Goal: Information Seeking & Learning: Stay updated

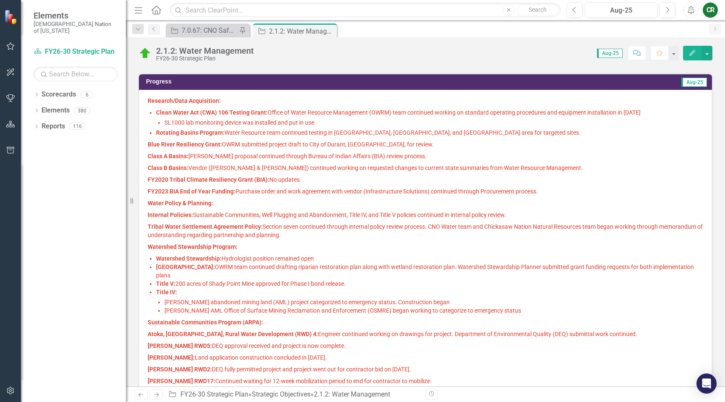
scroll to position [300, 0]
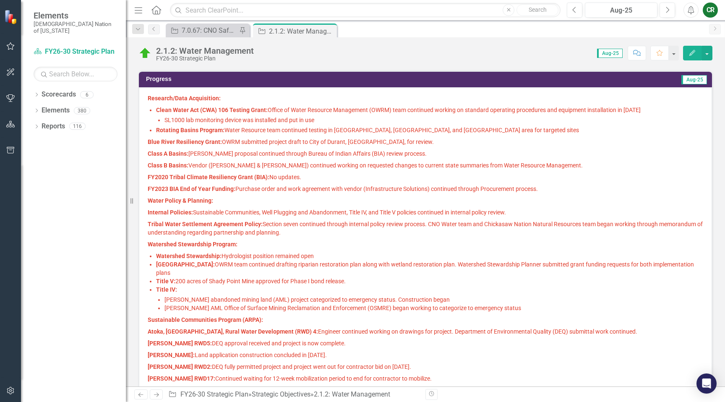
drag, startPoint x: 421, startPoint y: 402, endPoint x: 426, endPoint y: 402, distance: 5.0
click at [426, 402] on div "Previous Next Strategic Objective FY26-30 Strategic Plan » Strategic Objectives…" at bounding box center [425, 395] width 599 height 16
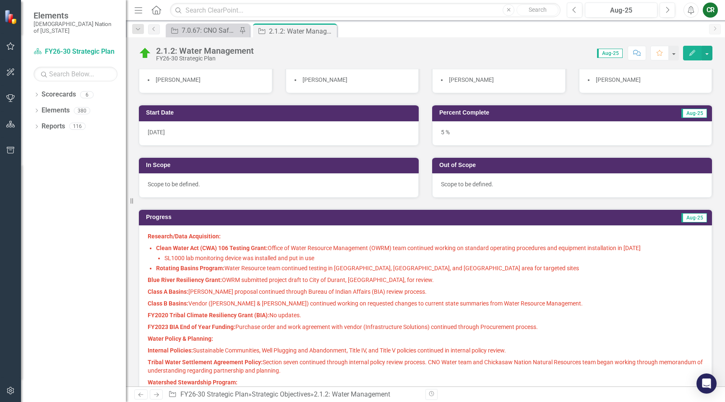
scroll to position [231, 0]
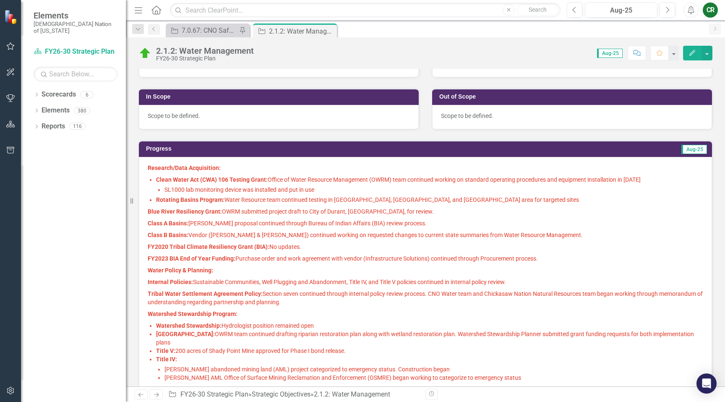
click at [222, 200] on strong "Rotating Basins Program:" at bounding box center [190, 199] width 68 height 7
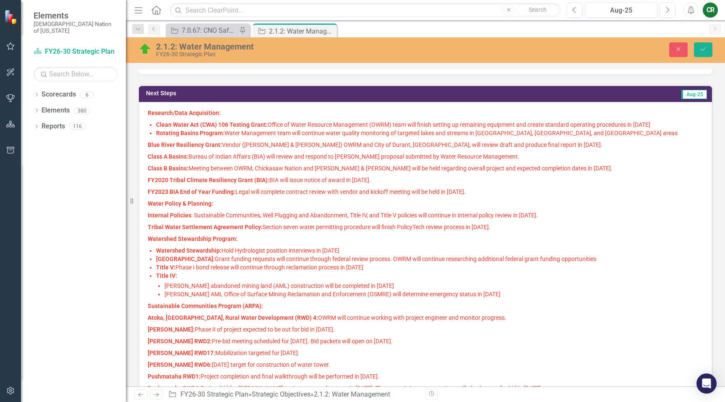
scroll to position [528, 0]
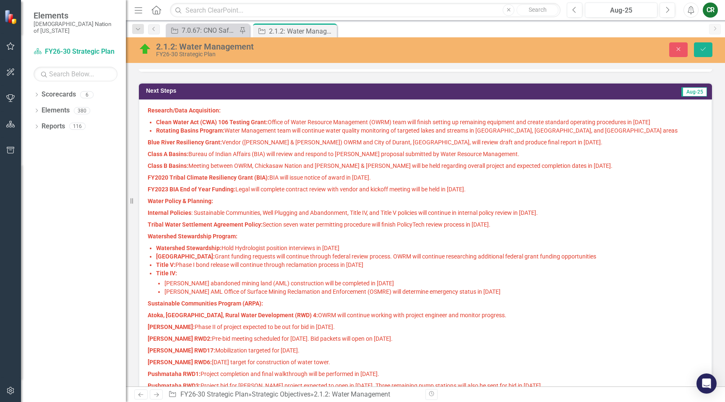
click at [410, 350] on p "[PERSON_NAME] RWD17: Mobilization targeted for [DATE]." at bounding box center [426, 351] width 556 height 12
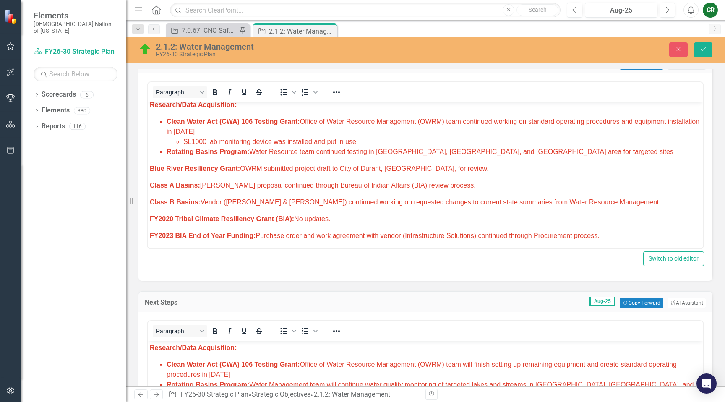
scroll to position [0, 0]
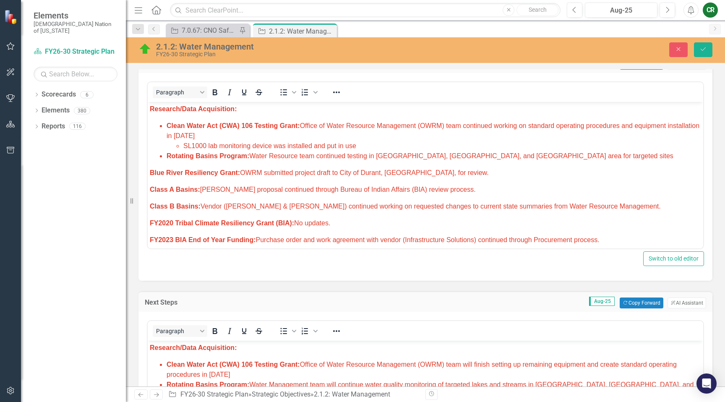
click at [242, 136] on li "Clean Water Act (CWA) 106 Testing Grant: Office of Water Resource Management (O…" at bounding box center [434, 136] width 535 height 30
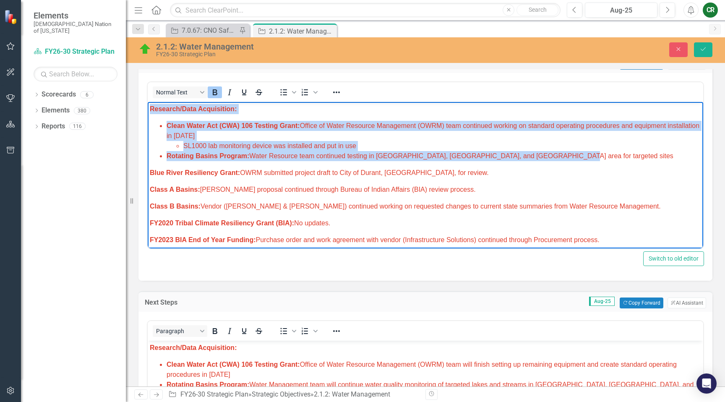
drag, startPoint x: 526, startPoint y: 156, endPoint x: 127, endPoint y: 112, distance: 401.1
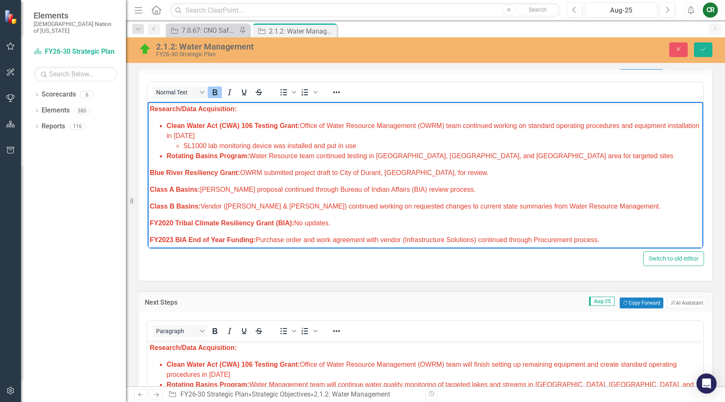
click at [243, 172] on span "Blue River Resiliency Grant: OWRM submitted project draft to City of Durant, [G…" at bounding box center [319, 172] width 339 height 7
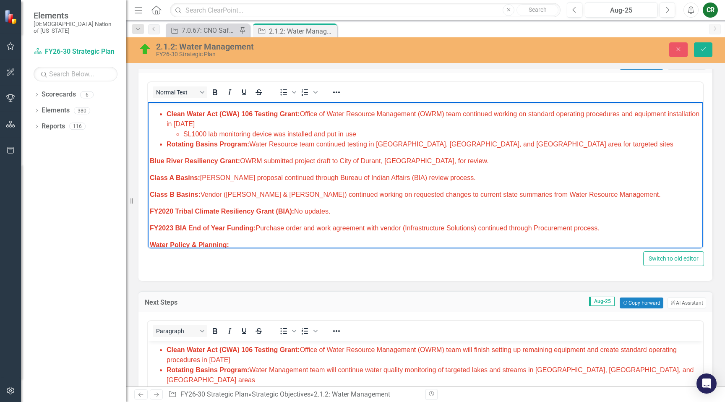
scroll to position [12, 0]
drag, startPoint x: 430, startPoint y: 163, endPoint x: 267, endPoint y: 162, distance: 163.3
click at [267, 162] on span "Blue River Resiliency Grant: OWRM submitted project draft to City of Durant, [G…" at bounding box center [319, 160] width 339 height 7
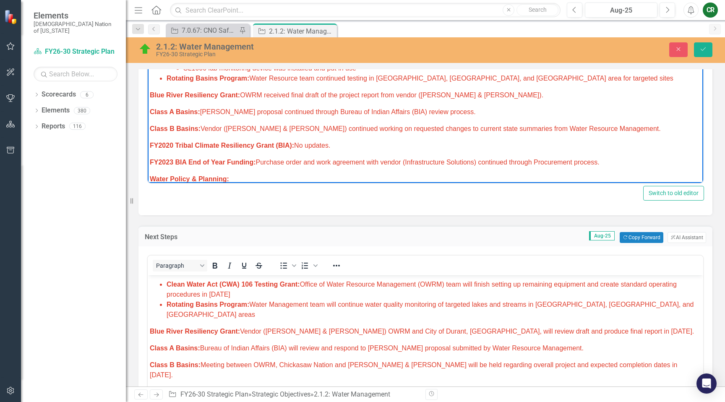
scroll to position [470, 0]
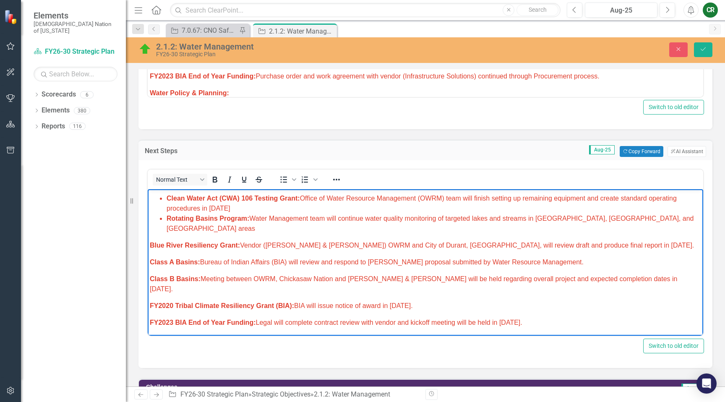
click at [600, 240] on p "Blue River Resiliency Grant: Vendor ([PERSON_NAME] & [PERSON_NAME]) OWRM and Ci…" at bounding box center [425, 245] width 551 height 10
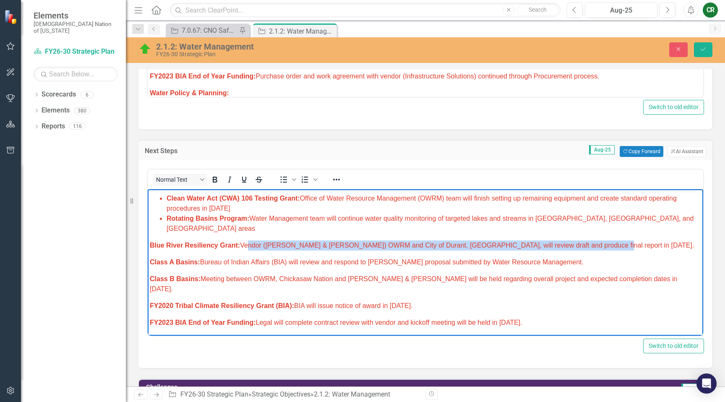
drag, startPoint x: 601, startPoint y: 236, endPoint x: 244, endPoint y: 238, distance: 356.3
click at [244, 240] on p "Blue River Resiliency Grant: Vendor ([PERSON_NAME] & [PERSON_NAME]) OWRM and Ci…" at bounding box center [425, 245] width 551 height 10
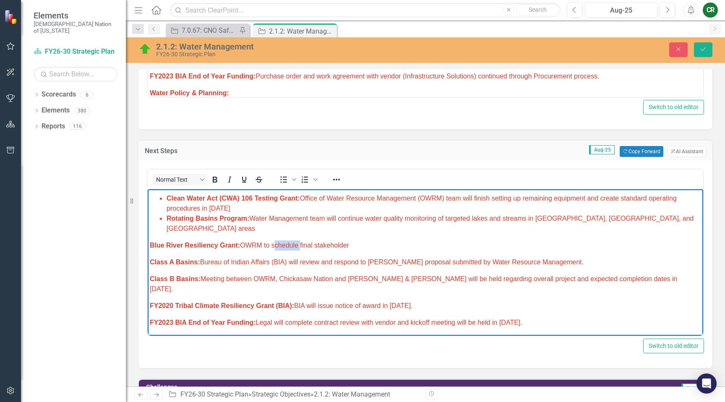
drag, startPoint x: 300, startPoint y: 238, endPoint x: 273, endPoint y: 239, distance: 26.5
click at [273, 240] on p "Blue River Resiliency Grant: OWRM to schedule final stakeholder" at bounding box center [425, 245] width 551 height 10
click at [348, 240] on p "Blue River Resiliency Grant: OWRM to hold final stakeholder" at bounding box center [425, 245] width 551 height 10
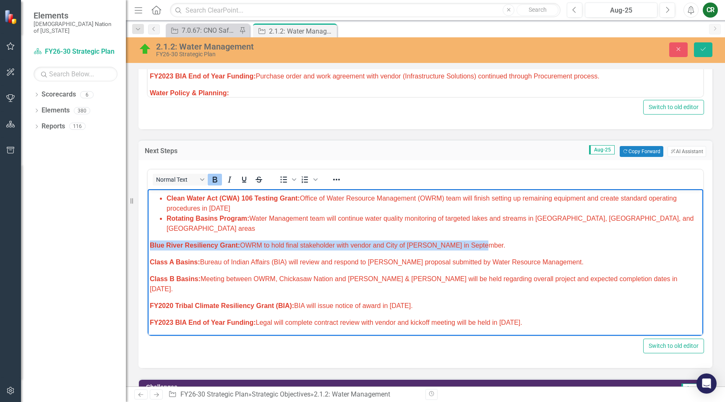
drag, startPoint x: 481, startPoint y: 236, endPoint x: 147, endPoint y: 230, distance: 334.1
click at [337, 183] on icon "Reveal or hide additional toolbar items" at bounding box center [337, 180] width 10 height 10
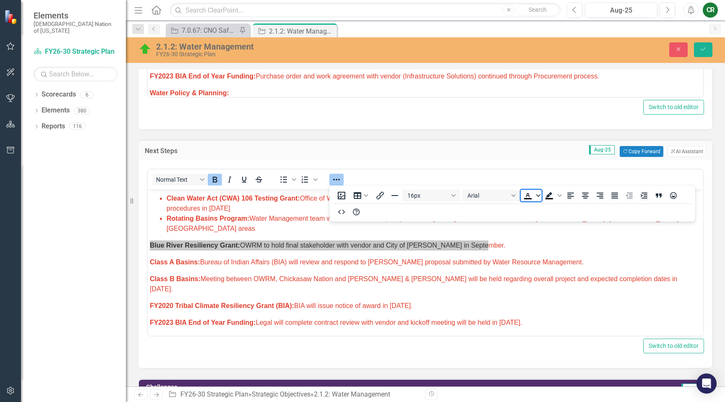
click at [538, 194] on icon "Text color Black" at bounding box center [538, 195] width 4 height 4
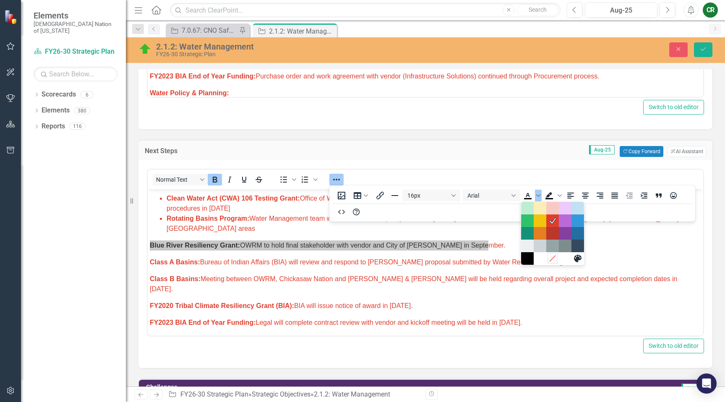
click at [553, 259] on icon "Remove color" at bounding box center [553, 258] width 8 height 8
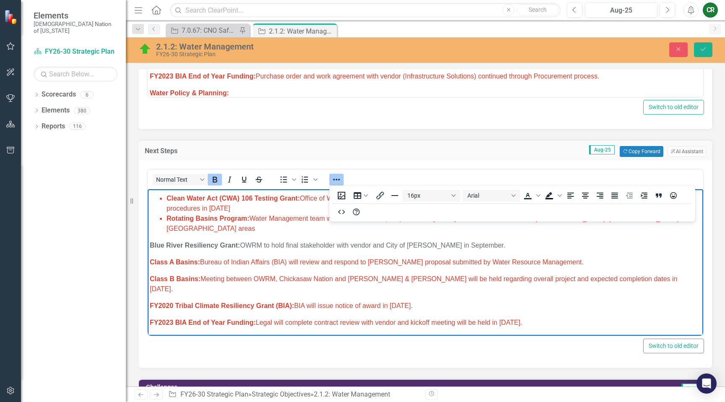
click at [472, 274] on p "Class B Basins: Meeting between OWRM, Chickasaw Nation and [PERSON_NAME] & [PER…" at bounding box center [425, 284] width 551 height 20
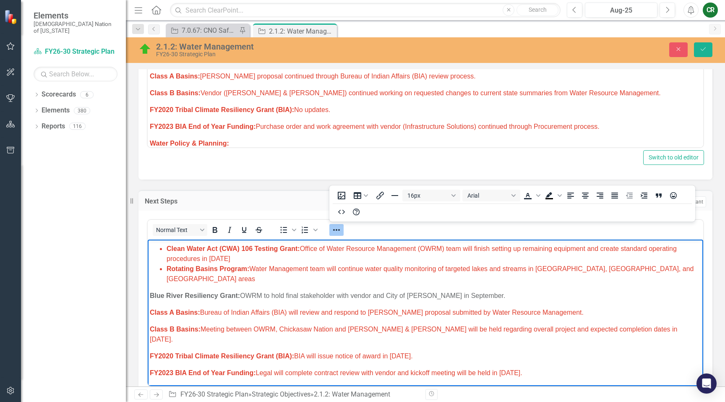
scroll to position [356, 0]
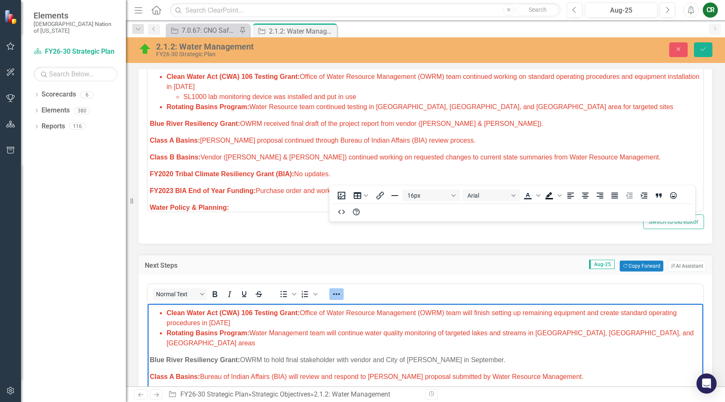
click at [476, 123] on span "Blue River Resiliency Grant: OWRM received final draft of the project report fr…" at bounding box center [347, 123] width 394 height 7
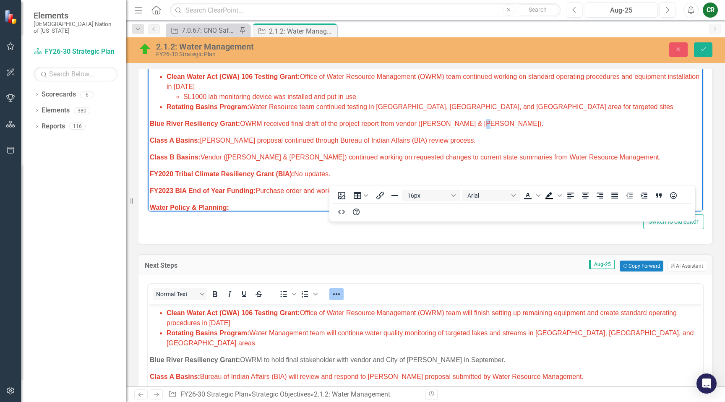
click at [476, 123] on span "Blue River Resiliency Grant: OWRM received final draft of the project report fr…" at bounding box center [347, 123] width 394 height 7
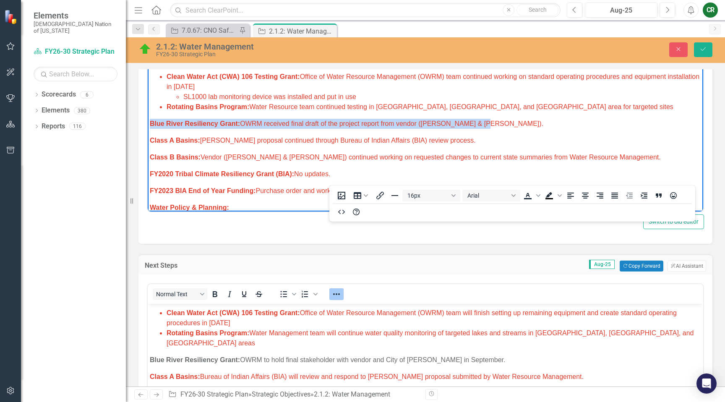
click at [476, 123] on span "Blue River Resiliency Grant: OWRM received final draft of the project report fr…" at bounding box center [347, 123] width 394 height 7
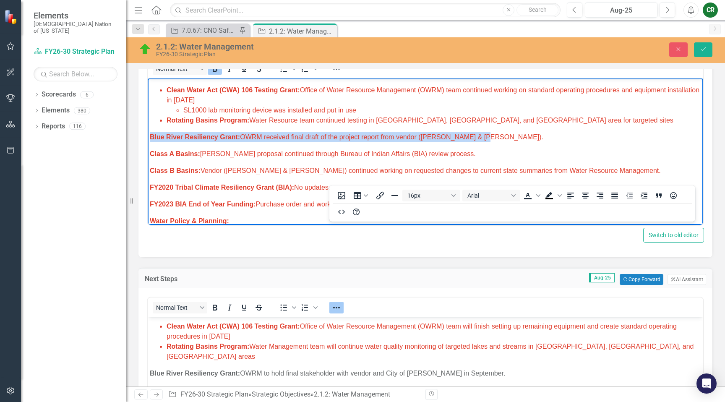
scroll to position [341, 0]
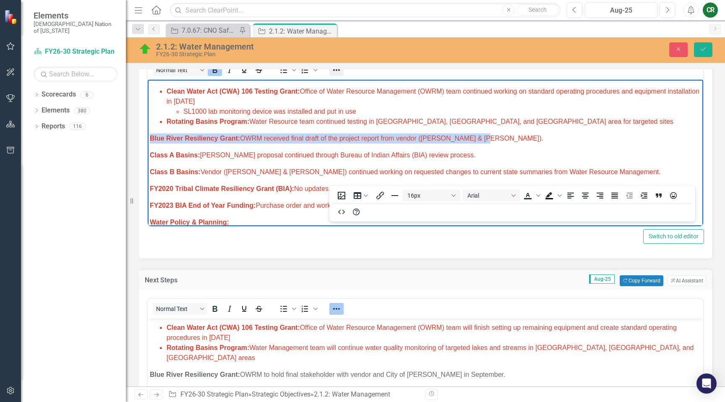
click at [338, 70] on icon "Reveal or hide additional toolbar items" at bounding box center [337, 70] width 10 height 10
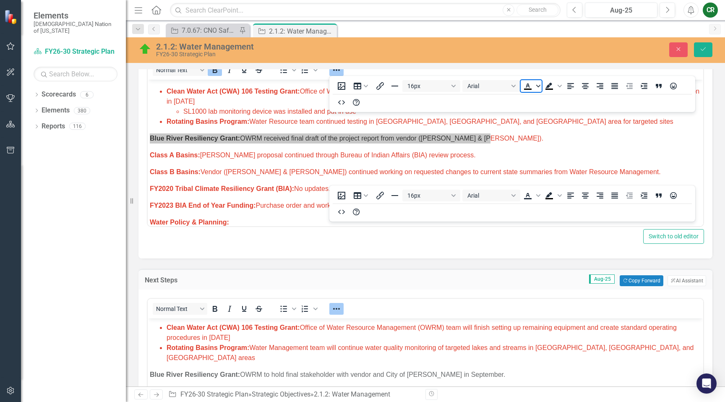
click at [539, 86] on icon "Text color Black" at bounding box center [538, 86] width 4 height 4
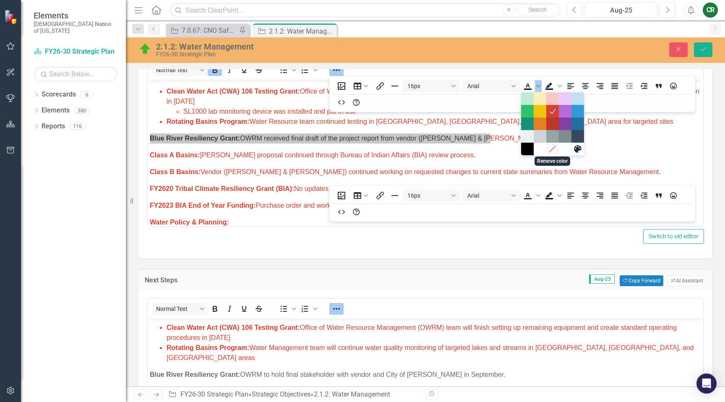
click at [553, 150] on icon "Remove color" at bounding box center [553, 149] width 8 height 8
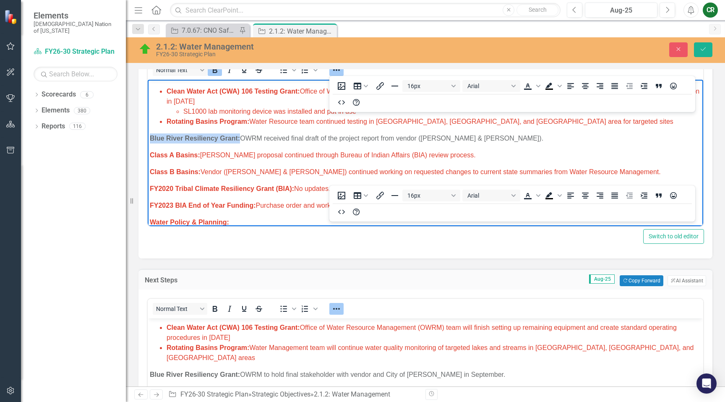
click at [333, 71] on icon "Reveal or hide additional toolbar items" at bounding box center [337, 70] width 10 height 10
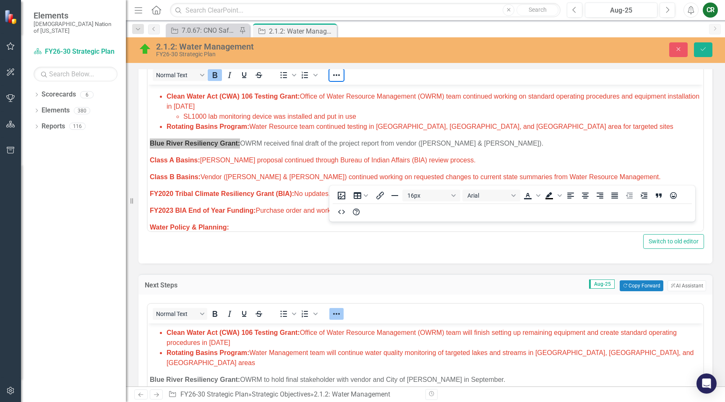
click at [338, 314] on icon "Reveal or hide additional toolbar items" at bounding box center [337, 314] width 10 height 10
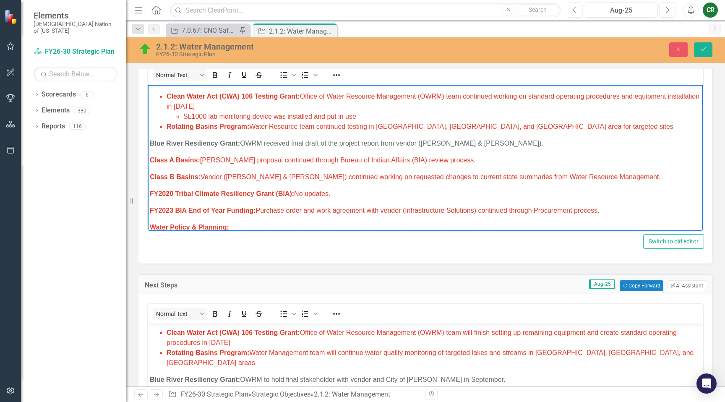
click at [400, 162] on span "Class A Basins: [PERSON_NAME] proposal continued through Bureau of Indian Affai…" at bounding box center [313, 160] width 326 height 7
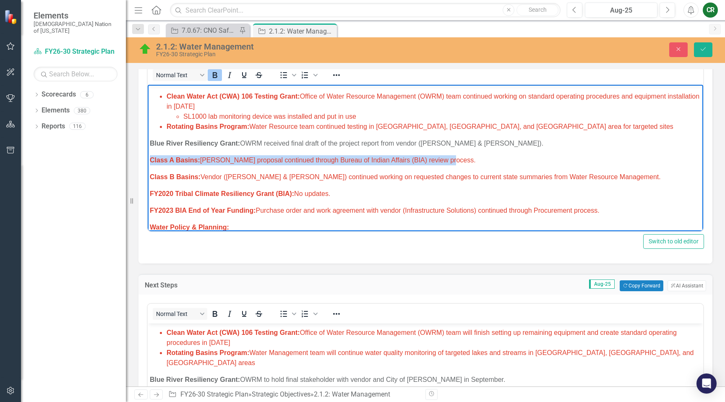
click at [400, 162] on span "Class A Basins: [PERSON_NAME] proposal continued through Bureau of Indian Affai…" at bounding box center [313, 160] width 326 height 7
click at [335, 78] on icon "Reveal or hide additional toolbar items" at bounding box center [337, 75] width 10 height 10
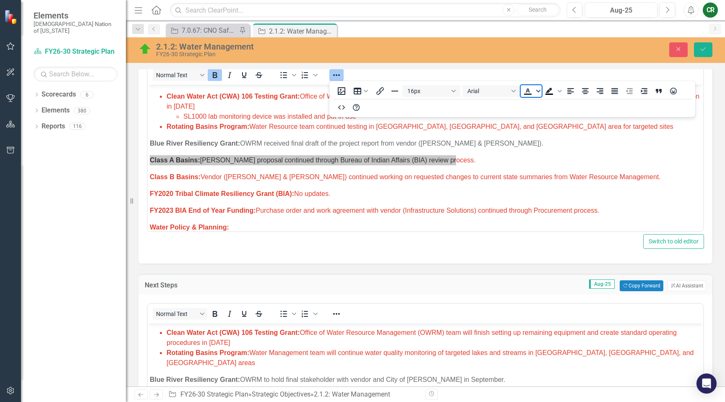
click at [537, 89] on icon "Text color" at bounding box center [538, 91] width 4 height 4
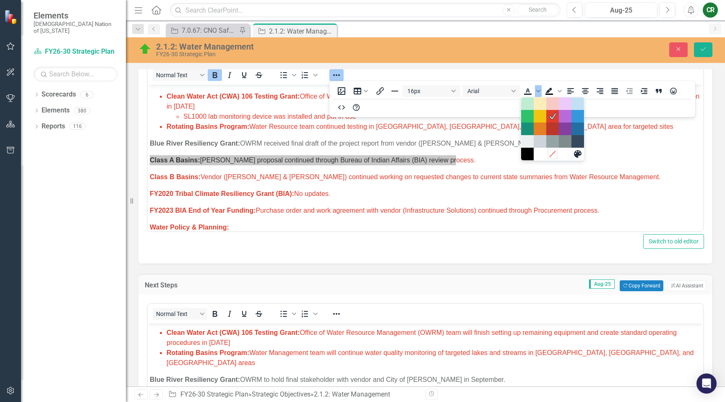
click at [554, 160] on div at bounding box center [552, 154] width 63 height 13
click at [553, 157] on icon "Remove color" at bounding box center [553, 154] width 8 height 8
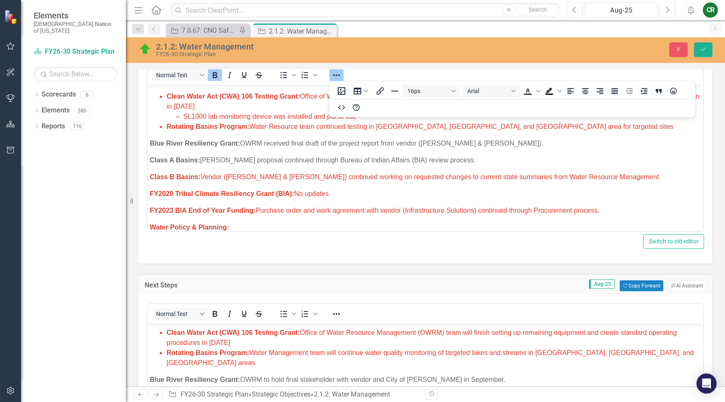
click at [465, 298] on div "Normal Text To open the popup, press Shift+Enter To open the popup, press Shift…" at bounding box center [425, 399] width 574 height 208
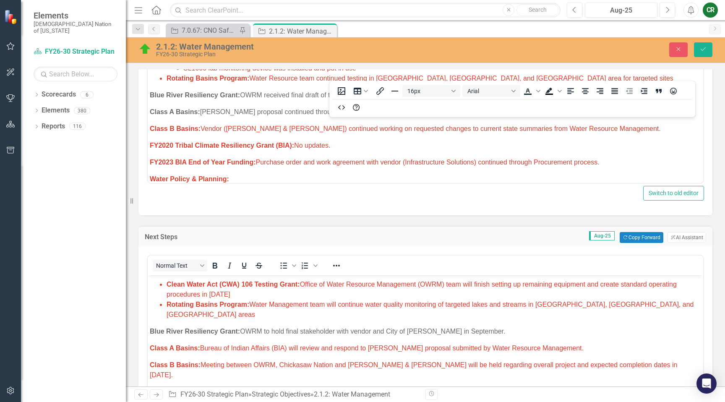
scroll to position [388, 0]
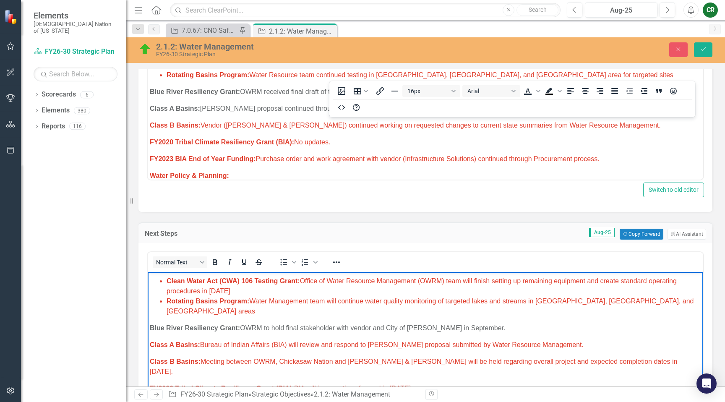
click at [499, 341] on span "Class A Basins: Bureau of Indian Affairs (BIA) will review and respond to [PERS…" at bounding box center [367, 344] width 434 height 7
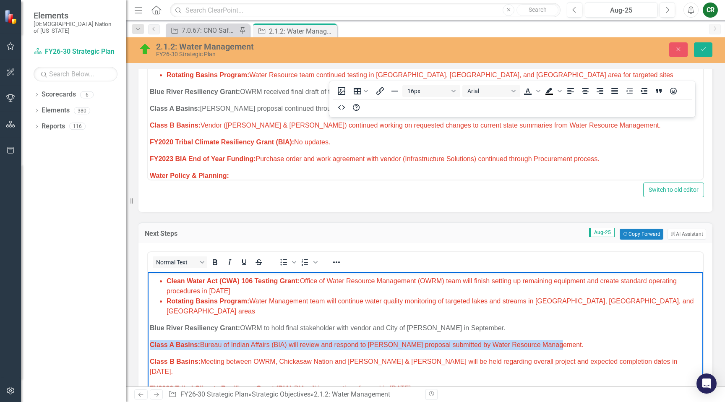
click at [499, 341] on span "Class A Basins: Bureau of Indian Affairs (BIA) will review and respond to [PERS…" at bounding box center [367, 344] width 434 height 7
click at [339, 264] on icon "Reveal or hide additional toolbar items" at bounding box center [337, 262] width 10 height 10
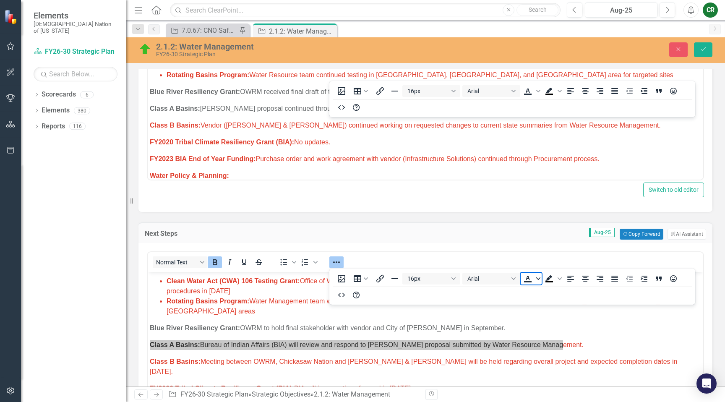
click at [537, 280] on icon "Text color" at bounding box center [538, 279] width 4 height 4
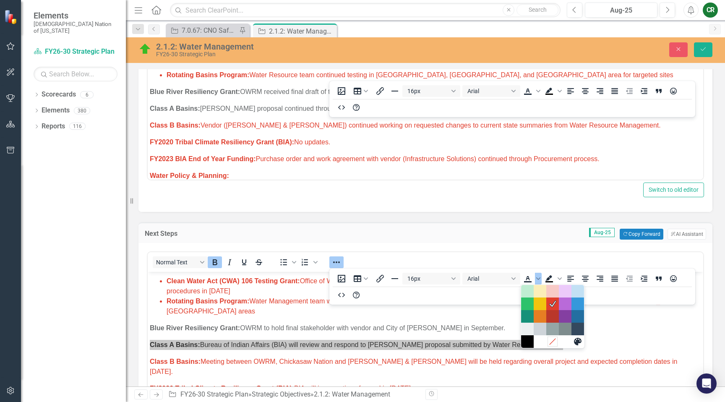
click at [553, 347] on div at bounding box center [552, 341] width 63 height 13
click at [554, 343] on icon "Remove color" at bounding box center [553, 341] width 8 height 8
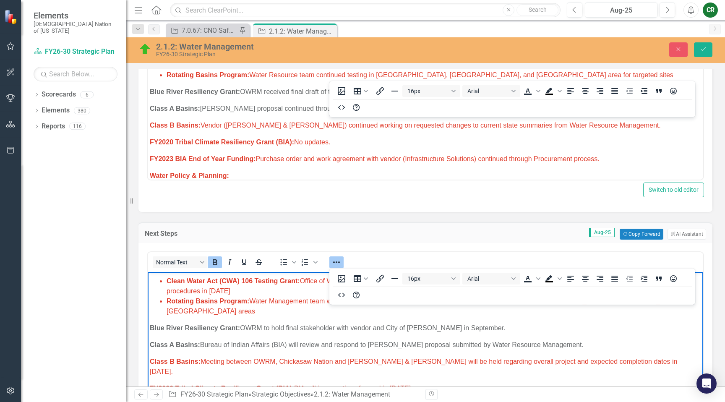
click at [331, 262] on button "Reveal or hide additional toolbar items" at bounding box center [336, 262] width 14 height 12
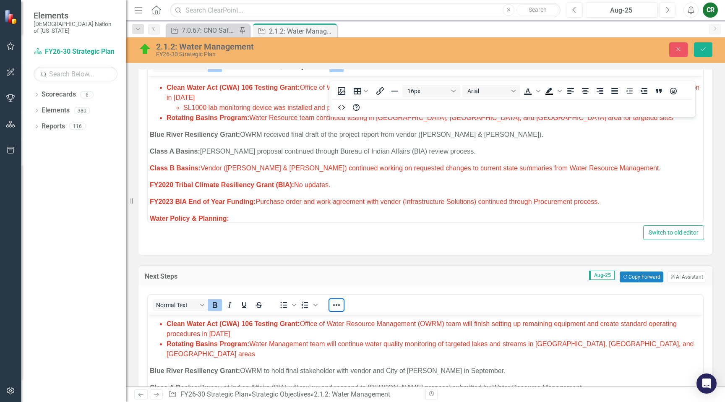
scroll to position [330, 0]
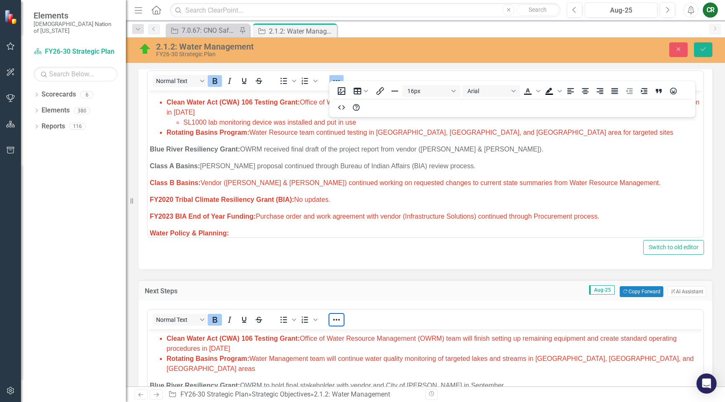
click at [335, 79] on icon "Reveal or hide additional toolbar items" at bounding box center [337, 81] width 10 height 10
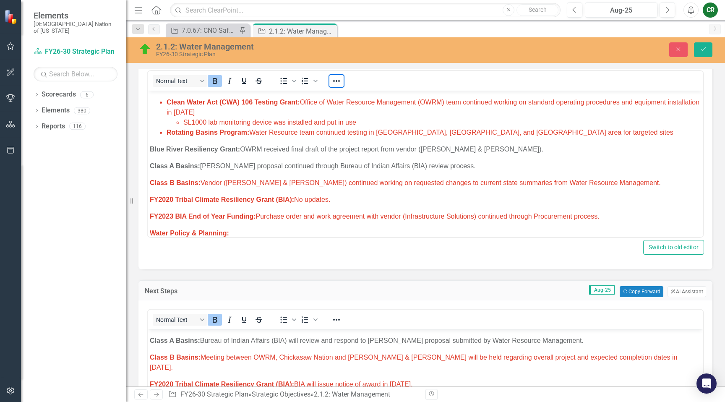
scroll to position [73, 0]
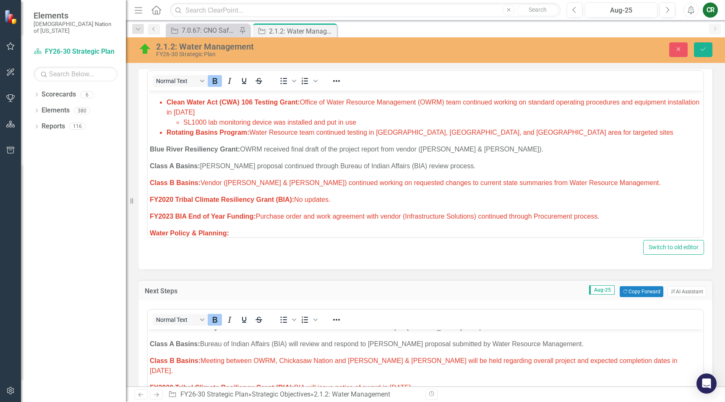
click at [254, 183] on span "Class B Basins: Vendor ([PERSON_NAME] & [PERSON_NAME]) continued working on req…" at bounding box center [405, 182] width 511 height 7
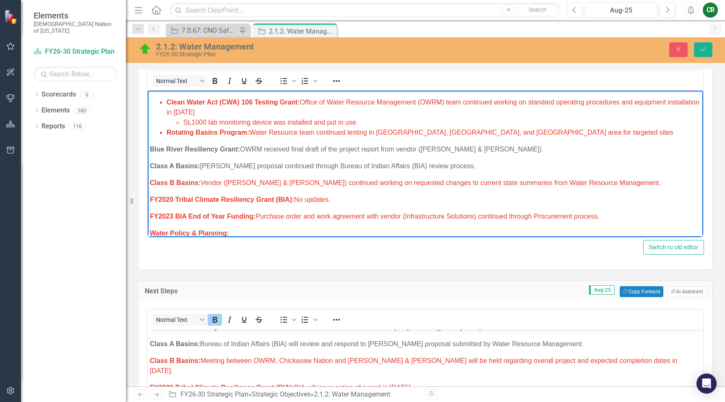
click at [601, 180] on p "Class B Basins: Vendor ([PERSON_NAME] & [PERSON_NAME]) continued working on req…" at bounding box center [425, 183] width 551 height 10
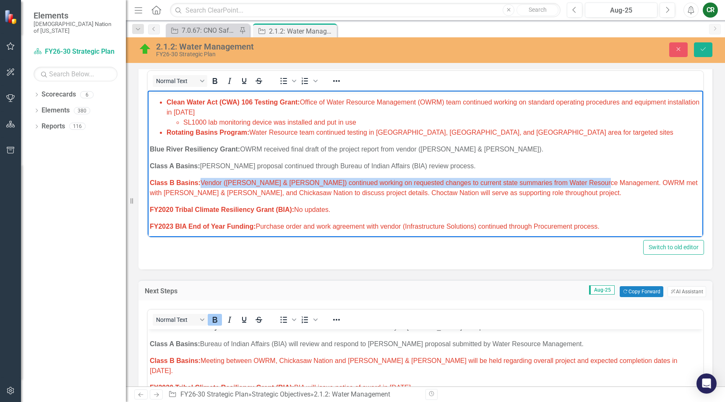
drag, startPoint x: 597, startPoint y: 183, endPoint x: 203, endPoint y: 186, distance: 394.5
click at [203, 186] on span "Class B Basins: Vendor ([PERSON_NAME] & [PERSON_NAME]) continued working on req…" at bounding box center [424, 187] width 548 height 17
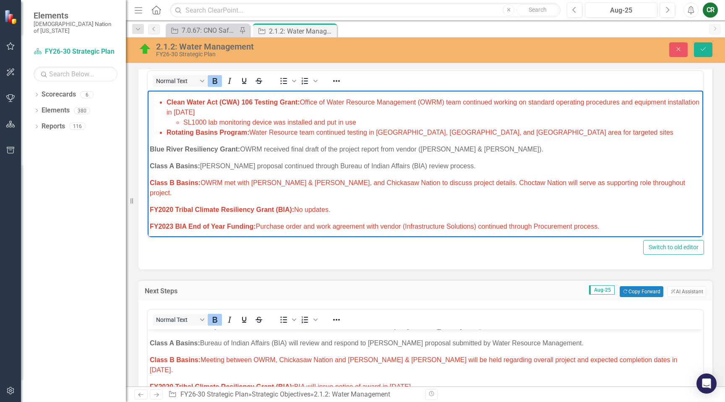
scroll to position [75, 0]
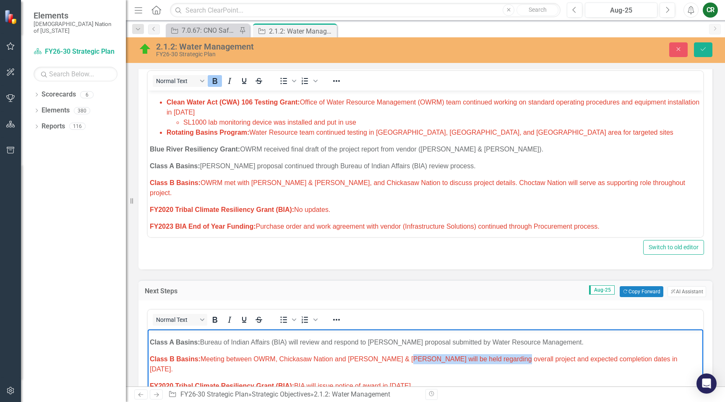
drag, startPoint x: 405, startPoint y: 351, endPoint x: 504, endPoint y: 353, distance: 99.1
click at [504, 354] on p "Class B Basins: Meeting between OWRM, Chickasaw Nation and [PERSON_NAME] & [PER…" at bounding box center [425, 364] width 551 height 20
click at [626, 355] on span "Class B Basins: Meeting between OWRM, Chickasaw Nation and [PERSON_NAME] & [PER…" at bounding box center [414, 363] width 528 height 17
drag, startPoint x: 633, startPoint y: 352, endPoint x: 611, endPoint y: 352, distance: 21.8
click at [611, 355] on span "Class B Basins: Meeting between OWRM, Chickasaw Nation and [PERSON_NAME] & [PER…" at bounding box center [414, 363] width 528 height 17
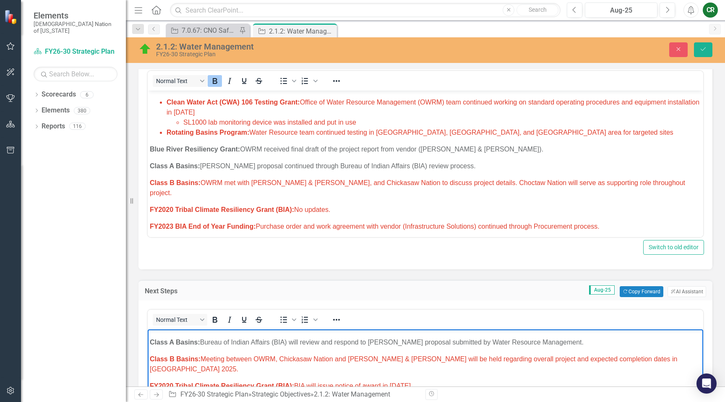
click at [614, 355] on span "Class B Basins: Meeting between OWRM, Chickasaw Nation and [PERSON_NAME] & [PER…" at bounding box center [414, 363] width 528 height 17
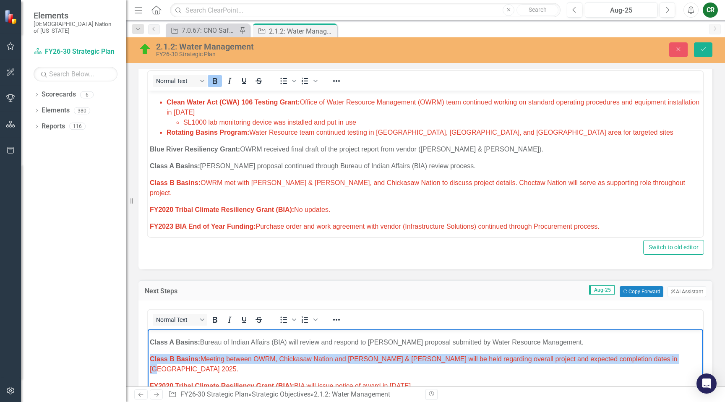
click at [614, 355] on span "Class B Basins: Meeting between OWRM, Chickasaw Nation and [PERSON_NAME] & [PER…" at bounding box center [414, 363] width 528 height 17
click at [339, 322] on icon "Reveal or hide additional toolbar items" at bounding box center [337, 320] width 10 height 10
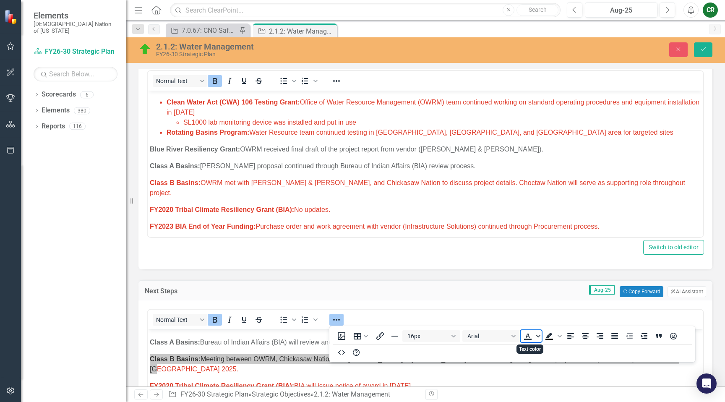
click at [538, 336] on icon "Text color" at bounding box center [538, 335] width 4 height 3
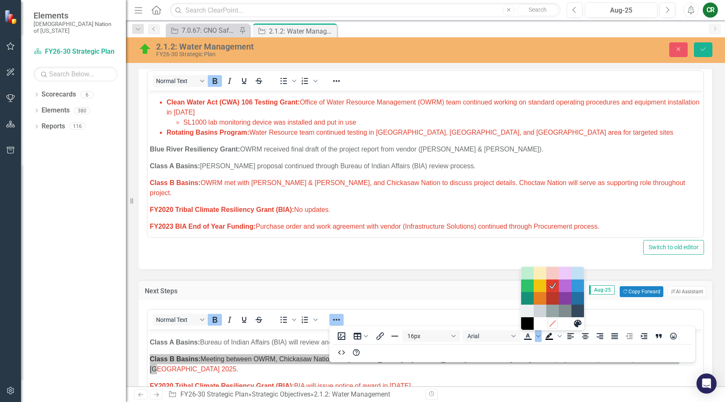
click at [553, 323] on icon "Remove color" at bounding box center [553, 323] width 6 height 6
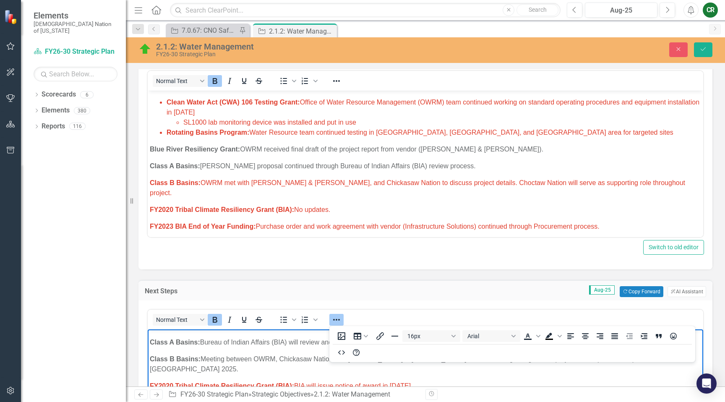
click at [334, 320] on icon "Reveal or hide additional toolbar items" at bounding box center [336, 320] width 7 height 2
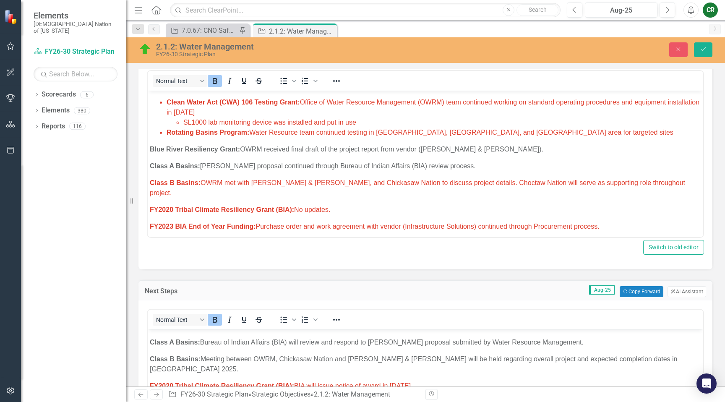
click at [311, 186] on span "Class B Basins: OWRM met with [PERSON_NAME] & [PERSON_NAME], and Chickasaw Nati…" at bounding box center [418, 187] width 536 height 17
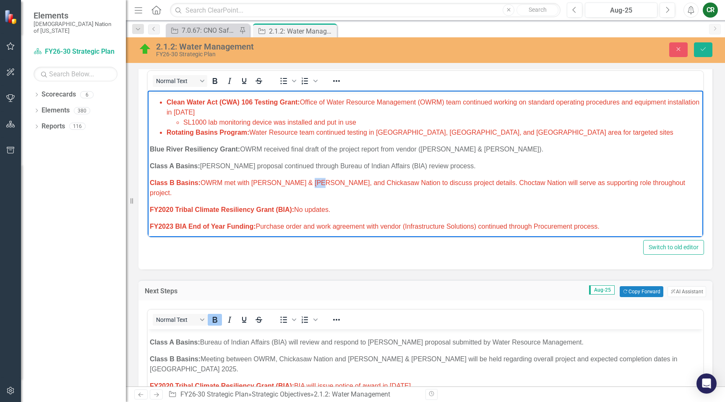
click at [311, 186] on span "Class B Basins: OWRM met with [PERSON_NAME] & [PERSON_NAME], and Chickasaw Nati…" at bounding box center [418, 187] width 536 height 17
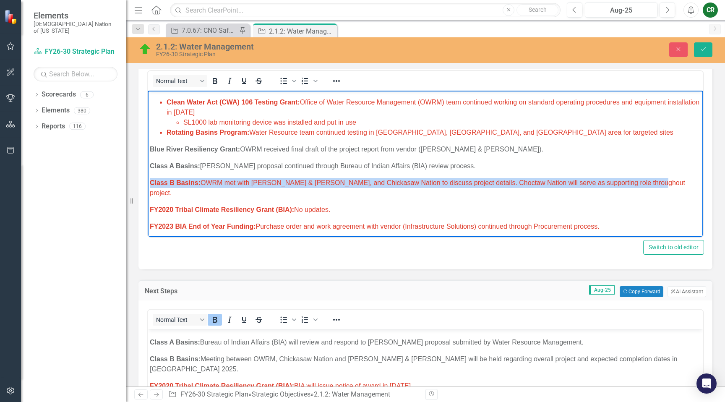
click at [311, 186] on span "Class B Basins: OWRM met with [PERSON_NAME] & [PERSON_NAME], and Chickasaw Nati…" at bounding box center [418, 187] width 536 height 17
click at [340, 83] on icon "Reveal or hide additional toolbar items" at bounding box center [337, 81] width 10 height 10
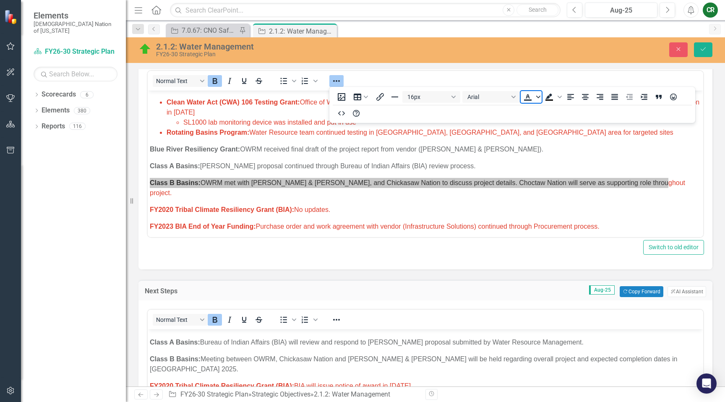
click at [538, 99] on icon "Text color" at bounding box center [538, 97] width 4 height 4
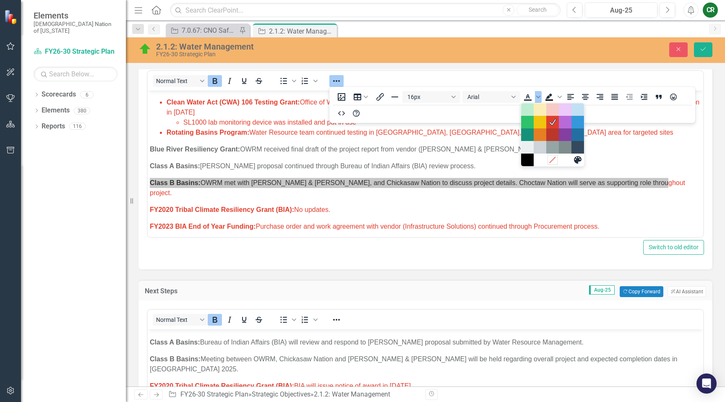
click at [554, 162] on icon "Remove color" at bounding box center [553, 160] width 8 height 8
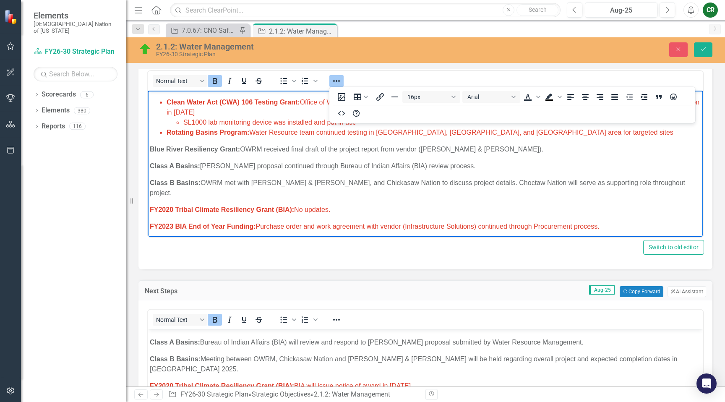
drag, startPoint x: 536, startPoint y: 180, endPoint x: 531, endPoint y: 181, distance: 4.3
click at [536, 181] on p "Class B Basins: OWRM met with [PERSON_NAME] & [PERSON_NAME], and Chickasaw Nati…" at bounding box center [425, 188] width 551 height 20
click at [330, 206] on span "FY2020 Tribal Climate Resiliency Grant (BIA): No updates." at bounding box center [240, 209] width 180 height 7
click at [332, 209] on body "Research/Data Acquisition: Clean Water Act (CWA) 106 Testing Grant: Office of W…" at bounding box center [426, 399] width 556 height 642
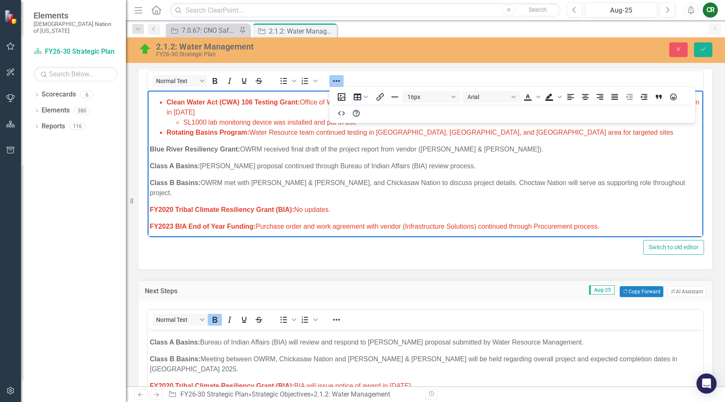
click at [335, 205] on p "FY2020 Tribal Climate Resiliency Grant (BIA): No updates." at bounding box center [425, 210] width 551 height 10
click at [542, 206] on span "FY2020 Tribal Climate Resiliency Grant (BIA): OWRM recieved notification from G…" at bounding box center [347, 209] width 394 height 7
click at [541, 206] on span "FY2020 Tribal Climate Resiliency Grant (BIA): OWRM recieved notification from G…" at bounding box center [347, 209] width 394 height 7
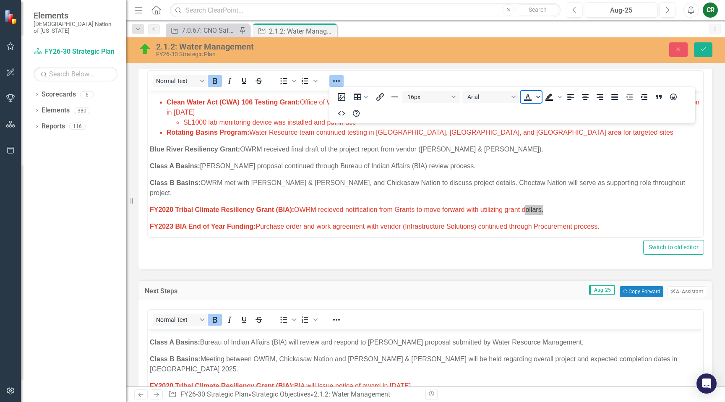
click at [540, 97] on icon "Text color" at bounding box center [538, 97] width 4 height 4
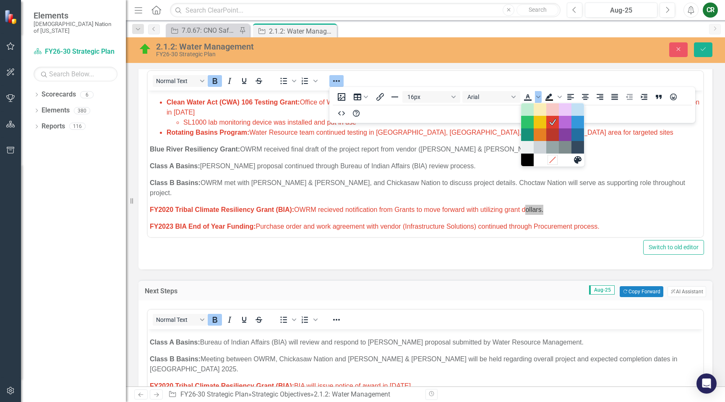
click at [555, 162] on icon "Remove color" at bounding box center [553, 160] width 8 height 8
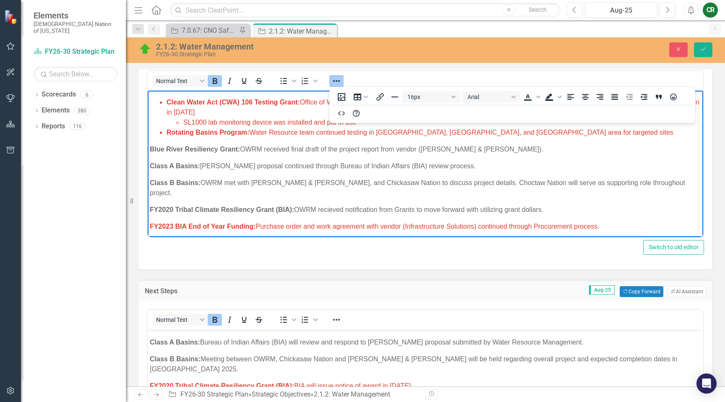
click at [338, 81] on icon "Reveal or hide additional toolbar items" at bounding box center [336, 81] width 7 height 2
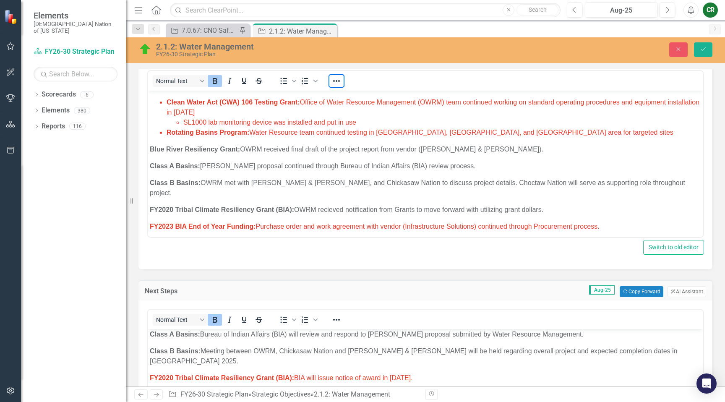
scroll to position [86, 0]
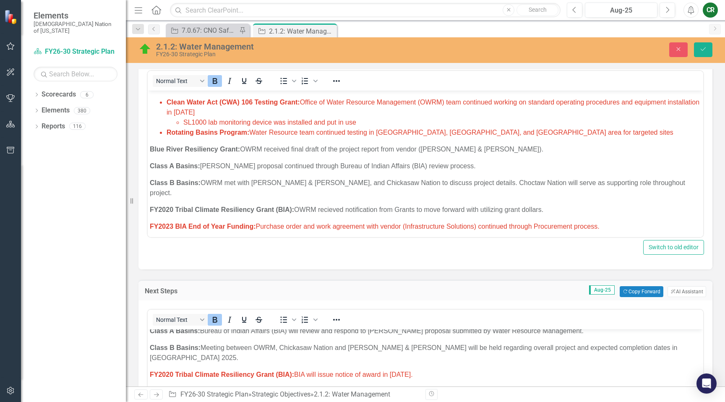
click at [440, 370] on p "FY2020 Tribal Climate Resiliency Grant (BIA): BIA will issue notice of award in…" at bounding box center [425, 375] width 551 height 10
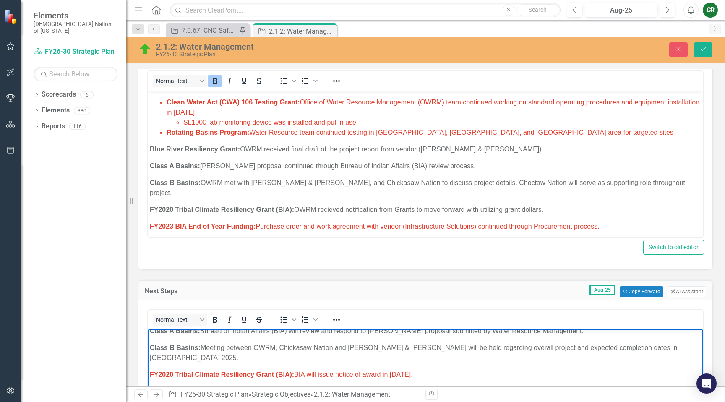
drag, startPoint x: 434, startPoint y: 355, endPoint x: 298, endPoint y: 353, distance: 135.6
click at [298, 370] on p "FY2020 Tribal Climate Resiliency Grant (BIA): BIA will issue notice of award in…" at bounding box center [425, 375] width 551 height 10
click at [449, 371] on span "FY2020 Tribal Climate Resiliency Grant (BIA): OWRM to being scheduling operator…" at bounding box center [367, 374] width 434 height 7
click at [465, 371] on span "FY2020 Tribal Climate Resiliency Grant (BIA): OWRM to being scheduling operator…" at bounding box center [386, 374] width 473 height 7
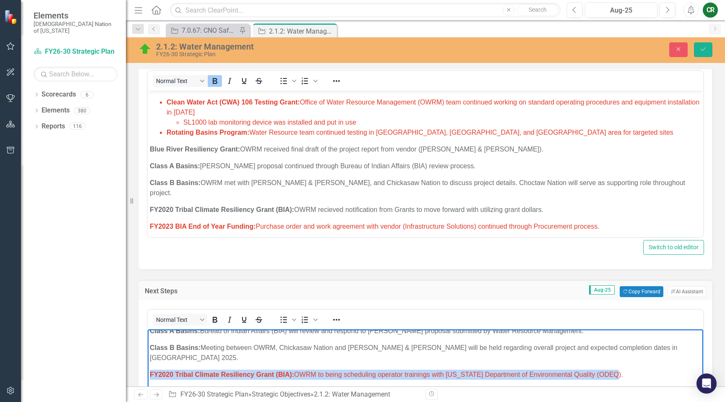
click at [465, 371] on span "FY2020 Tribal Climate Resiliency Grant (BIA): OWRM to being scheduling operator…" at bounding box center [386, 374] width 473 height 7
click at [335, 317] on icon "Reveal or hide additional toolbar items" at bounding box center [337, 320] width 10 height 10
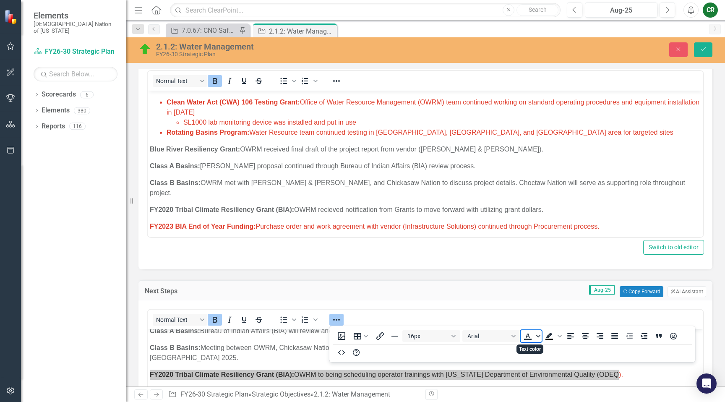
click at [538, 339] on span "Text color" at bounding box center [538, 336] width 7 height 12
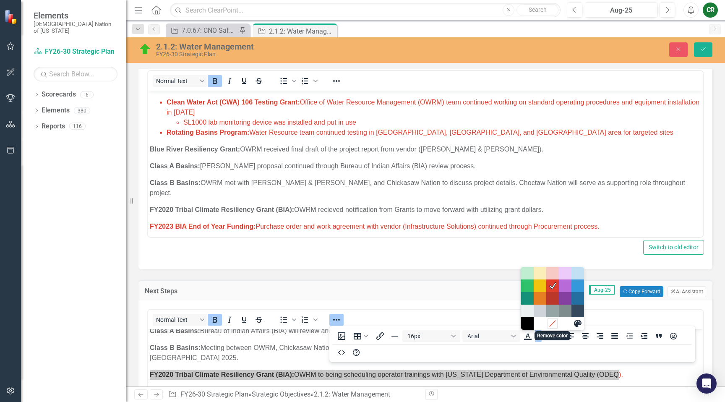
click at [551, 325] on icon "Remove color" at bounding box center [553, 323] width 8 height 8
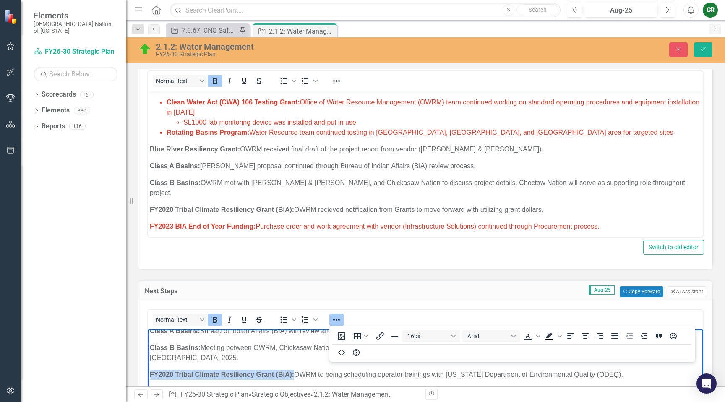
click at [336, 317] on icon "Reveal or hide additional toolbar items" at bounding box center [337, 320] width 10 height 10
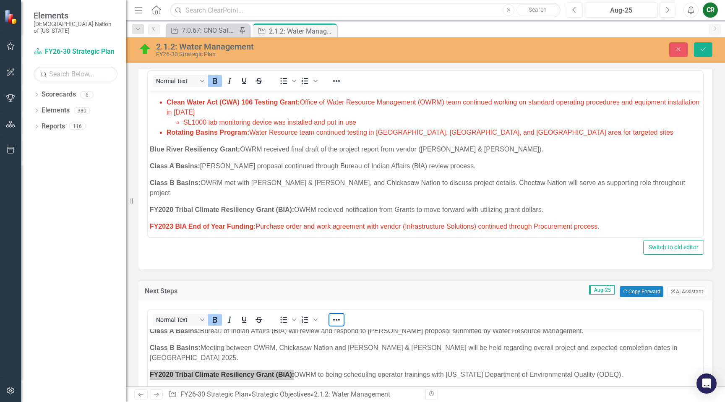
scroll to position [329, 0]
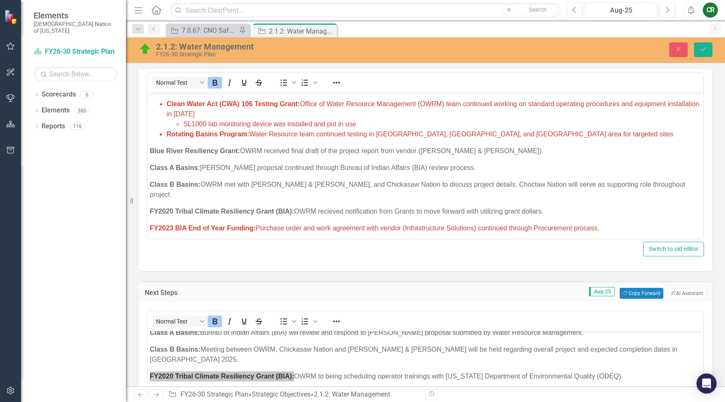
click at [376, 319] on div "Normal Text To open the popup, press Shift+Enter To open the popup, press Shift…" at bounding box center [426, 321] width 556 height 16
click at [361, 240] on p "Water Policy & Planning:" at bounding box center [425, 245] width 551 height 10
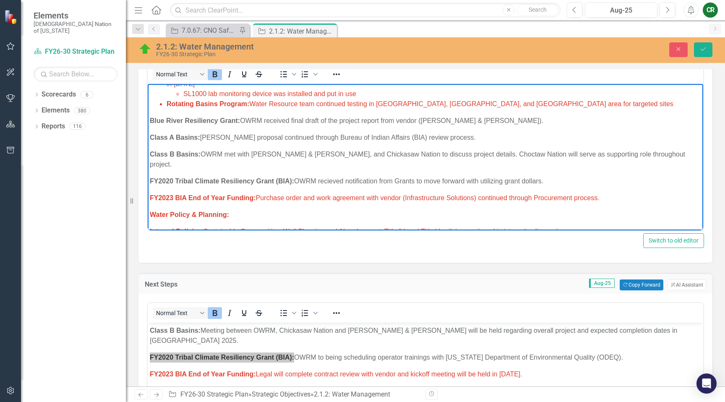
scroll to position [97, 0]
click at [609, 193] on p "FY2023 BIA End of Year Funding: Purchase order and work agreement with vendor (…" at bounding box center [425, 198] width 551 height 10
drag, startPoint x: 616, startPoint y: 184, endPoint x: 257, endPoint y: 186, distance: 358.8
click at [257, 193] on p "FY2023 BIA End of Year Funding: Purchase order and work agreement with vendor (…" at bounding box center [425, 198] width 551 height 10
click at [629, 193] on p "FY2023 BIA End of Year Funding: Purchase order and work agreement with vendor (…" at bounding box center [425, 198] width 551 height 10
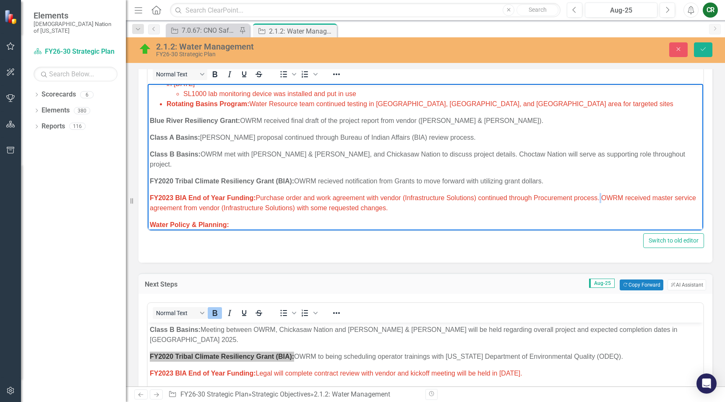
click at [601, 194] on span "FY2023 BIA End of Year Funding: Purchase order and work agreement with vendor (…" at bounding box center [423, 202] width 546 height 17
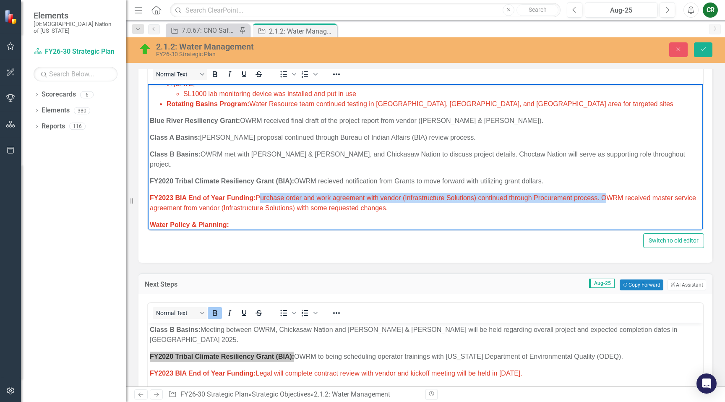
drag, startPoint x: 603, startPoint y: 189, endPoint x: 258, endPoint y: 186, distance: 344.6
click at [258, 194] on span "FY2023 BIA End of Year Funding: Purchase order and work agreement with vendor (…" at bounding box center [423, 202] width 546 height 17
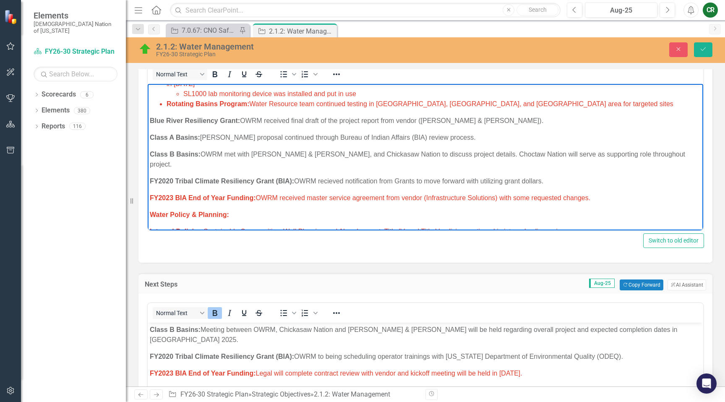
click at [352, 370] on span "FY2023 BIA End of Year Funding: Legal will complete contract review with vendor…" at bounding box center [336, 373] width 373 height 7
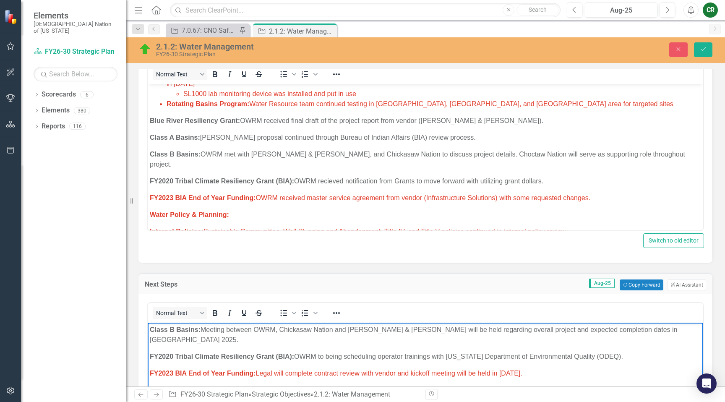
drag, startPoint x: 558, startPoint y: 352, endPoint x: 259, endPoint y: 354, distance: 299.2
click at [259, 368] on p "FY2023 BIA End of Year Funding: Legal will complete contract review with vendor…" at bounding box center [425, 373] width 551 height 10
click at [325, 370] on span "FY2023 BIA End of Year Funding: OWRM to hold stakeholder kickoff meeting." at bounding box center [267, 373] width 235 height 7
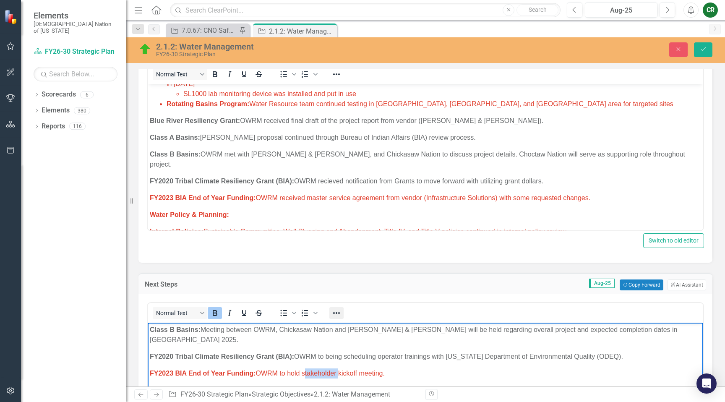
click at [337, 314] on icon "Reveal or hide additional toolbar items" at bounding box center [337, 313] width 10 height 10
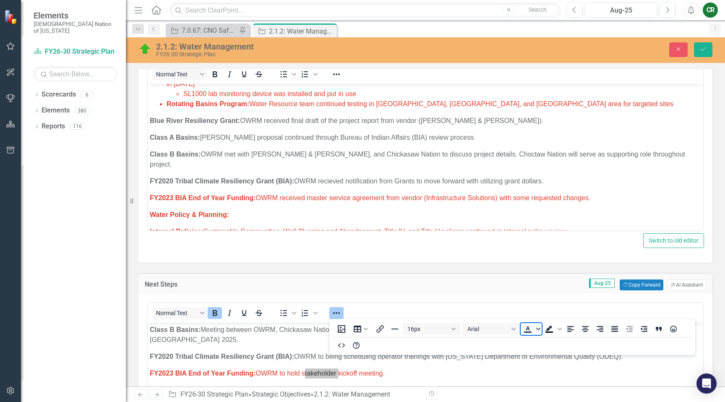
click at [539, 331] on icon "Text color" at bounding box center [538, 329] width 4 height 4
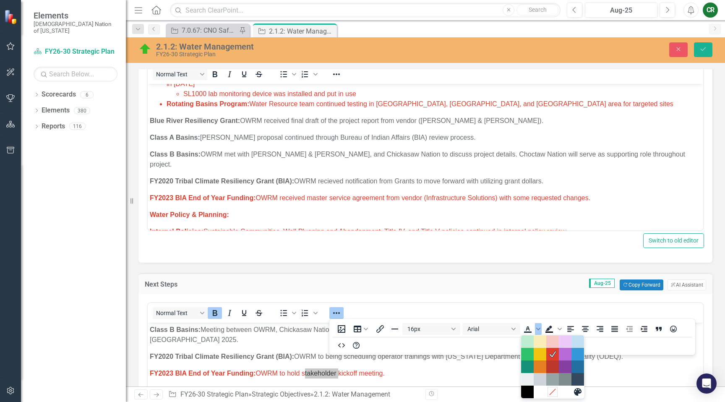
click at [554, 390] on icon "Remove color" at bounding box center [553, 392] width 6 height 6
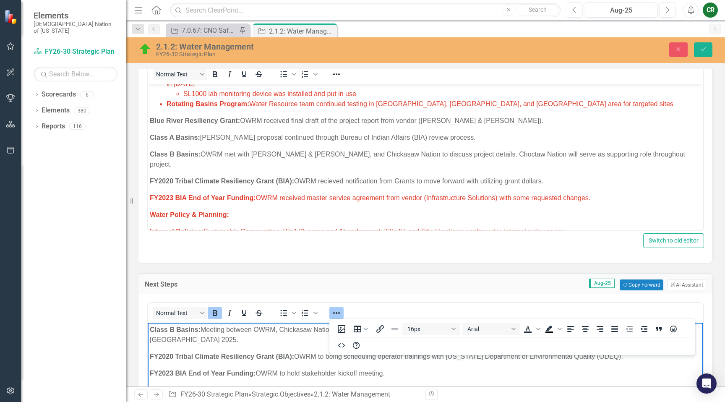
click at [339, 313] on icon "Reveal or hide additional toolbar items" at bounding box center [336, 313] width 7 height 2
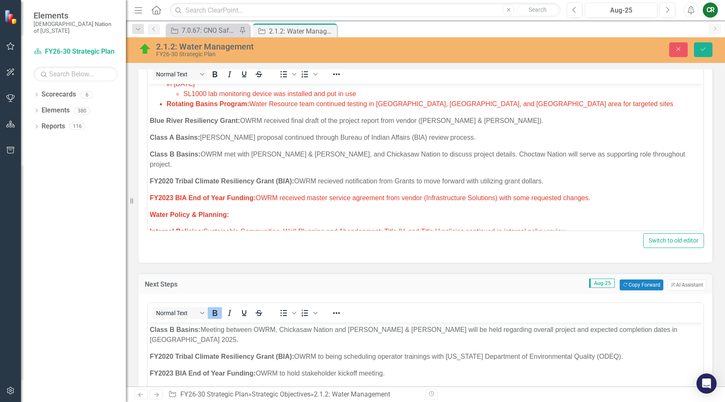
click at [300, 194] on span "FY2023 BIA End of Year Funding: OWRM received master service agreement from ven…" at bounding box center [370, 197] width 441 height 7
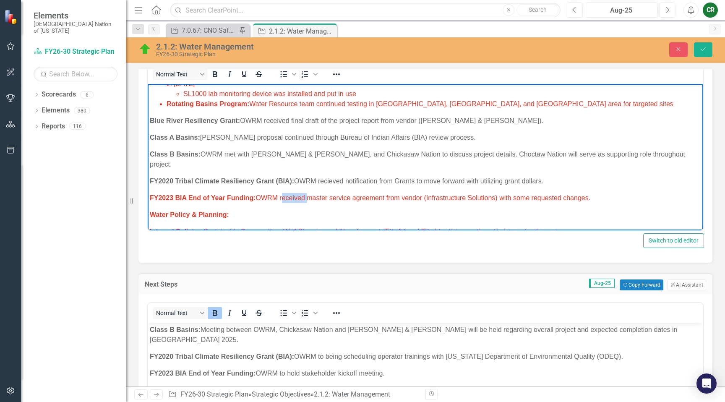
click at [300, 194] on span "FY2023 BIA End of Year Funding: OWRM received master service agreement from ven…" at bounding box center [370, 197] width 441 height 7
click at [339, 73] on icon "Reveal or hide additional toolbar items" at bounding box center [337, 74] width 10 height 10
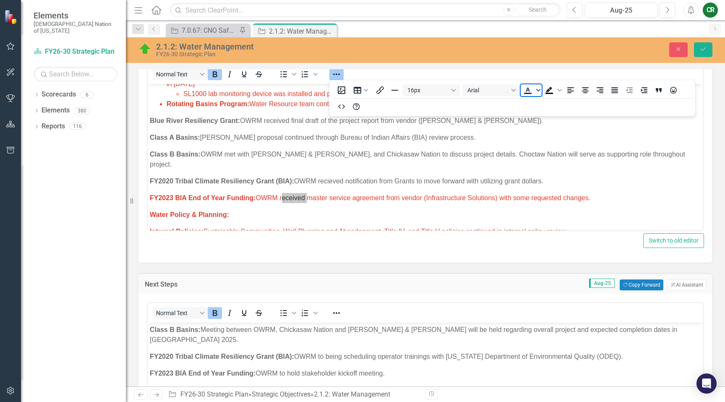
click at [537, 90] on icon "Text color" at bounding box center [538, 90] width 4 height 3
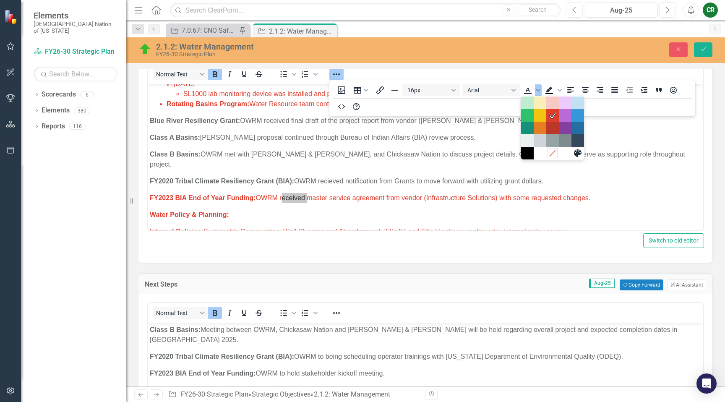
click at [551, 153] on icon "Remove color" at bounding box center [553, 153] width 8 height 8
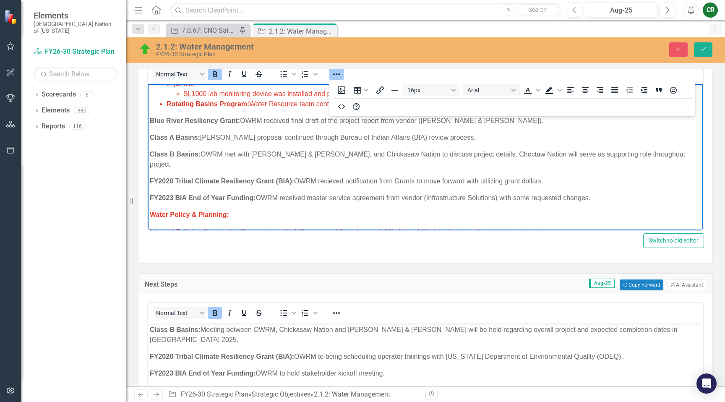
click at [340, 76] on icon "Reveal or hide additional toolbar items" at bounding box center [337, 74] width 10 height 10
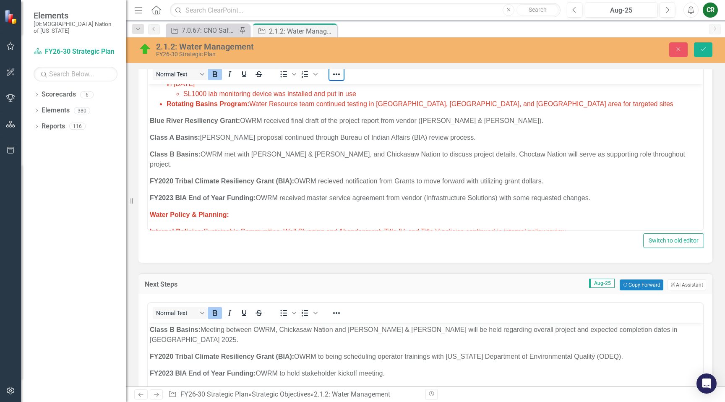
scroll to position [336, 0]
click at [279, 229] on span "Internal Policies: Sustainable Communities, Well Plugging and Abandonment, Titl…" at bounding box center [359, 232] width 418 height 7
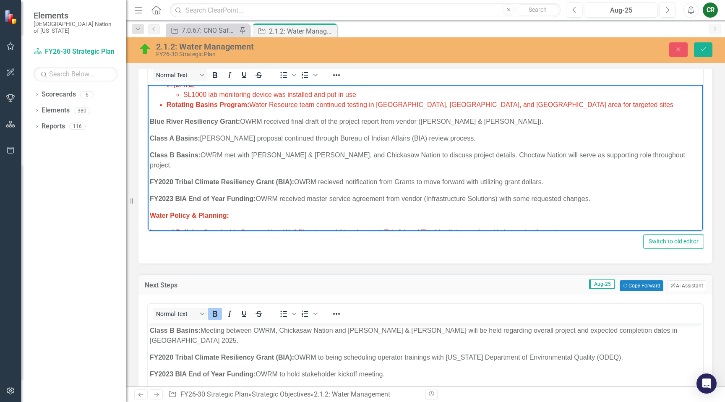
click at [212, 214] on body "Research/Data Acquisition: Clean Water Act (CWA) 106 Testing Grant: Office of W…" at bounding box center [426, 372] width 556 height 642
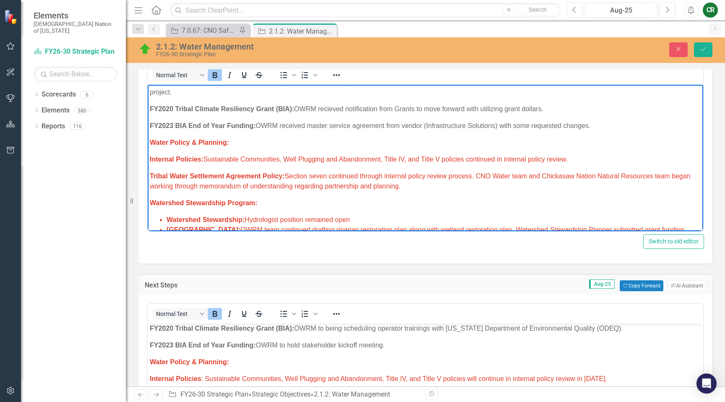
scroll to position [112, 0]
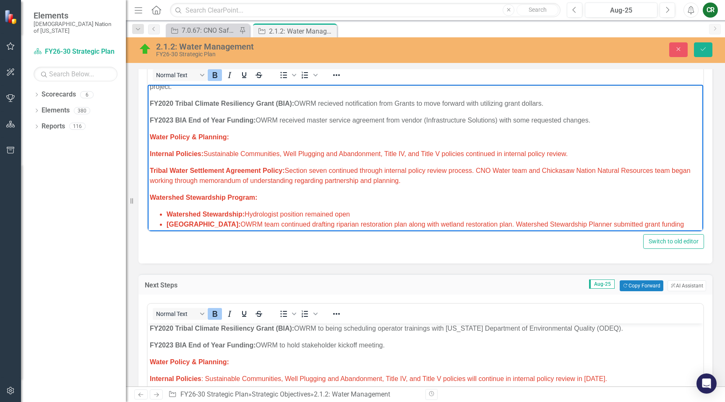
click at [578, 149] on p "Internal Policies: Sustainable Communities, Well Plugging and Abandonment, Titl…" at bounding box center [425, 154] width 551 height 10
click at [551, 152] on body "Research/Data Acquisition: Clean Water Act (CWA) 106 Testing Grant: Office of W…" at bounding box center [426, 293] width 556 height 642
drag, startPoint x: 566, startPoint y: 145, endPoint x: 152, endPoint y: 128, distance: 414.6
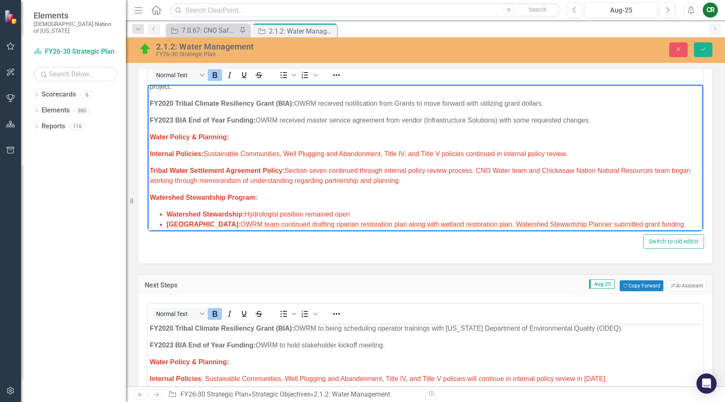
click at [152, 128] on body "Research/Data Acquisition: Clean Water Act (CWA) 106 Testing Grant: Office of W…" at bounding box center [426, 293] width 556 height 642
click at [334, 78] on icon "Reveal or hide additional toolbar items" at bounding box center [337, 75] width 10 height 10
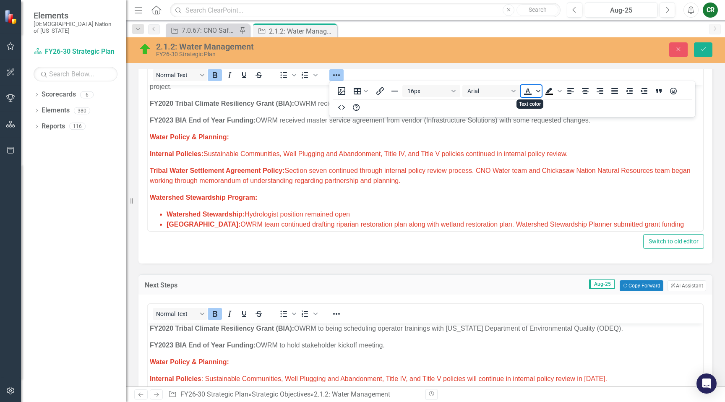
click at [539, 92] on icon "Text color" at bounding box center [538, 91] width 4 height 4
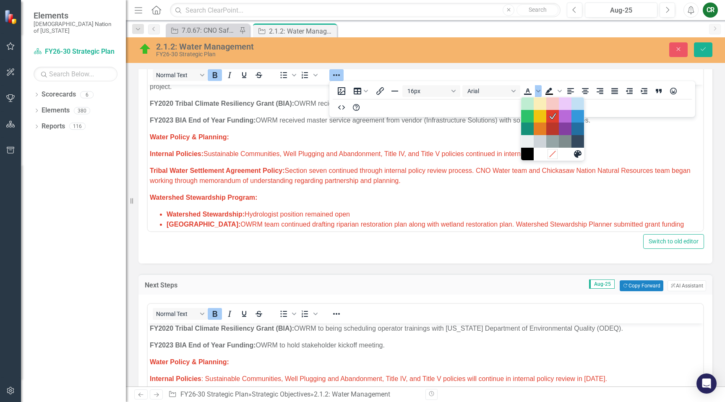
click at [551, 153] on icon "Remove color" at bounding box center [553, 154] width 8 height 8
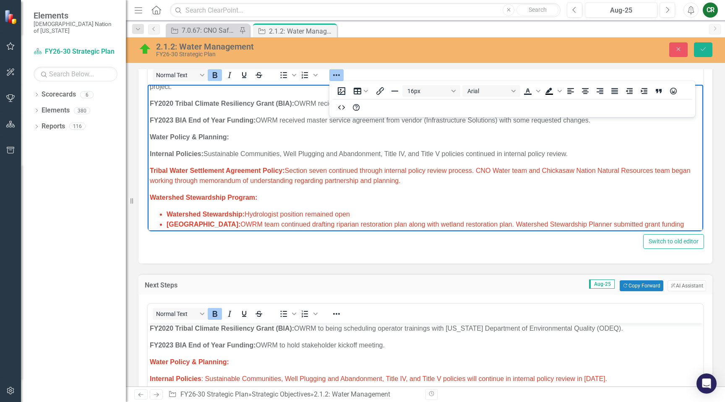
click at [336, 75] on icon "Reveal or hide additional toolbar items" at bounding box center [336, 75] width 7 height 2
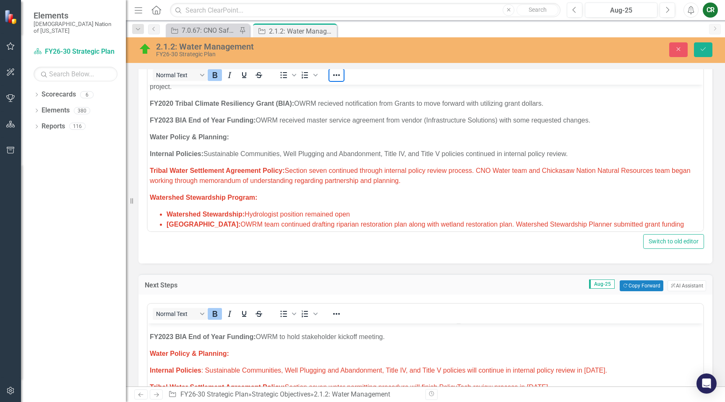
scroll to position [136, 0]
click at [572, 366] on span "I nternal Policies : Sustainable Communities, Well Plugging and Abandonment, Ti…" at bounding box center [378, 369] width 457 height 7
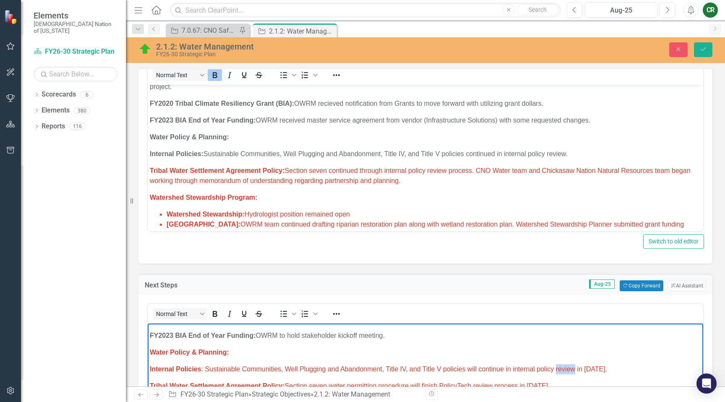
click at [572, 366] on span "I nternal Policies : Sustainable Communities, Well Plugging and Abandonment, Ti…" at bounding box center [378, 369] width 457 height 7
click at [603, 366] on span "I nternal Policies : Sustainable Communities, Well Plugging and Abandonment, Ti…" at bounding box center [378, 369] width 457 height 7
drag, startPoint x: 605, startPoint y: 350, endPoint x: 584, endPoint y: 351, distance: 21.4
click at [584, 366] on span "I nternal Policies : Sustainable Communities, Well Plugging and Abandonment, Ti…" at bounding box center [378, 369] width 457 height 7
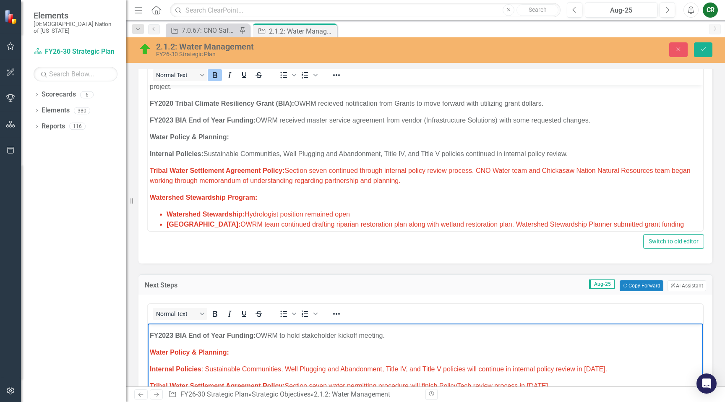
click at [575, 366] on span "I nternal Policies : Sustainable Communities, Well Plugging and Abandonment, Ti…" at bounding box center [378, 369] width 457 height 7
click at [554, 381] on p "Tribal Water Settlement Agreement Policy: Section seven water permitting proced…" at bounding box center [425, 386] width 551 height 10
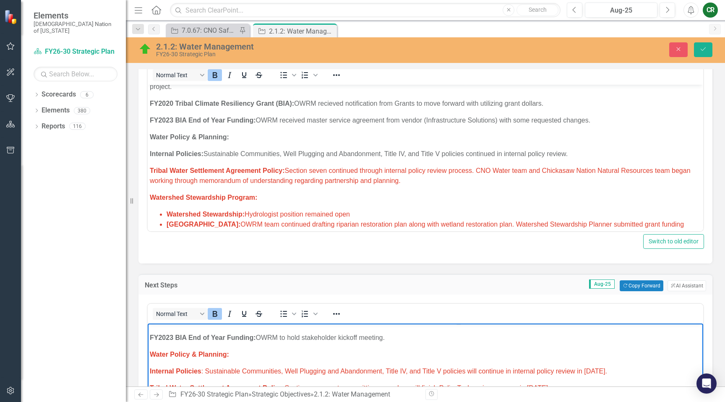
scroll to position [132, 0]
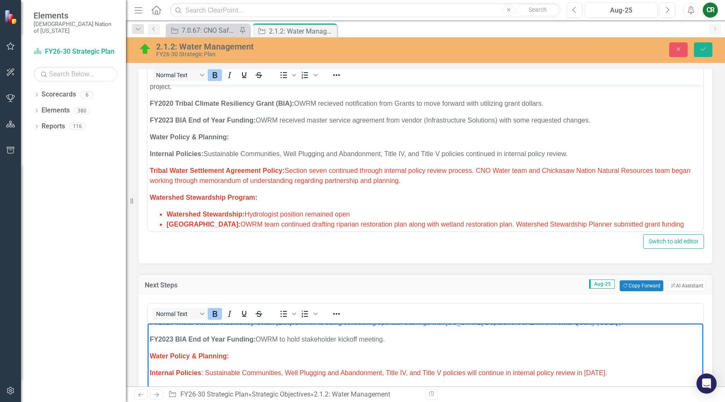
drag, startPoint x: 639, startPoint y: 350, endPoint x: 140, endPoint y: 328, distance: 499.9
click at [337, 315] on icon "Reveal or hide additional toolbar items" at bounding box center [337, 314] width 10 height 10
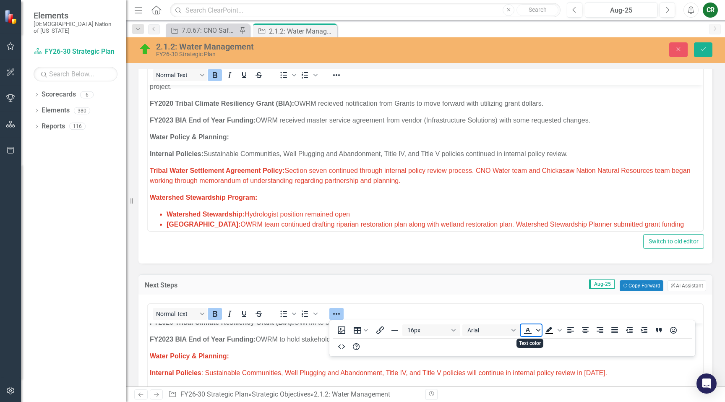
click at [539, 333] on span "Text color" at bounding box center [538, 330] width 7 height 12
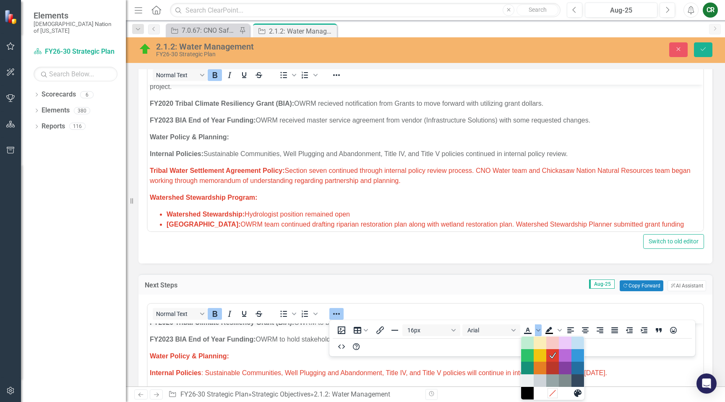
click at [552, 394] on icon "Remove color" at bounding box center [553, 393] width 8 height 8
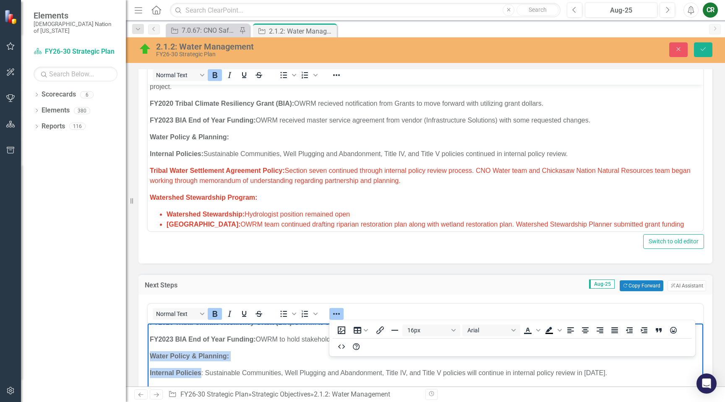
drag, startPoint x: 341, startPoint y: 312, endPoint x: 338, endPoint y: 320, distance: 8.9
click at [341, 312] on icon "Reveal or hide additional toolbar items" at bounding box center [337, 314] width 10 height 10
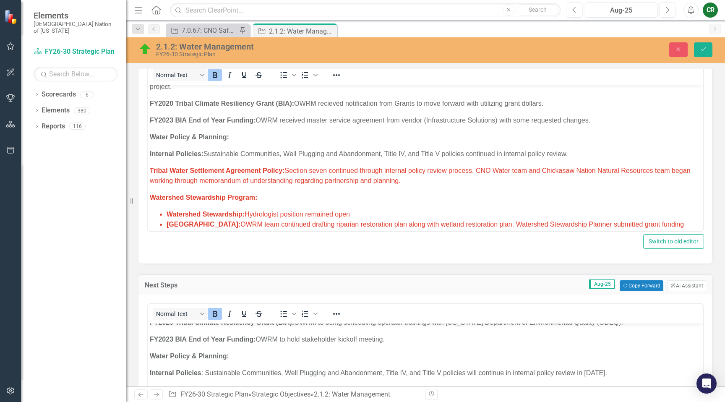
click at [331, 368] on p "I nternal Policies : Sustainable Communities, Well Plugging and Abandonment, Ti…" at bounding box center [425, 373] width 551 height 10
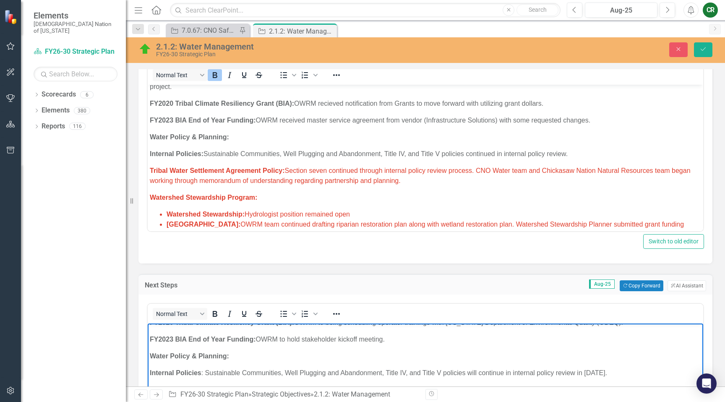
click at [251, 167] on span "Tribal Water Settlement Agreement Policy: Section seven continued through inter…" at bounding box center [420, 175] width 541 height 17
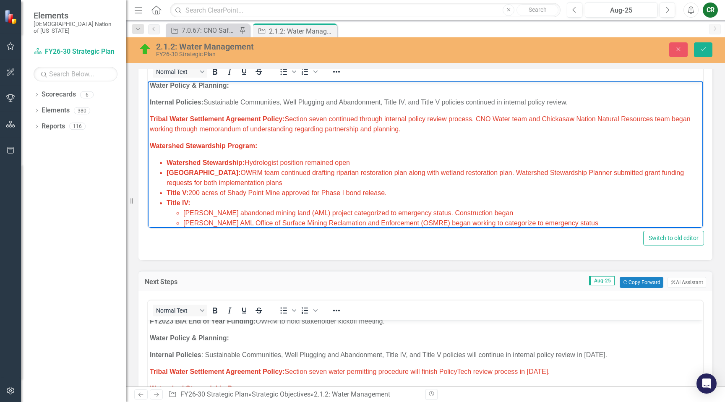
scroll to position [149, 0]
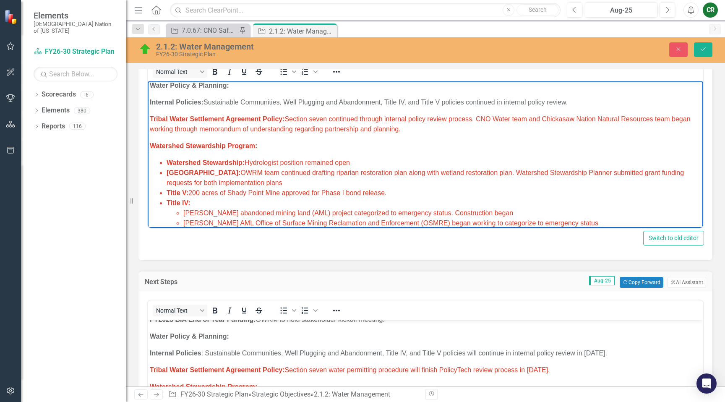
click at [430, 121] on p "Tribal Water Settlement Agreement Policy: Section seven continued through inter…" at bounding box center [425, 124] width 551 height 20
click at [438, 123] on span "Tribal Water Settlement Agreement Policy: Section seven continued through inter…" at bounding box center [420, 123] width 541 height 17
click at [437, 122] on span "Tribal Water Settlement Agreement Policy: Section seven continued through inter…" at bounding box center [420, 123] width 541 height 17
click at [437, 121] on span "Tribal Water Settlement Agreement Policy: Section seven continued through inter…" at bounding box center [420, 123] width 541 height 17
click at [484, 119] on span "Tribal Water Settlement Agreement Policy: Section seven continued through inter…" at bounding box center [420, 123] width 541 height 17
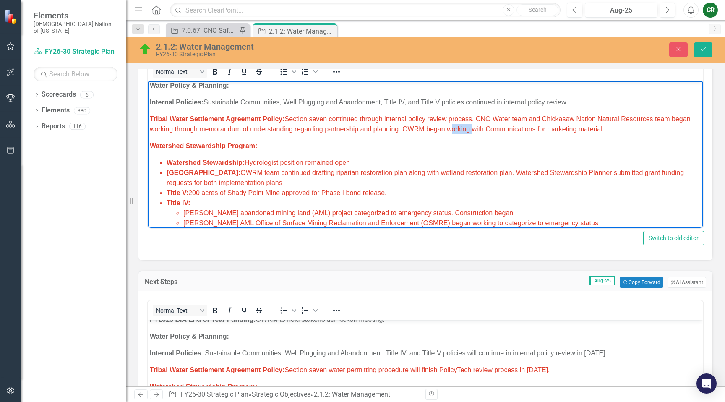
click at [484, 119] on span "Tribal Water Settlement Agreement Policy: Section seven continued through inter…" at bounding box center [420, 123] width 541 height 17
click at [341, 72] on icon "Reveal or hide additional toolbar items" at bounding box center [337, 72] width 10 height 10
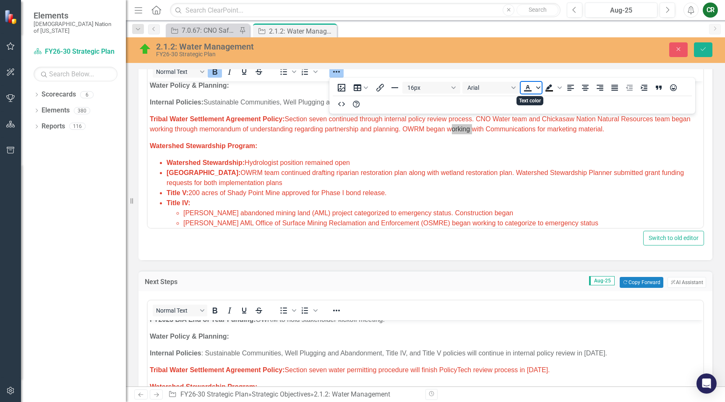
click at [537, 89] on icon "Text color" at bounding box center [538, 88] width 4 height 4
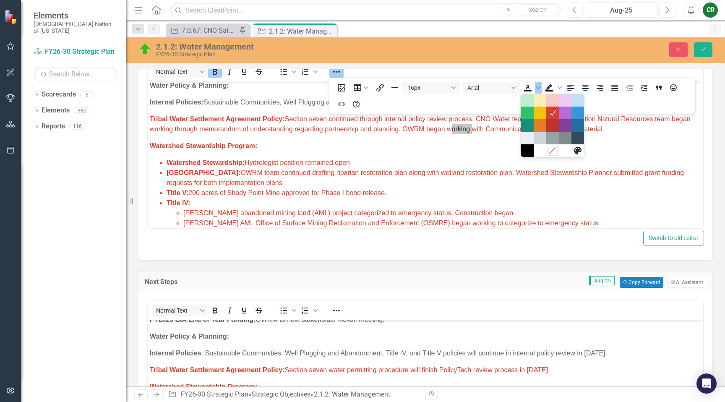
click at [551, 149] on icon "Remove color" at bounding box center [553, 151] width 8 height 8
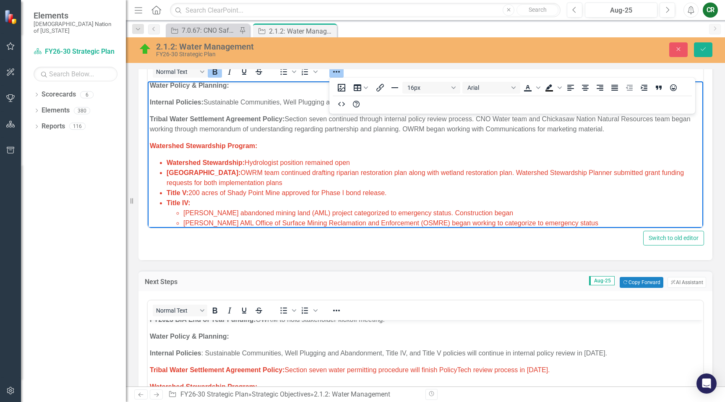
click at [339, 75] on icon "Reveal or hide additional toolbar items" at bounding box center [337, 72] width 10 height 10
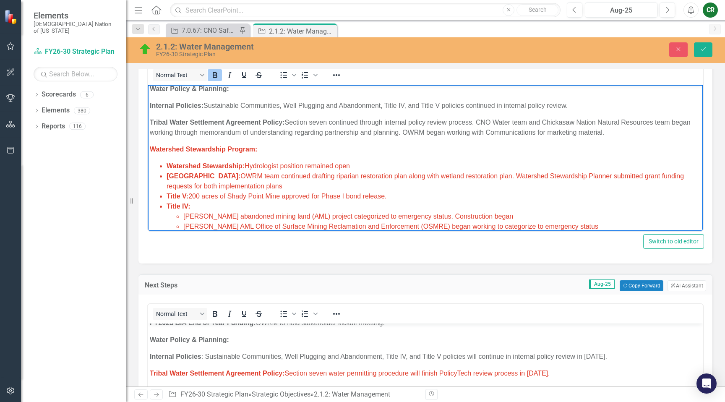
click at [345, 126] on p "Tribal Water Settlement Agreement Policy: Section seven continued through inter…" at bounding box center [425, 128] width 551 height 20
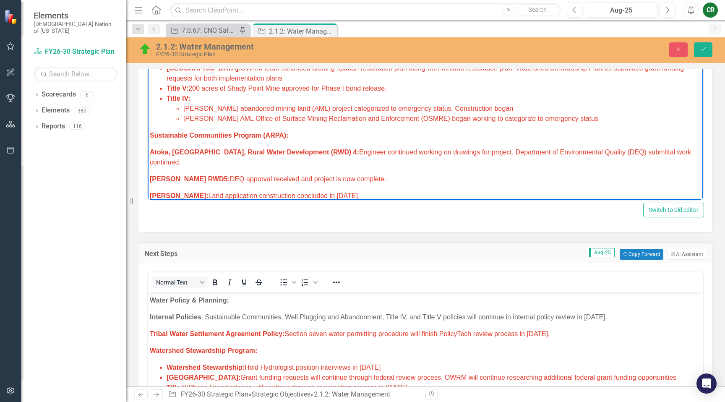
scroll to position [428, 0]
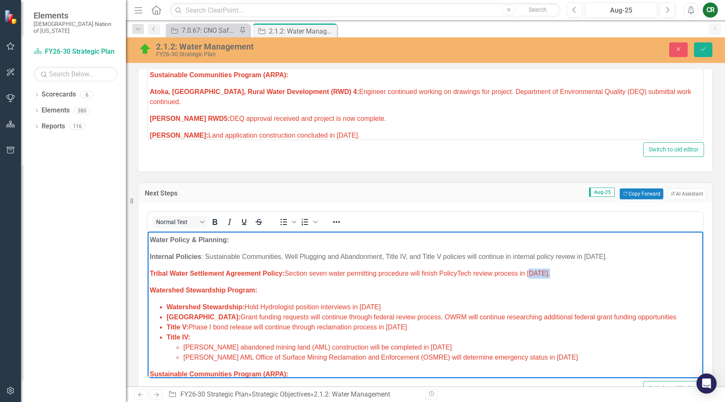
drag, startPoint x: 550, startPoint y: 254, endPoint x: 530, endPoint y: 255, distance: 20.6
click at [530, 270] on span "Tribal Water Settlement Agreement Policy: Section seven water permitting proced…" at bounding box center [350, 273] width 400 height 7
click at [550, 270] on span "Tribal Water Settlement Agreement Policy: Section seven water permitting proced…" at bounding box center [350, 273] width 400 height 7
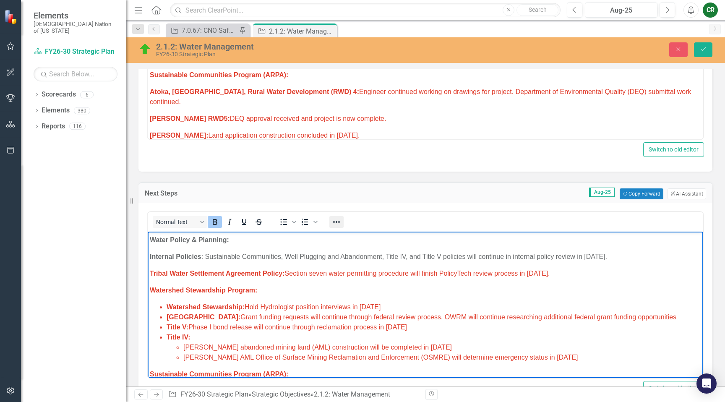
click at [334, 222] on icon "Reveal or hide additional toolbar items" at bounding box center [336, 222] width 7 height 2
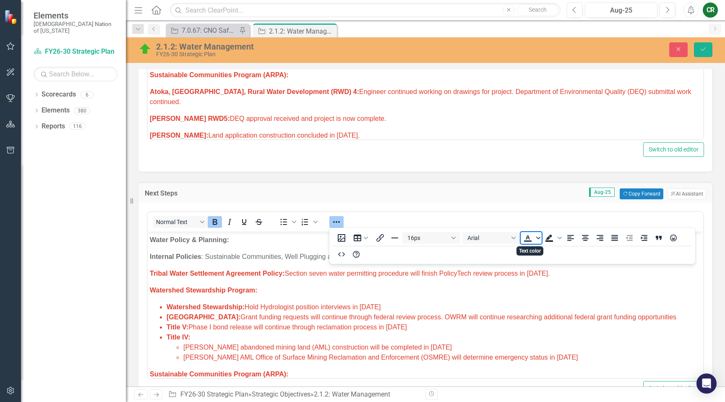
click at [539, 243] on span "Text color" at bounding box center [538, 238] width 7 height 12
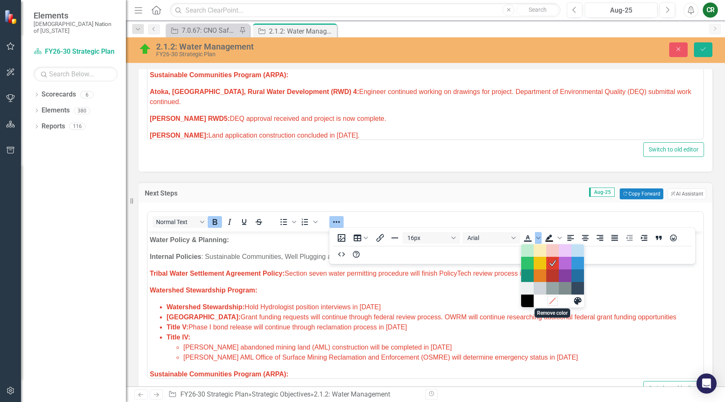
drag, startPoint x: 554, startPoint y: 303, endPoint x: 355, endPoint y: 47, distance: 324.2
click at [554, 303] on icon "Remove color" at bounding box center [553, 301] width 8 height 8
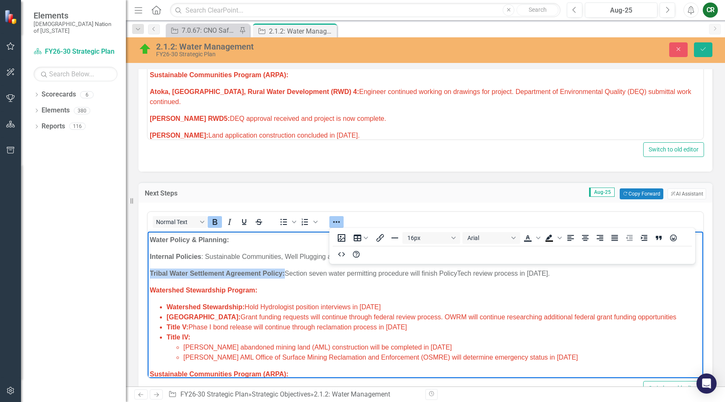
click at [340, 221] on icon "Reveal or hide additional toolbar items" at bounding box center [337, 222] width 10 height 10
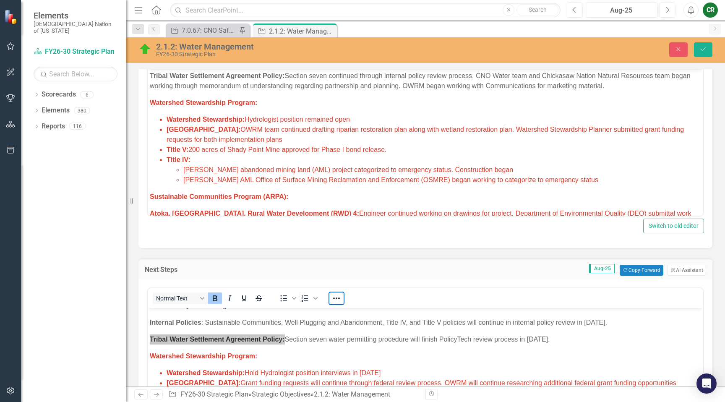
scroll to position [193, 0]
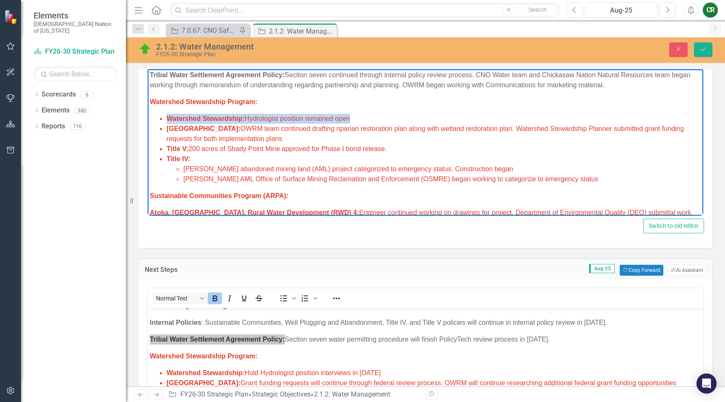
drag, startPoint x: 353, startPoint y: 109, endPoint x: 169, endPoint y: 108, distance: 183.8
click at [169, 114] on li "Watershed Stewardship: Hydrologist position remained open" at bounding box center [434, 119] width 535 height 10
click at [357, 103] on body "Research/Data Acquisition: Clean Water Act (CWA) 106 Testing Grant: Office of W…" at bounding box center [426, 198] width 556 height 642
drag, startPoint x: 357, startPoint y: 108, endPoint x: 303, endPoint y: 108, distance: 53.3
click at [303, 114] on li "Watershed Stewardship: Hydrologist position remained open" at bounding box center [434, 119] width 535 height 10
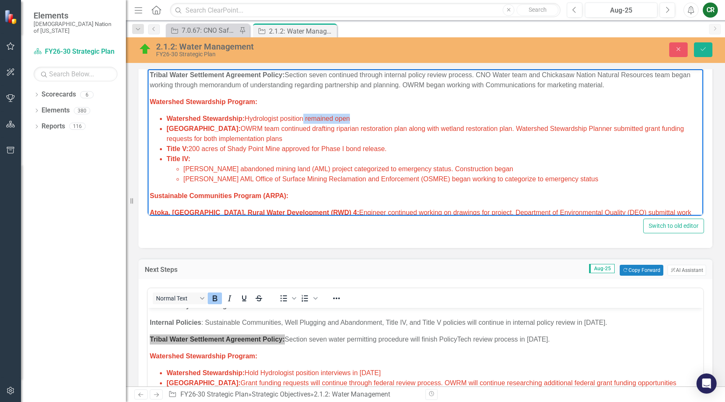
click at [354, 114] on li "Watershed Stewardship: Hydrologist position remained open" at bounding box center [434, 119] width 535 height 10
drag, startPoint x: 354, startPoint y: 110, endPoint x: 306, endPoint y: 111, distance: 48.3
click at [306, 114] on li "Watershed Stewardship: Hydrologist position remained open" at bounding box center [434, 119] width 535 height 10
click at [248, 115] on span "Watershed Stewardship: Hydrologist position" at bounding box center [235, 118] width 137 height 7
click at [361, 114] on li "Watershed Stewardship: Posting for Hydrologist position" at bounding box center [434, 119] width 535 height 10
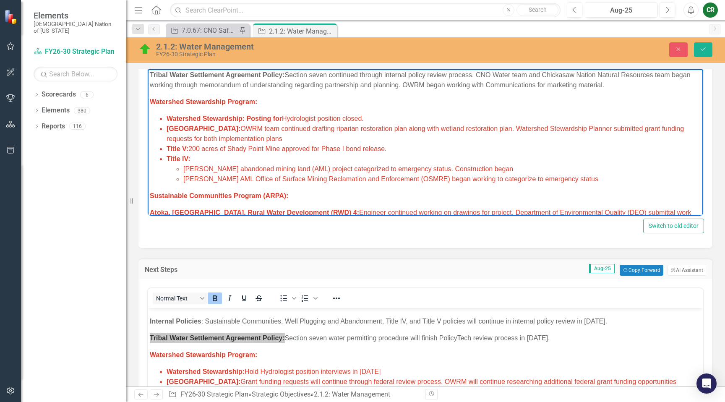
scroll to position [169, 0]
click at [399, 366] on li "Watershed Stewardship: Hold Hydrologist position interviews in [DATE]" at bounding box center [434, 371] width 535 height 10
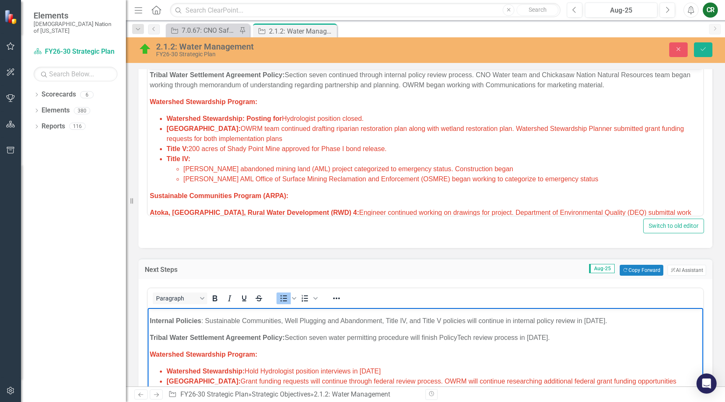
click at [400, 366] on li "Watershed Stewardship: Hold Hydrologist position interviews in [DATE]" at bounding box center [434, 371] width 535 height 10
drag, startPoint x: 417, startPoint y: 352, endPoint x: 352, endPoint y: 354, distance: 64.7
click at [352, 366] on li "Watershed Stewardship: Hold Hydrologist position interviews in [DATE]" at bounding box center [434, 371] width 535 height 10
click at [417, 366] on li "Watershed Stewardship: Hold Hydrologist position interviews in [DATE]" at bounding box center [434, 371] width 535 height 10
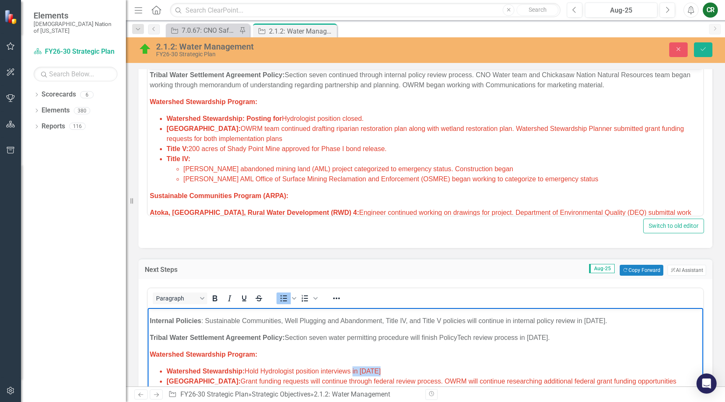
drag, startPoint x: 415, startPoint y: 351, endPoint x: 352, endPoint y: 353, distance: 63.4
click at [352, 366] on li "Watershed Stewardship: Hold Hydrologist position interviews in [DATE]" at bounding box center [434, 371] width 535 height 10
click at [373, 366] on li "Watershed Stewardship: Hold Hydrologist position interviews" at bounding box center [434, 371] width 535 height 10
drag, startPoint x: 263, startPoint y: 351, endPoint x: 247, endPoint y: 353, distance: 15.6
click at [247, 368] on span "Watershed Stewardship: Hold Hydrologist position interviews" at bounding box center [259, 371] width 184 height 7
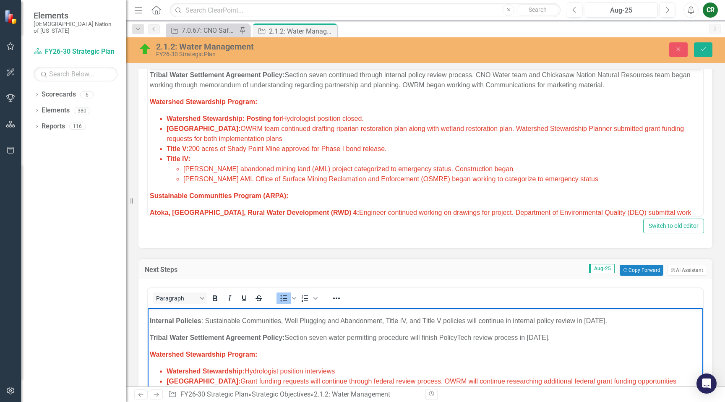
click at [339, 366] on li "Watershed Stewardship: Hydrologist position interviews" at bounding box center [434, 371] width 535 height 10
drag, startPoint x: 415, startPoint y: 353, endPoint x: 139, endPoint y: 333, distance: 276.0
click at [341, 298] on icon "Reveal or hide additional toolbar items" at bounding box center [337, 298] width 10 height 10
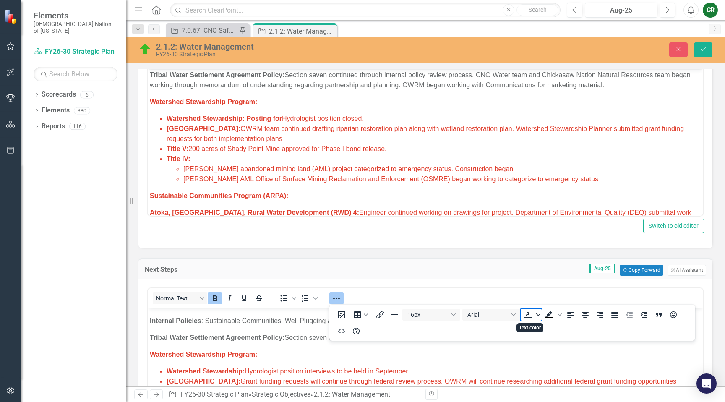
click at [537, 313] on icon "Text color" at bounding box center [538, 315] width 4 height 4
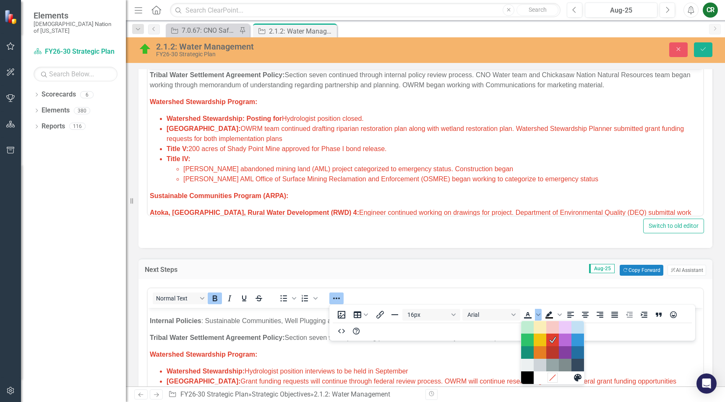
click at [550, 375] on icon "Remove color" at bounding box center [553, 378] width 8 height 8
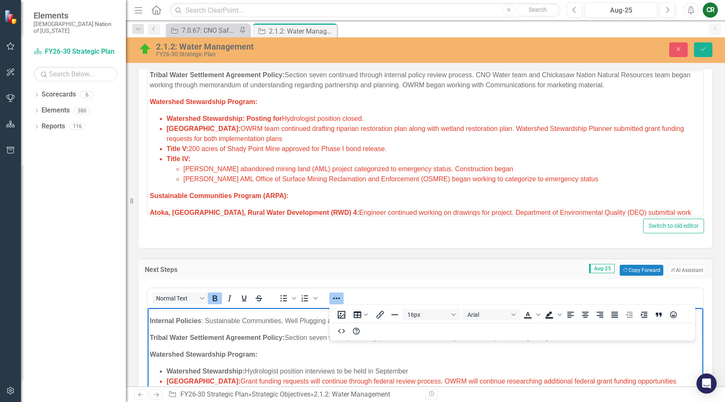
click at [333, 296] on icon "Reveal or hide additional toolbar items" at bounding box center [337, 298] width 10 height 10
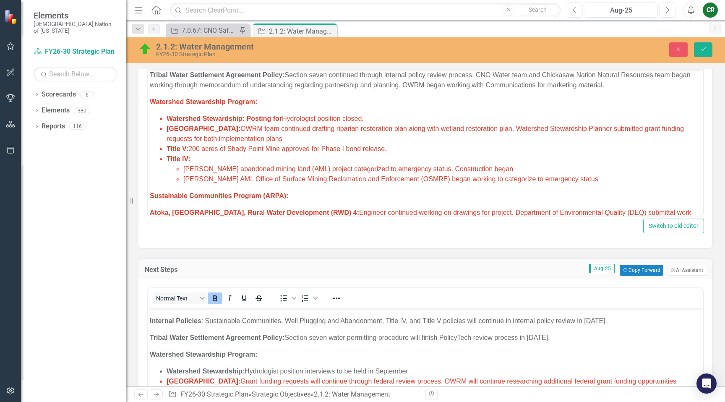
click at [356, 124] on li "Lake Talawanda: OWRM team continued drafting riparian restoration plan along wi…" at bounding box center [434, 134] width 535 height 20
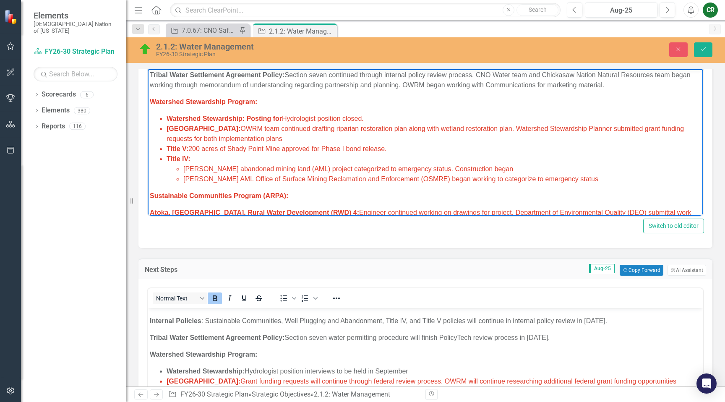
drag, startPoint x: 368, startPoint y: 110, endPoint x: 145, endPoint y: 95, distance: 222.9
click at [148, 95] on html "Research/Data Acquisition: Clean Water Act (CWA) 106 Testing Grant: Office of W…" at bounding box center [426, 198] width 556 height 642
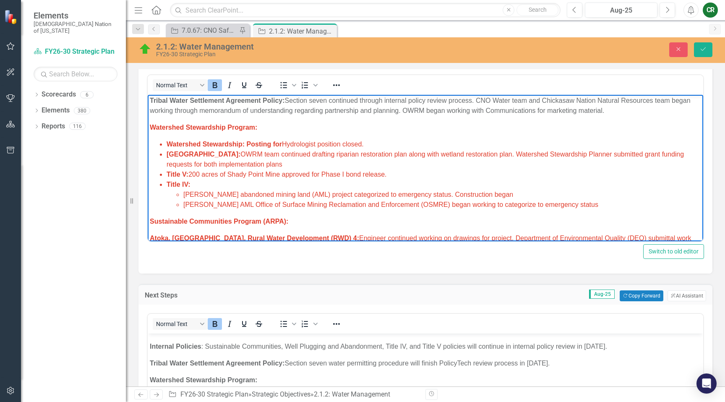
scroll to position [307, 0]
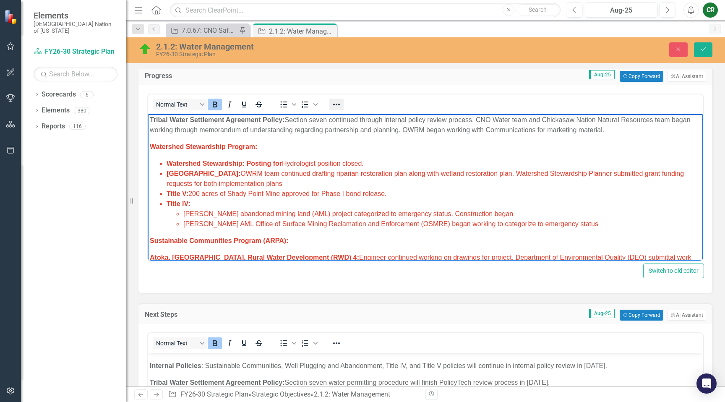
click at [334, 108] on icon "Reveal or hide additional toolbar items" at bounding box center [337, 104] width 10 height 10
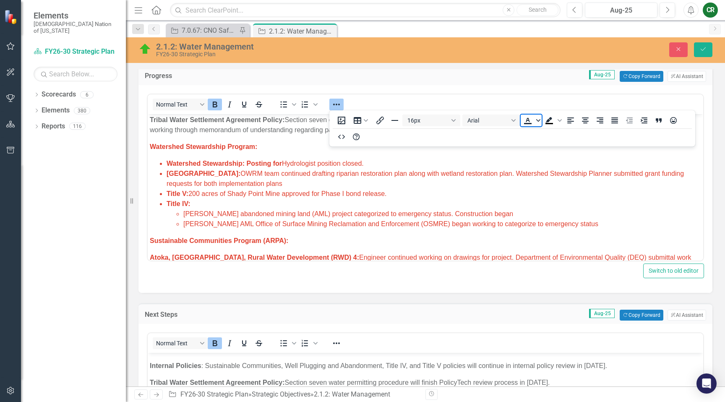
click at [540, 123] on span "Text color" at bounding box center [538, 121] width 7 height 12
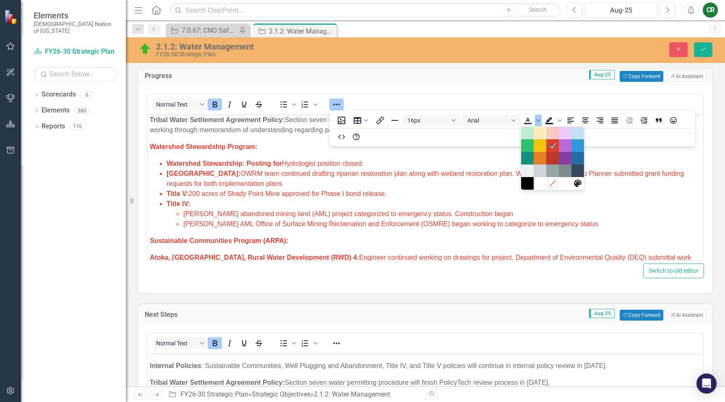
click at [553, 185] on icon "Remove color" at bounding box center [553, 183] width 8 height 8
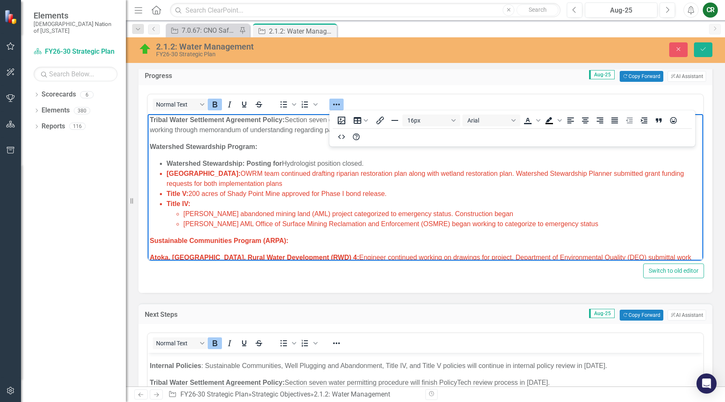
click at [334, 105] on icon "Reveal or hide additional toolbar items" at bounding box center [336, 105] width 7 height 2
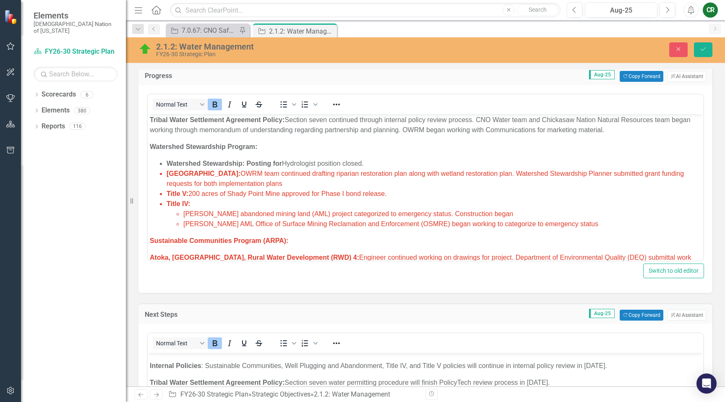
click at [337, 177] on li "Lake Talawanda: OWRM team continued drafting riparian restoration plan along wi…" at bounding box center [434, 179] width 535 height 20
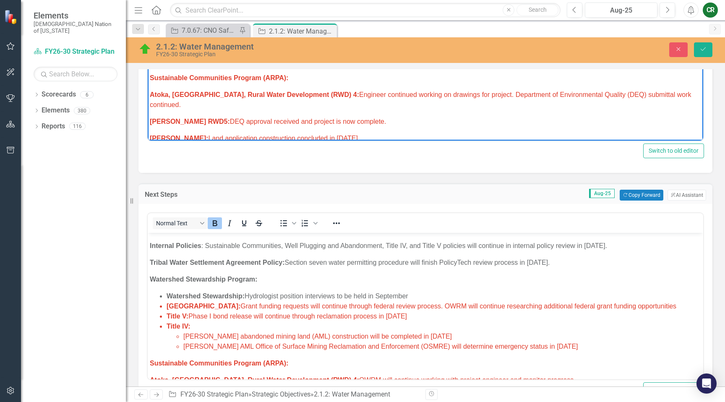
scroll to position [427, 0]
click at [676, 311] on li "Title V: Phase I bond release will continue through reclamation process in [DAT…" at bounding box center [434, 316] width 535 height 10
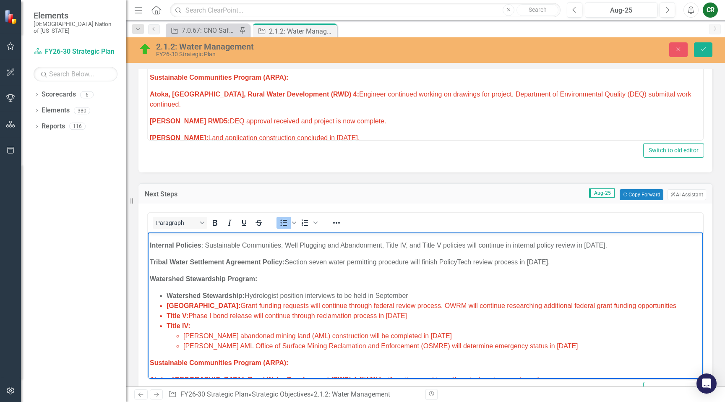
click at [666, 301] on li "Lake Talawanda: Grant funding requests will continue through federal review pro…" at bounding box center [434, 306] width 535 height 10
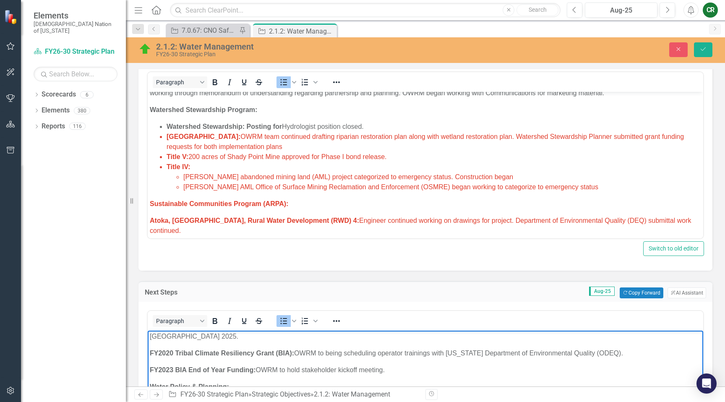
scroll to position [205, 0]
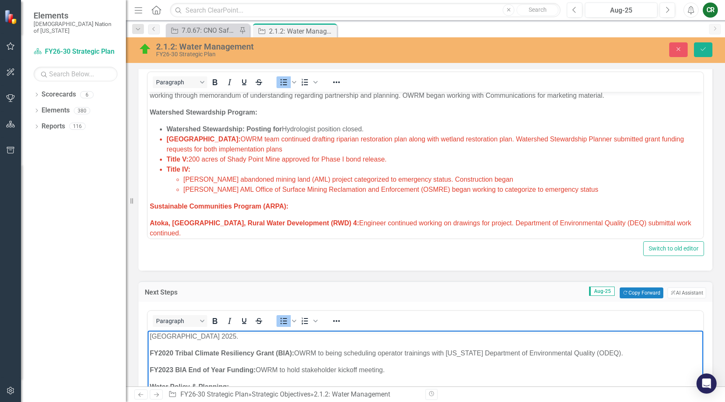
click at [299, 139] on li "Lake Talawanda: OWRM team continued drafting riparian restoration plan along wi…" at bounding box center [434, 144] width 535 height 20
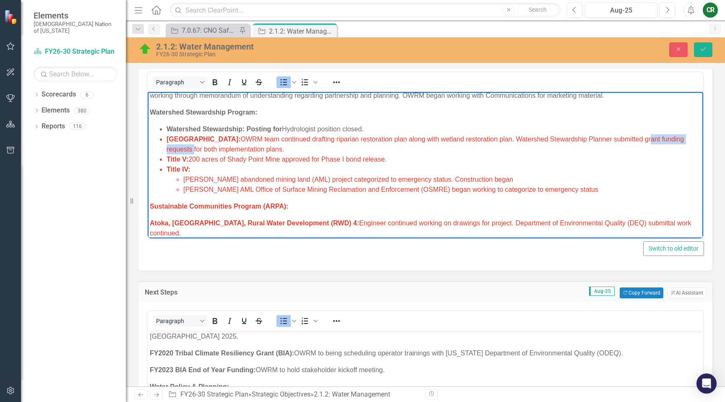
drag, startPoint x: 193, startPoint y: 141, endPoint x: 629, endPoint y: 133, distance: 435.7
click at [629, 136] on span "Lake Talawanda: OWRM team continued drafting riparian restoration plan along wi…" at bounding box center [425, 144] width 517 height 17
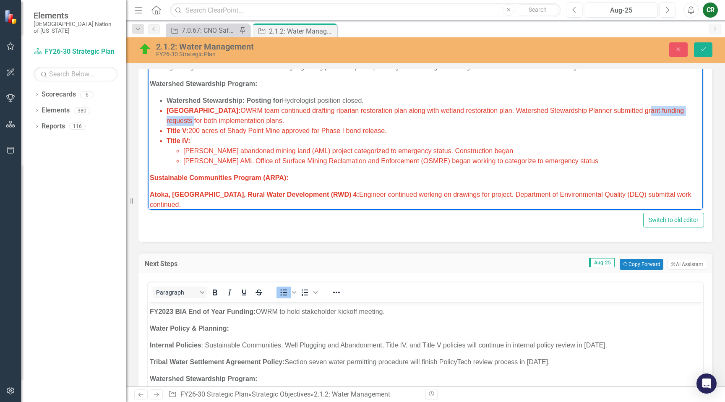
scroll to position [142, 0]
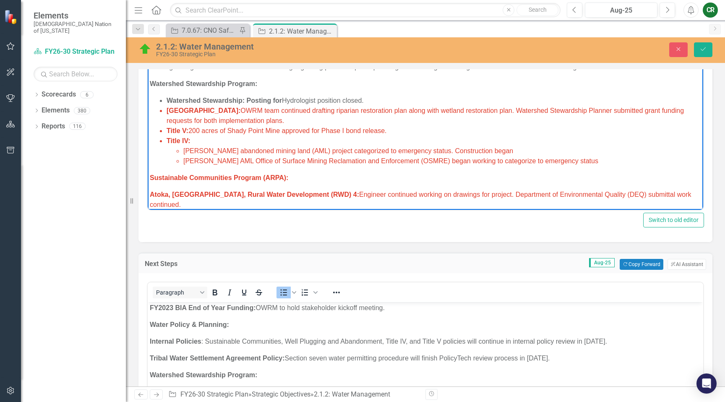
click at [194, 112] on span "Lake Talawanda: OWRM team continued drafting riparian restoration plan along wi…" at bounding box center [425, 115] width 517 height 17
drag, startPoint x: 292, startPoint y: 112, endPoint x: 265, endPoint y: 114, distance: 27.3
click at [265, 114] on span "Lake Talawanda: OWRM team continued drafting riparian restoration plan along wi…" at bounding box center [425, 115] width 517 height 17
click at [329, 112] on span "Lake Talawanda: OWRM team continued drafting riparian restoration plan along wi…" at bounding box center [425, 115] width 517 height 17
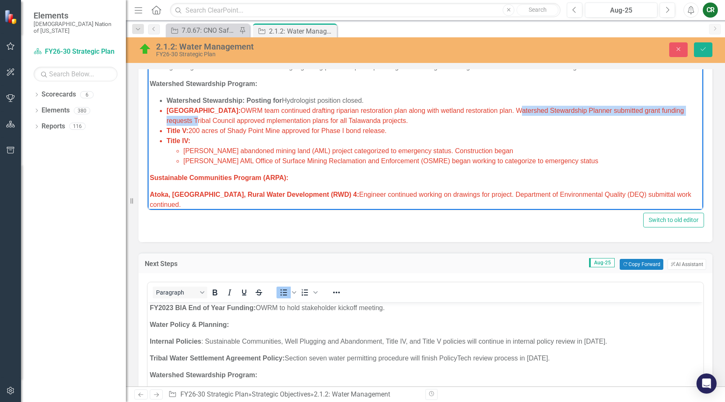
drag, startPoint x: 499, startPoint y: 100, endPoint x: 195, endPoint y: 113, distance: 304.1
click at [195, 113] on span "Lake Talawanda: OWRM team continued drafting riparian restoration plan along wi…" at bounding box center [425, 115] width 517 height 17
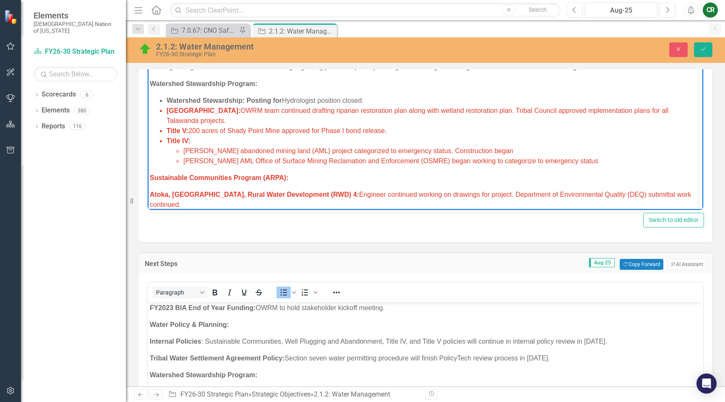
drag, startPoint x: 572, startPoint y: 101, endPoint x: 580, endPoint y: 97, distance: 9.0
click at [572, 107] on span "Lake Talawanda: OWRM team continued drafting riparian restoration plan along wi…" at bounding box center [418, 115] width 502 height 17
drag, startPoint x: 228, startPoint y: 112, endPoint x: 222, endPoint y: 101, distance: 12.0
click at [222, 106] on li "Lake Talawanda: OWRM team continued drafting riparian restoration plan along wi…" at bounding box center [434, 116] width 535 height 20
click at [201, 110] on li "Lake Talawanda: OWRM team continued drafting riparian restoration plan along wi…" at bounding box center [434, 116] width 535 height 20
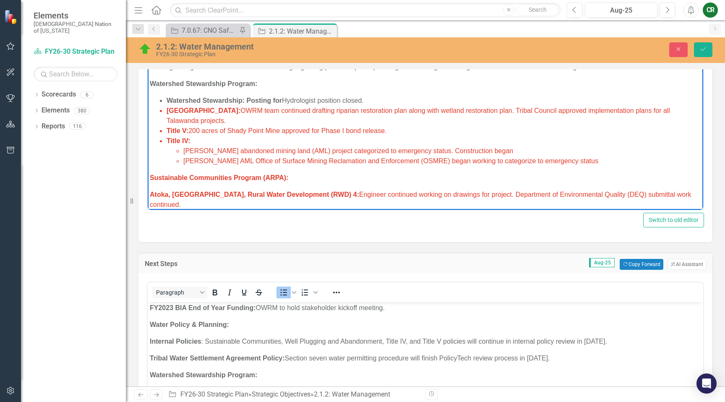
click at [201, 110] on li "Lake Talawanda: OWRM team continued drafting riparian restoration plan along wi…" at bounding box center [434, 116] width 535 height 20
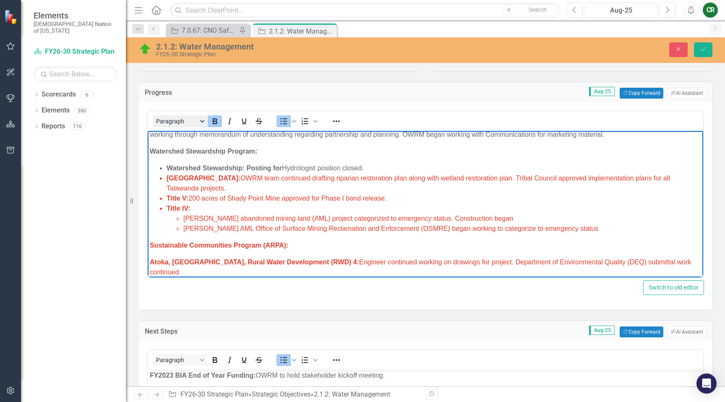
scroll to position [287, 0]
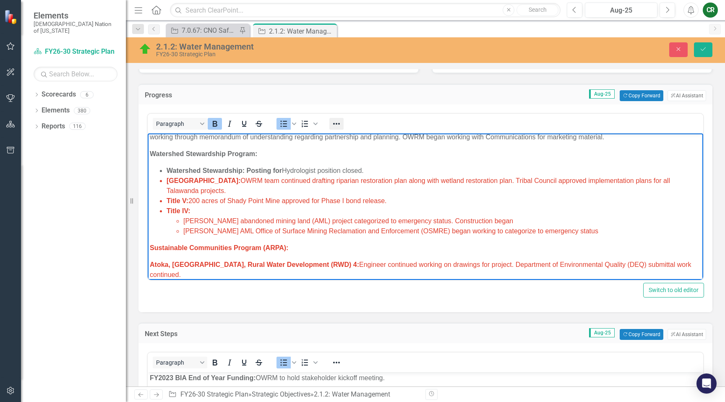
click at [334, 128] on icon "Reveal or hide additional toolbar items" at bounding box center [337, 124] width 10 height 10
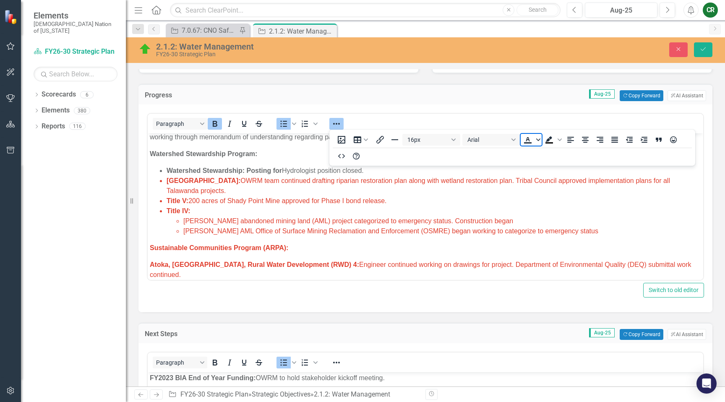
click at [541, 142] on span "Text color" at bounding box center [538, 140] width 7 height 12
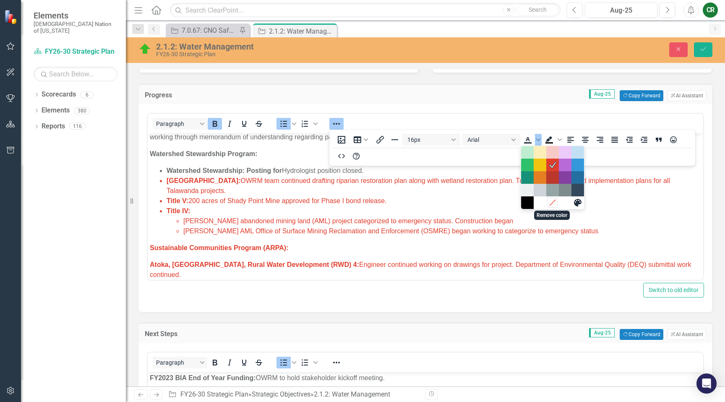
drag, startPoint x: 553, startPoint y: 203, endPoint x: 321, endPoint y: 35, distance: 286.8
click at [553, 203] on icon "Remove color" at bounding box center [553, 203] width 8 height 8
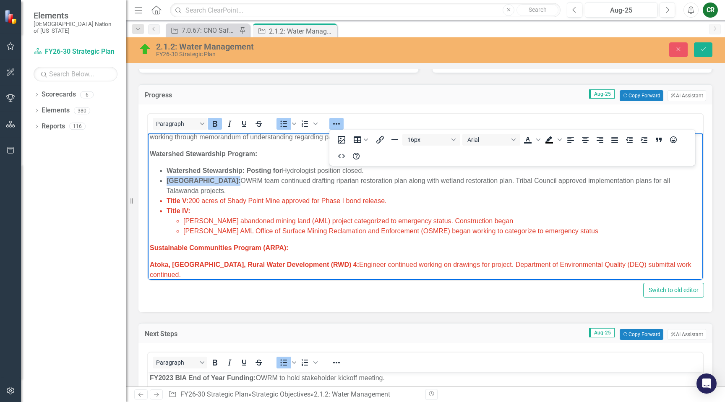
click at [337, 124] on icon "Reveal or hide additional toolbar items" at bounding box center [337, 124] width 10 height 10
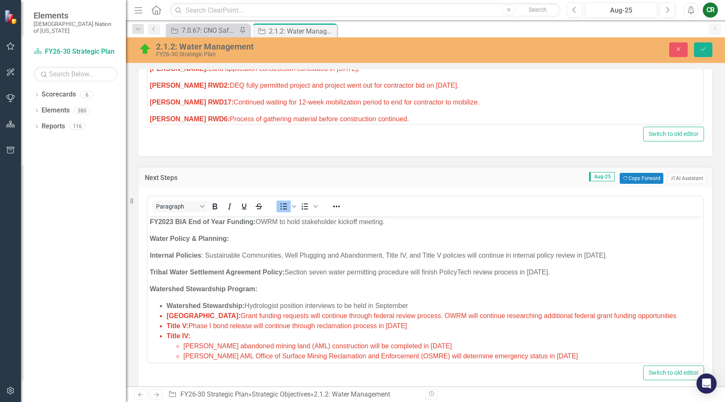
scroll to position [232, 0]
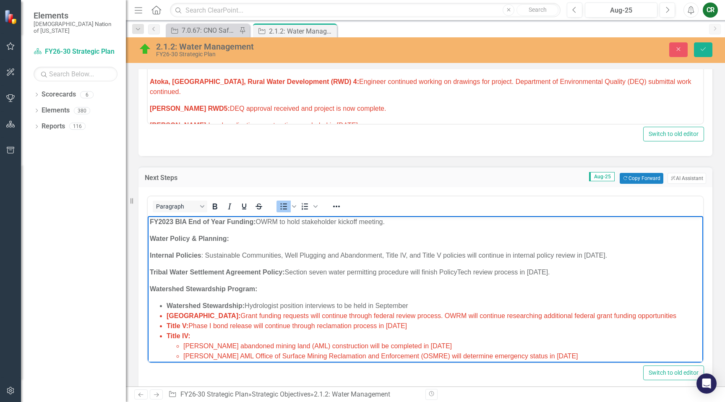
drag, startPoint x: 663, startPoint y: 296, endPoint x: 222, endPoint y: 295, distance: 440.3
click at [222, 311] on li "Lake Talawanda: Grant funding requests will continue through federal review pro…" at bounding box center [434, 316] width 535 height 10
click at [412, 312] on span "Initial riparian management plans to be submitted to leadership for review in S…" at bounding box center [370, 315] width 261 height 7
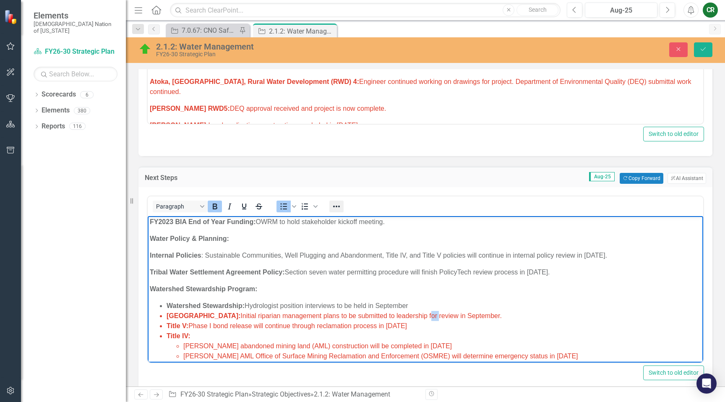
click at [338, 210] on icon "Reveal or hide additional toolbar items" at bounding box center [337, 206] width 10 height 10
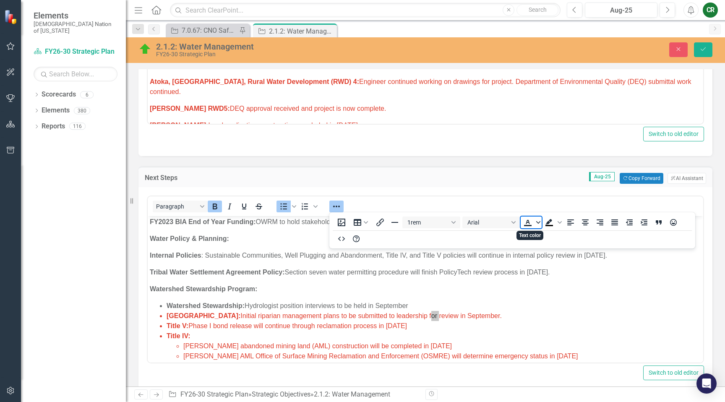
click at [538, 224] on icon "Text color" at bounding box center [538, 222] width 4 height 4
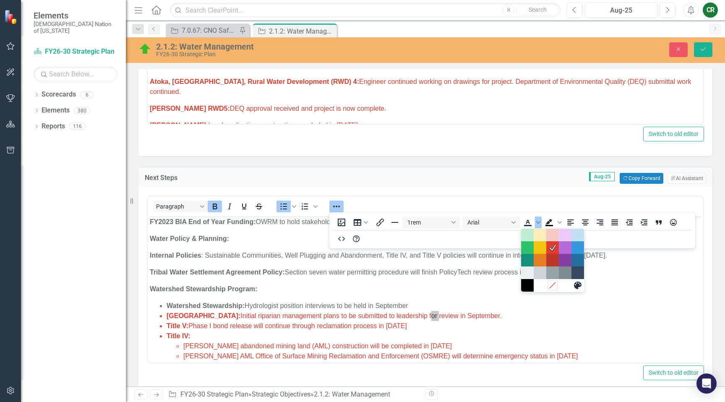
click at [554, 283] on icon "Remove color" at bounding box center [553, 285] width 6 height 6
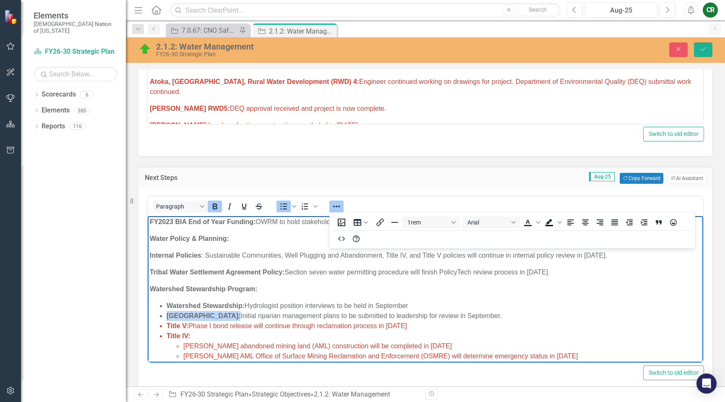
click at [332, 207] on icon "Reveal or hide additional toolbar items" at bounding box center [337, 206] width 10 height 10
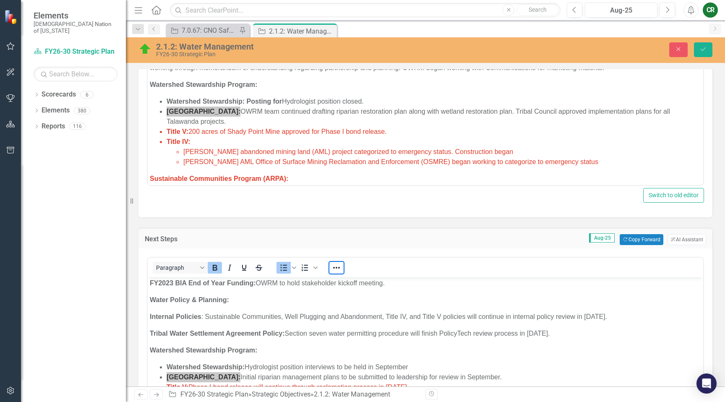
scroll to position [178, 0]
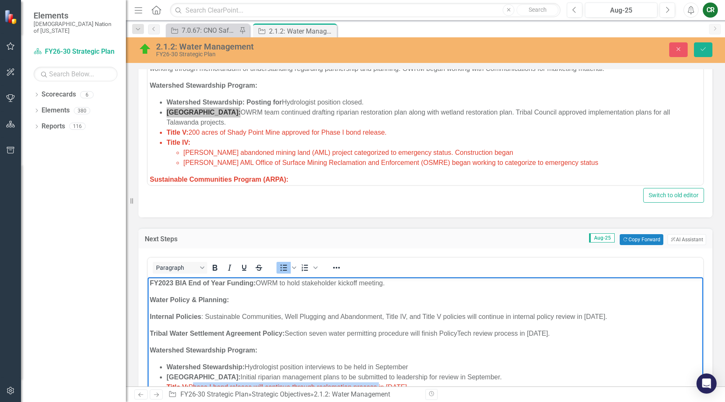
drag, startPoint x: 191, startPoint y: 368, endPoint x: 378, endPoint y: 368, distance: 186.8
click at [378, 384] on span "Title V: Phase I bond release will continue through reclamation process in [DAT…" at bounding box center [287, 387] width 240 height 7
copy span "Phase I bond release will continue through reclamation process"
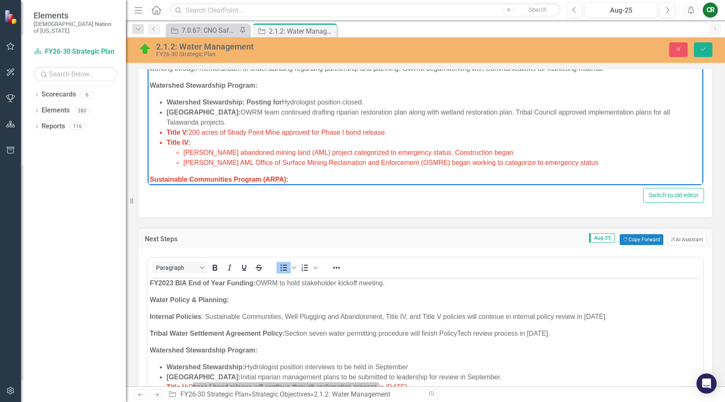
click at [392, 138] on li "Title IV: [PERSON_NAME] abandoned mining land (AML) project categorized to emer…" at bounding box center [434, 153] width 535 height 30
drag, startPoint x: 393, startPoint y: 122, endPoint x: 282, endPoint y: 124, distance: 110.4
click at [282, 128] on li "Title V: 200 acres of Shady Point Mine approved for Phase I bond release." at bounding box center [434, 133] width 535 height 10
click at [285, 129] on span "Title V: 200 acres of Shady Point Mine Phase I bond release will continue throu…" at bounding box center [327, 132] width 321 height 7
drag, startPoint x: 387, startPoint y: 124, endPoint x: 350, endPoint y: 125, distance: 36.1
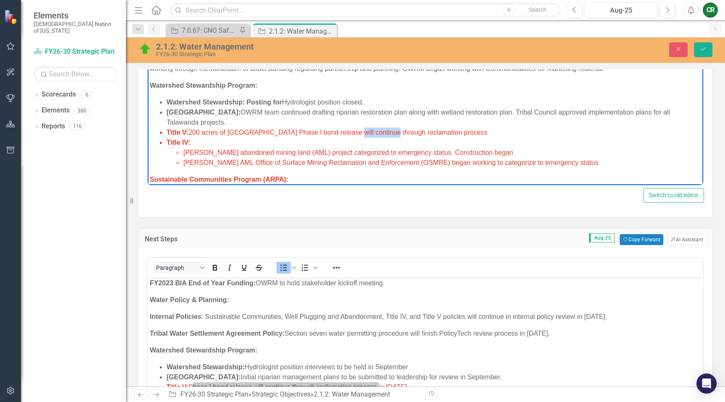
click at [350, 129] on span "Title V: 200 acres of Shady Point Mine Phase I bond release will continue throu…" at bounding box center [327, 132] width 321 height 7
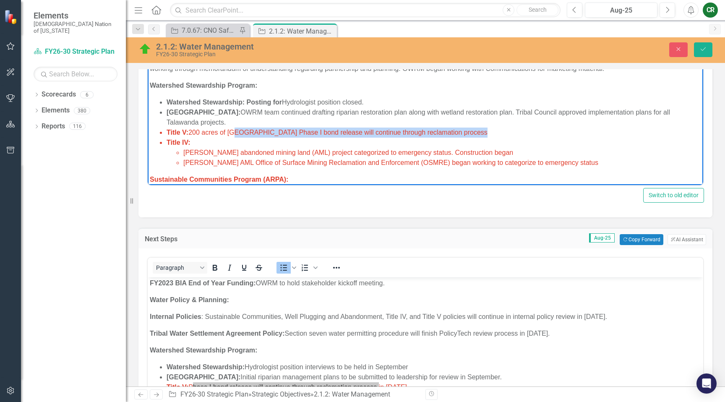
drag, startPoint x: 474, startPoint y: 123, endPoint x: 231, endPoint y: 125, distance: 243.0
click at [231, 128] on li "Title V: 200 acres of Shady Point Mine Phase I bond release will continue throu…" at bounding box center [434, 133] width 535 height 10
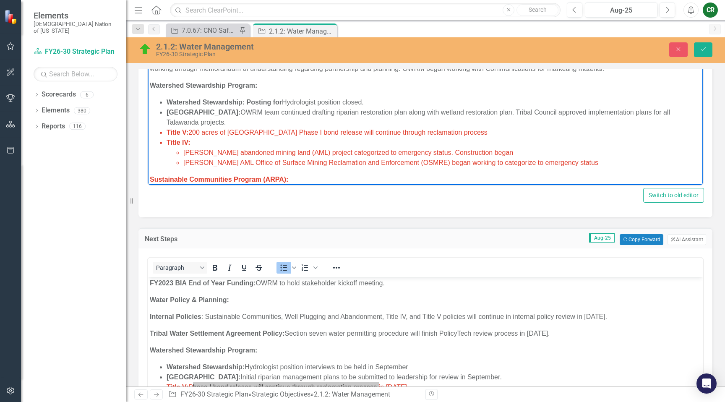
click at [482, 128] on li "Title V: 200 acres of Shady Point Mine Phase I bond release will continue throu…" at bounding box center [434, 133] width 535 height 10
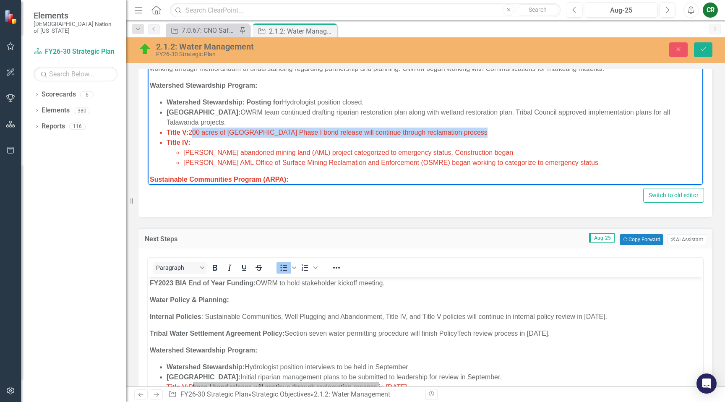
drag, startPoint x: 478, startPoint y: 121, endPoint x: 192, endPoint y: 127, distance: 286.7
click at [192, 128] on li "Title V: 200 acres of Shady Point Mine Phase I bond release will continue throu…" at bounding box center [434, 133] width 535 height 10
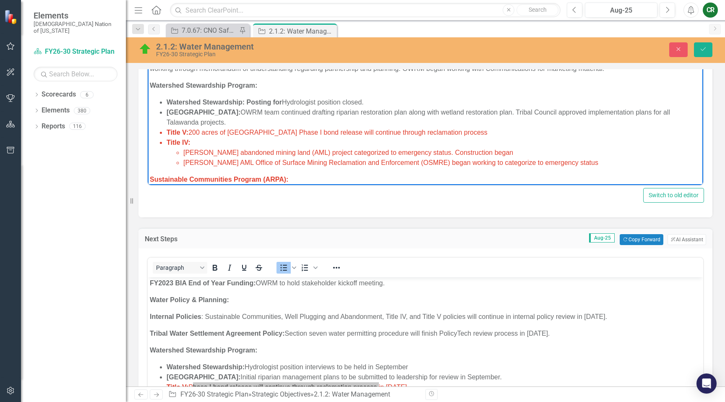
click at [471, 129] on span "Title V: 200 acres of Shady Point Mine Phase I bond release will continue throu…" at bounding box center [327, 132] width 321 height 7
drag, startPoint x: 474, startPoint y: 119, endPoint x: 349, endPoint y: 124, distance: 125.2
click at [348, 128] on li "Title V: 200 acres of Shady Point Mine Phase I bond release will continue throu…" at bounding box center [434, 133] width 535 height 10
click at [191, 129] on span "Title V: 200 acres of [GEOGRAPHIC_DATA] Phase I bond release completed" at bounding box center [281, 132] width 229 height 7
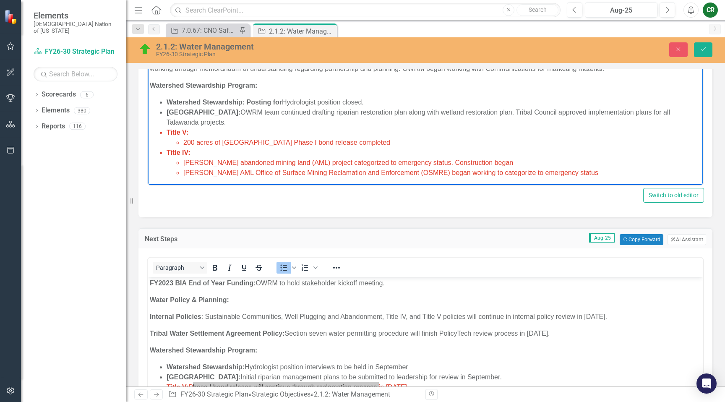
click at [387, 138] on li "200 acres of [GEOGRAPHIC_DATA] Phase I bond release completed" at bounding box center [442, 143] width 518 height 10
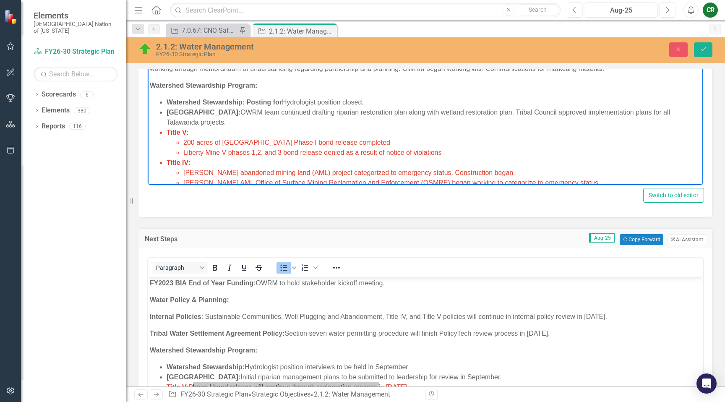
click at [258, 149] on span "Liberty Mine V phases 1,2, and 3 bond release denied as a result of notice of v…" at bounding box center [312, 152] width 259 height 7
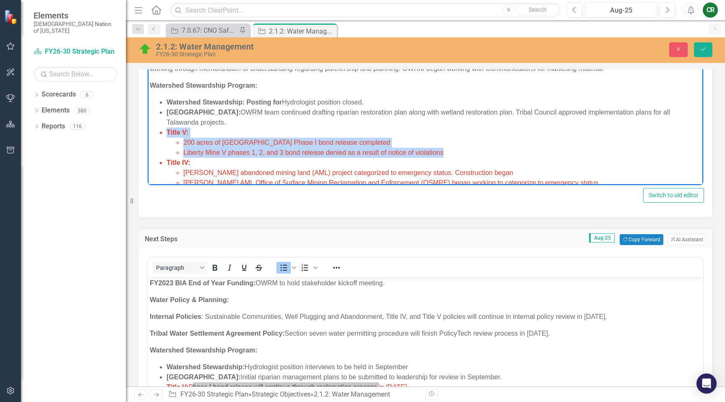
drag, startPoint x: 437, startPoint y: 144, endPoint x: 159, endPoint y: 123, distance: 279.5
click at [155, 124] on ul "Watershed Stewardship: Posting for Hydrologist position closed. [GEOGRAPHIC_DAT…" at bounding box center [425, 142] width 551 height 91
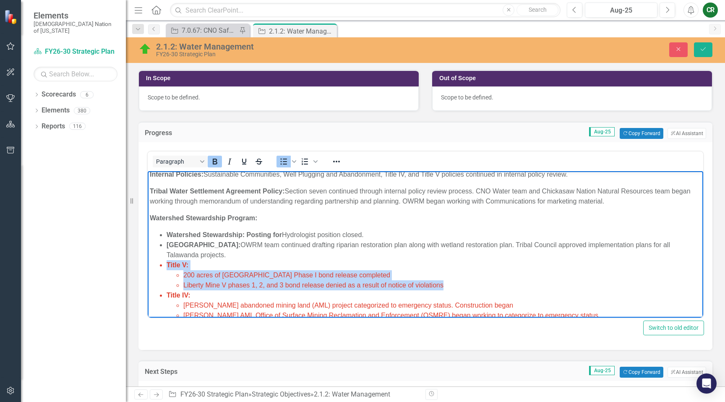
scroll to position [248, 0]
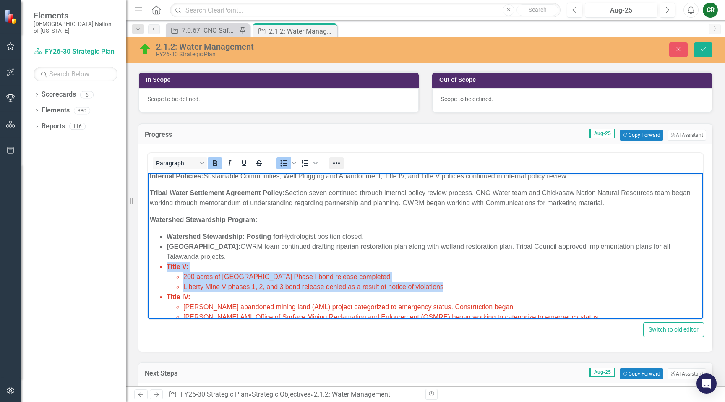
click at [341, 165] on icon "Reveal or hide additional toolbar items" at bounding box center [337, 163] width 10 height 10
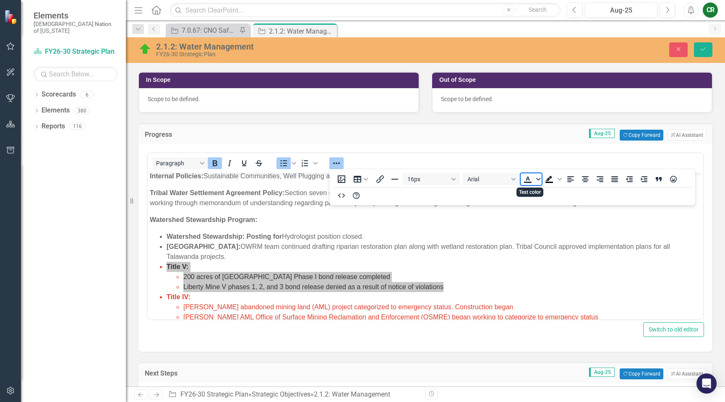
click at [539, 180] on icon "Text color" at bounding box center [538, 179] width 4 height 4
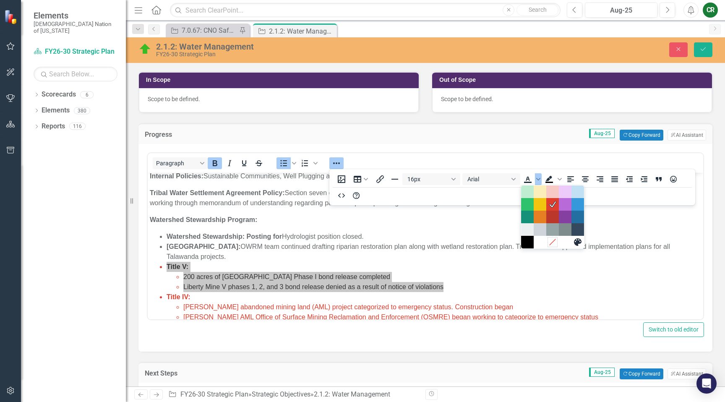
click at [554, 246] on div "Remove color" at bounding box center [553, 242] width 10 height 10
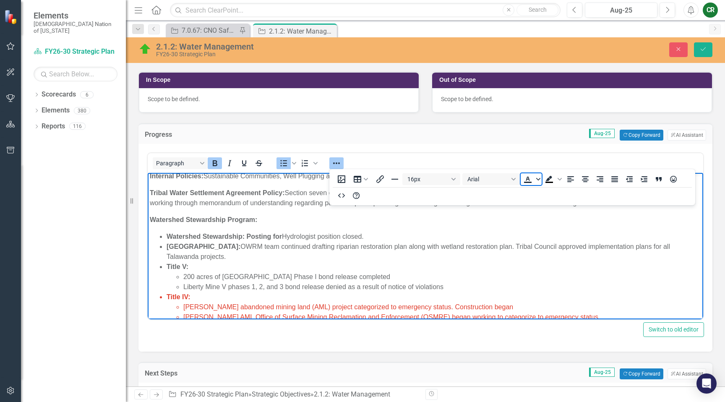
click at [538, 179] on icon "Text color" at bounding box center [538, 179] width 4 height 4
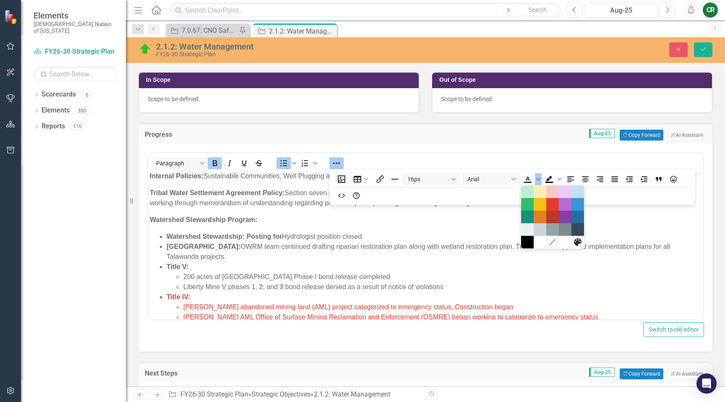
drag, startPoint x: 554, startPoint y: 242, endPoint x: 405, endPoint y: 69, distance: 227.7
click at [554, 242] on icon "Remove color" at bounding box center [553, 242] width 8 height 8
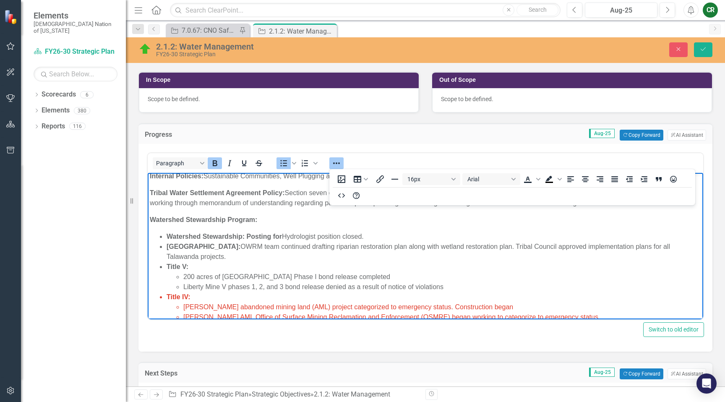
click at [337, 162] on icon "Reveal or hide additional toolbar items" at bounding box center [337, 163] width 10 height 10
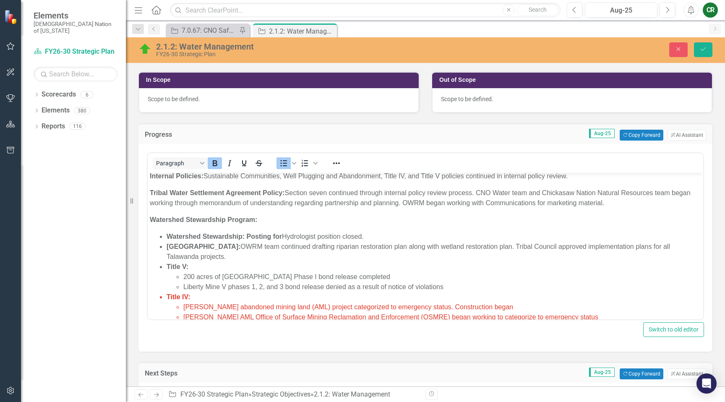
click at [336, 262] on li "Title V: 200 acres of Shady Point Mine Phase I bond release completed Liberty M…" at bounding box center [434, 277] width 535 height 30
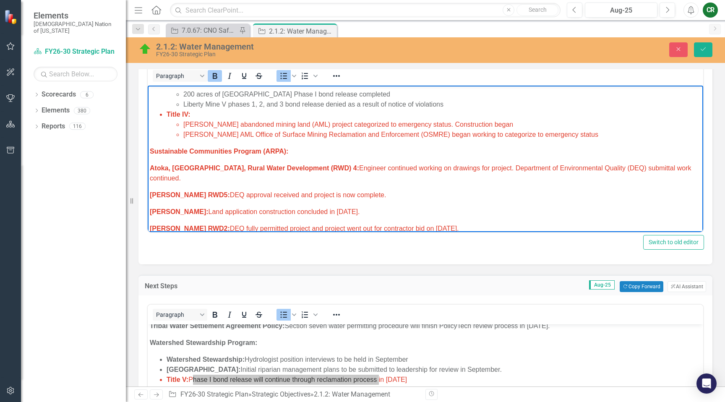
scroll to position [198, 0]
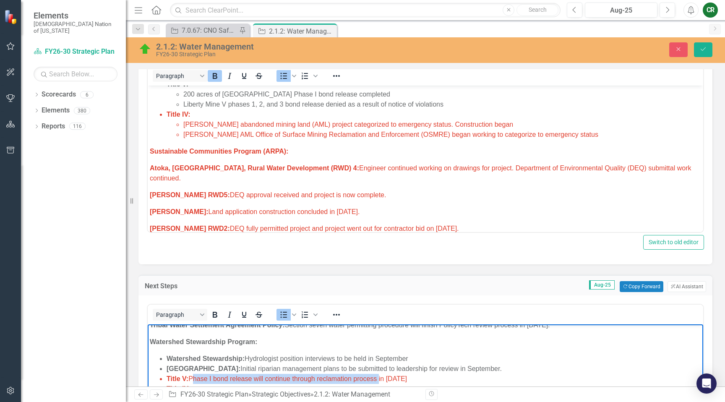
drag, startPoint x: 438, startPoint y: 361, endPoint x: 191, endPoint y: 359, distance: 246.4
click at [191, 374] on li "Title V: Phase I bond release will continue through reclamation process in [DAT…" at bounding box center [434, 379] width 535 height 10
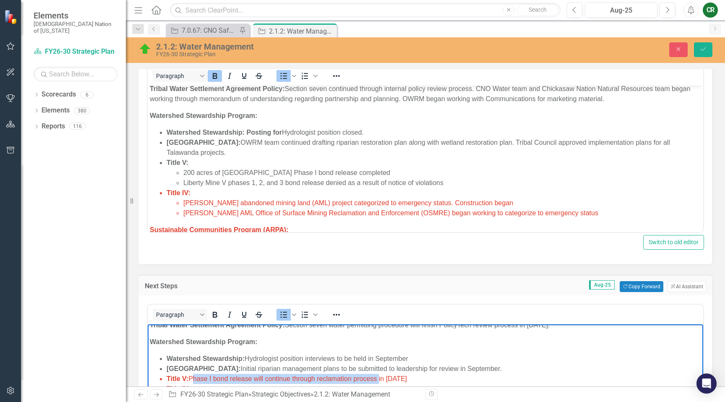
scroll to position [187, 0]
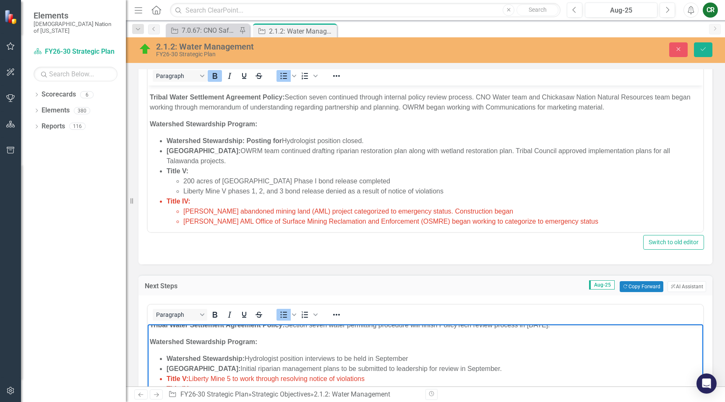
click at [368, 374] on li "Title V: Liberty Mine 5 to work through resolving notice of violations" at bounding box center [434, 379] width 535 height 10
click at [346, 375] on span "Title V: Liberty Mine 5 to work through resolving notice of violations" at bounding box center [266, 378] width 198 height 7
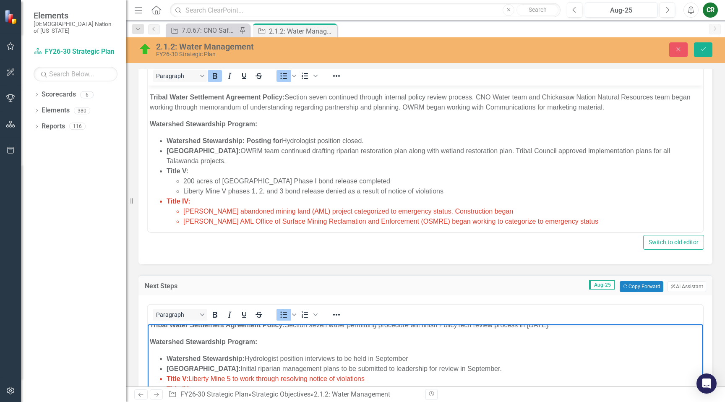
click at [346, 375] on span "Title V: Liberty Mine 5 to work through resolving notice of violations" at bounding box center [266, 378] width 198 height 7
click at [340, 317] on icon "Reveal or hide additional toolbar items" at bounding box center [337, 315] width 10 height 10
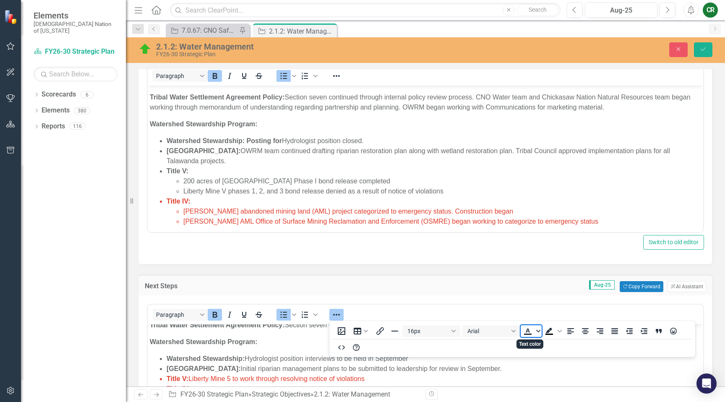
click at [536, 329] on icon "Text color" at bounding box center [538, 330] width 4 height 3
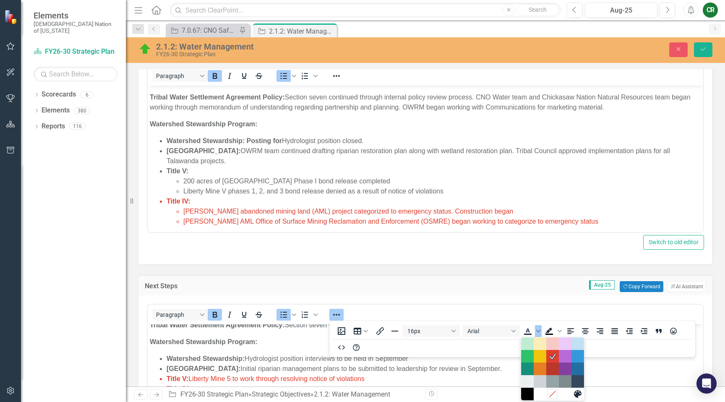
click at [556, 397] on icon "Remove color" at bounding box center [553, 394] width 8 height 8
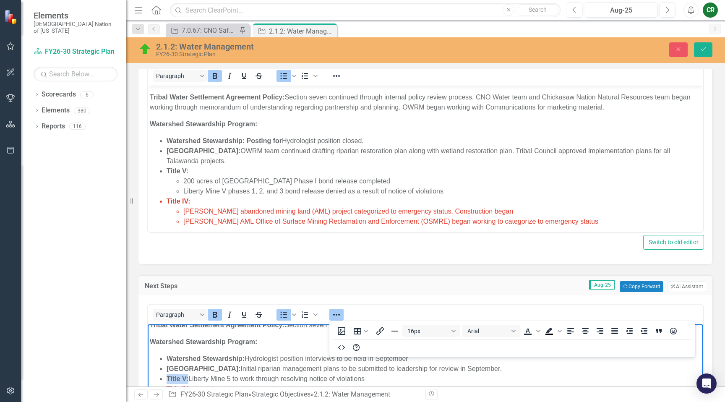
click at [337, 315] on icon "Reveal or hide additional toolbar items" at bounding box center [337, 315] width 10 height 10
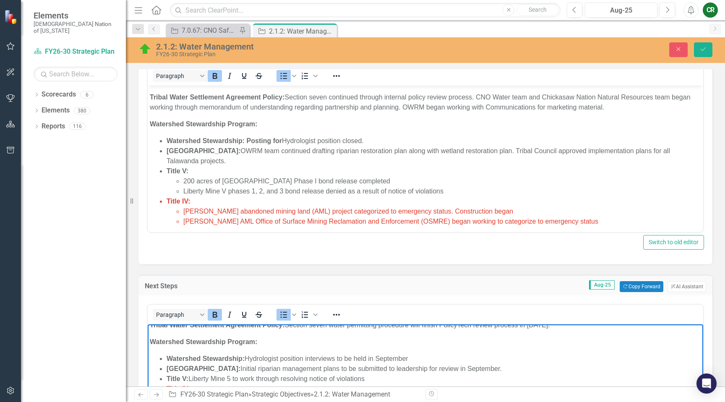
drag, startPoint x: 339, startPoint y: 351, endPoint x: 347, endPoint y: 359, distance: 10.7
click at [339, 365] on span "Initial riparian management plans to be submitted to leadership for review in S…" at bounding box center [370, 368] width 261 height 7
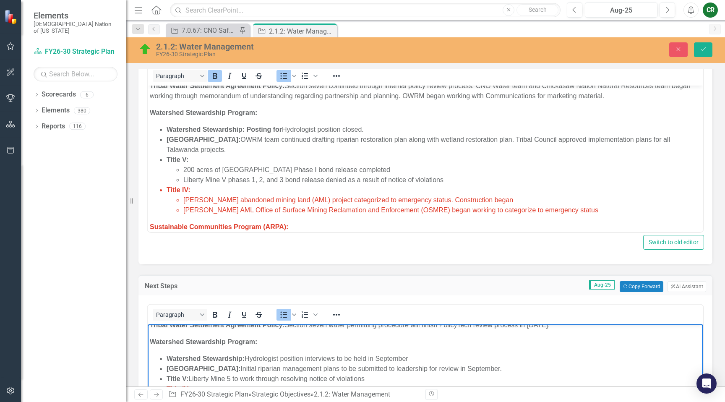
scroll to position [200, 0]
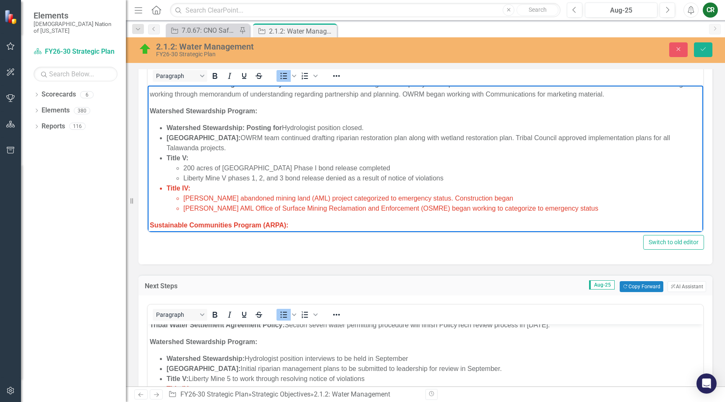
click at [490, 193] on li "[PERSON_NAME] abandoned mining land (AML) project categorized to emergency stat…" at bounding box center [442, 198] width 518 height 10
click at [184, 195] on span "[PERSON_NAME] abandoned mining land (AML) project categorized to emergency stat…" at bounding box center [348, 198] width 330 height 7
drag, startPoint x: 379, startPoint y: 189, endPoint x: 456, endPoint y: 190, distance: 77.2
click at [455, 195] on span "Construction on [PERSON_NAME] abandoned mining land (AML) project categorized t…" at bounding box center [372, 198] width 379 height 7
drag, startPoint x: 541, startPoint y: 188, endPoint x: 372, endPoint y: 183, distance: 168.8
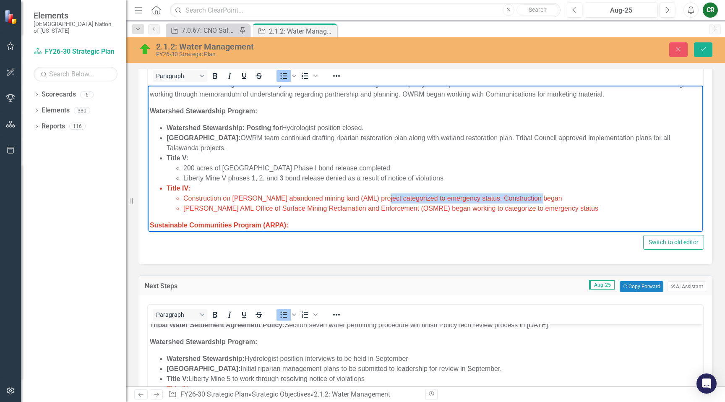
click at [377, 193] on li "Construction on [PERSON_NAME] abandoned mining land (AML) project categorized t…" at bounding box center [442, 198] width 518 height 10
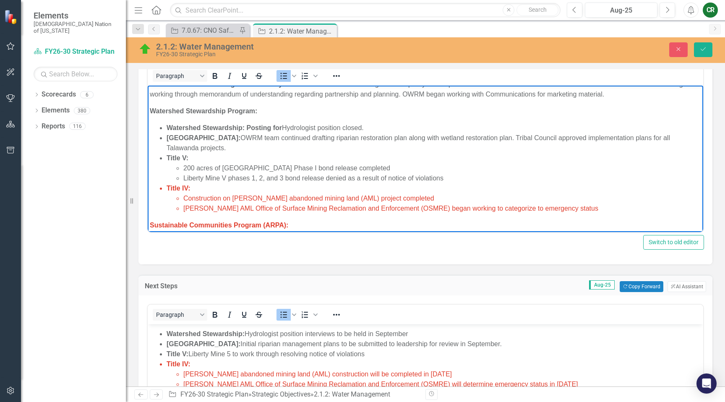
scroll to position [242, 0]
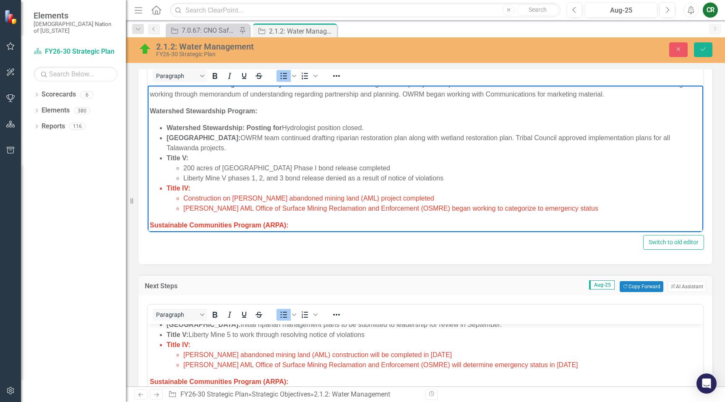
click at [444, 350] on li "[PERSON_NAME] abandoned mining land (AML) construction will be completed in [DA…" at bounding box center [442, 355] width 518 height 10
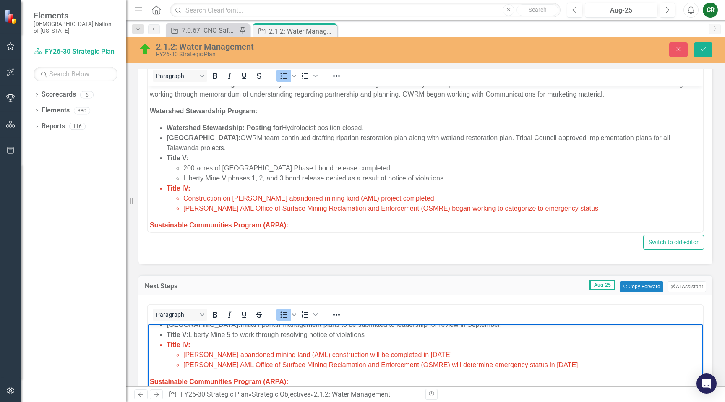
click at [446, 350] on li "[PERSON_NAME] abandoned mining land (AML) construction will be completed in [DA…" at bounding box center [442, 355] width 518 height 10
click at [421, 193] on li "Construction on [PERSON_NAME] abandoned mining land (AML) project completed" at bounding box center [442, 198] width 518 height 10
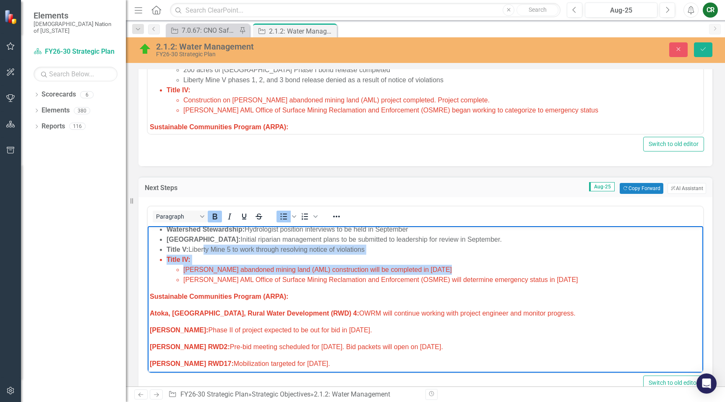
scroll to position [223, 0]
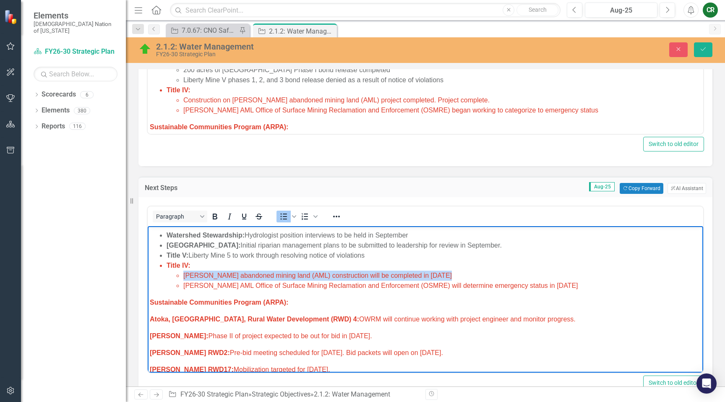
drag, startPoint x: 446, startPoint y: 237, endPoint x: 184, endPoint y: 253, distance: 262.4
click at [184, 271] on li "[PERSON_NAME] abandoned mining land (AML) construction will be completed in [DA…" at bounding box center [442, 276] width 518 height 10
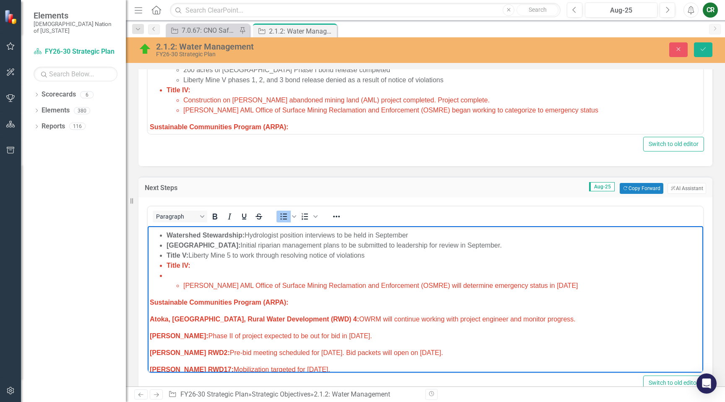
scroll to position [213, 0]
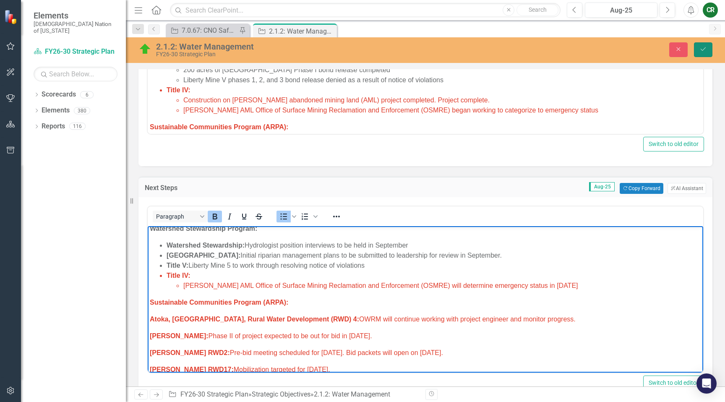
click at [704, 51] on icon "Save" at bounding box center [704, 49] width 8 height 6
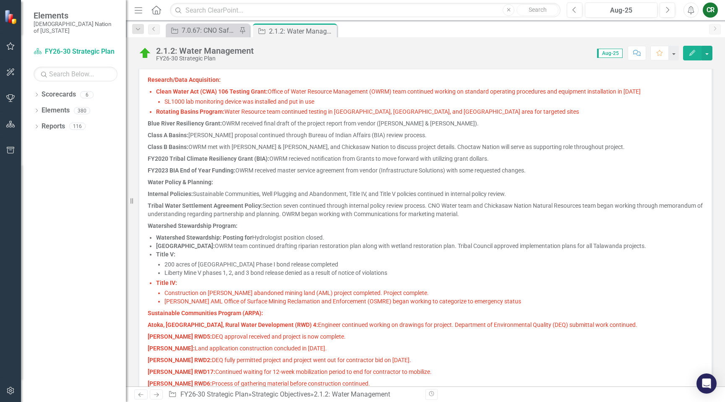
scroll to position [324, 0]
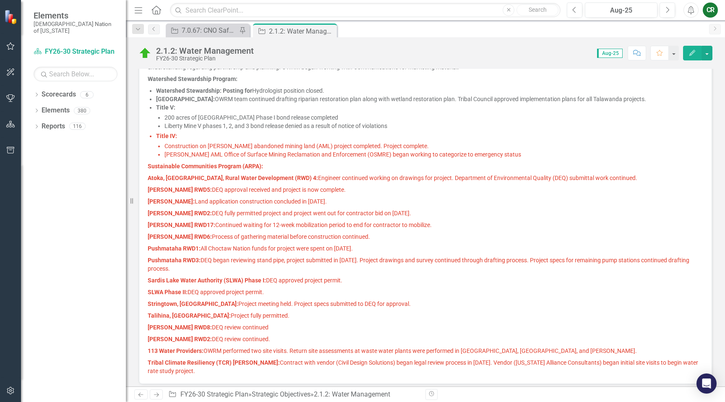
click at [421, 274] on p "Pushmataha RWD3: DEQ began reviewing stand pipe, project submitted in [DATE]. P…" at bounding box center [426, 264] width 556 height 20
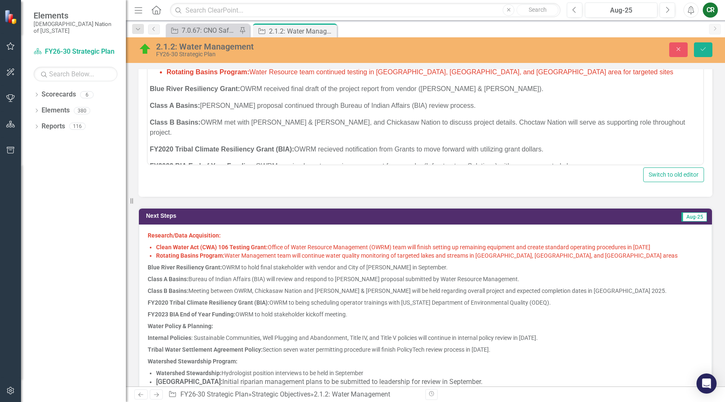
scroll to position [251, 0]
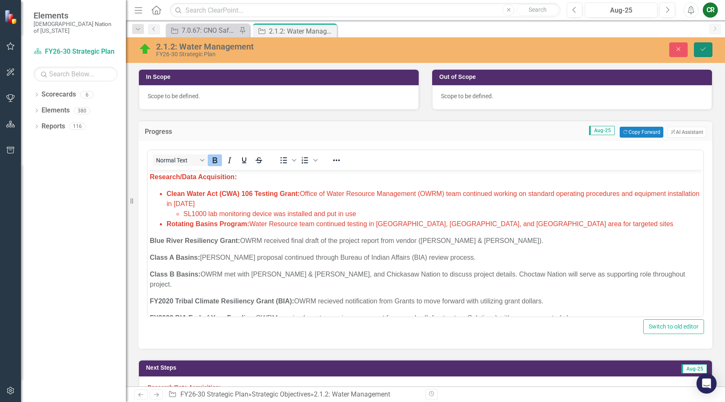
click at [706, 53] on button "Save" at bounding box center [703, 49] width 18 height 15
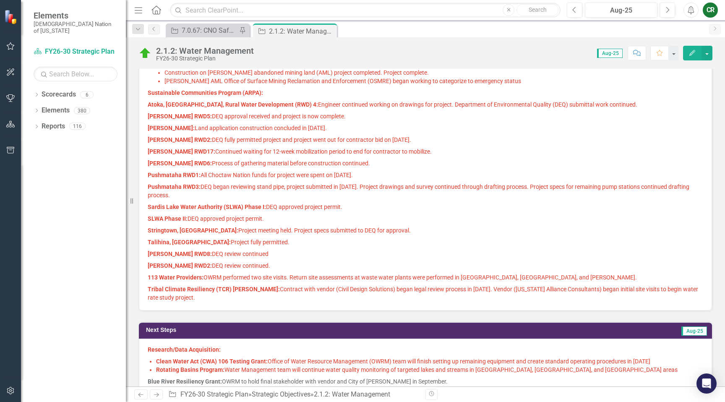
scroll to position [617, 0]
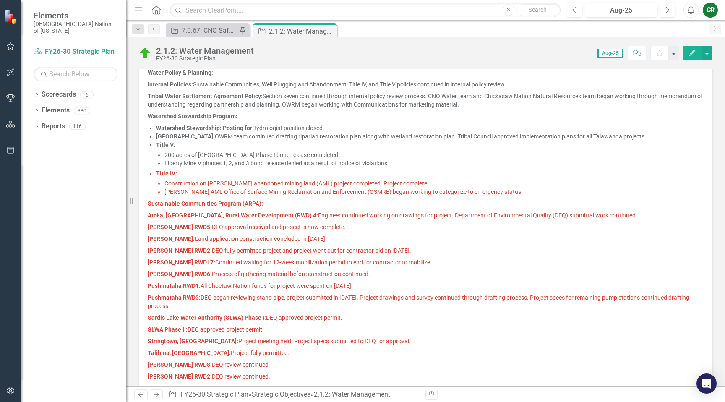
click at [431, 209] on p "Sustainable Communities Program (ARPA):" at bounding box center [426, 204] width 556 height 12
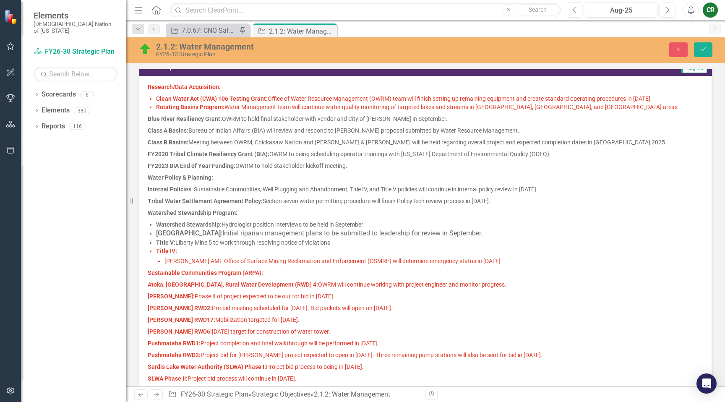
scroll to position [387, 0]
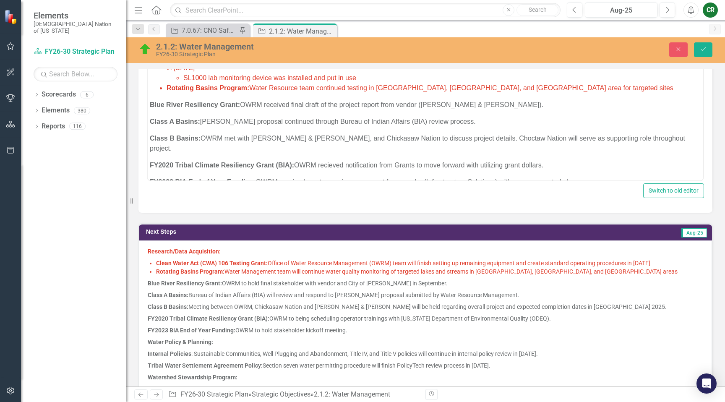
click at [431, 287] on p "Blue River Resiliency Grant: OWRM to hold final stakeholder with vendor and Cit…" at bounding box center [426, 283] width 556 height 12
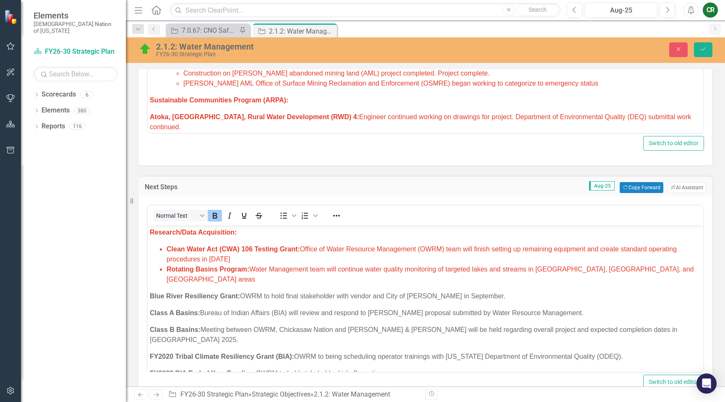
scroll to position [436, 0]
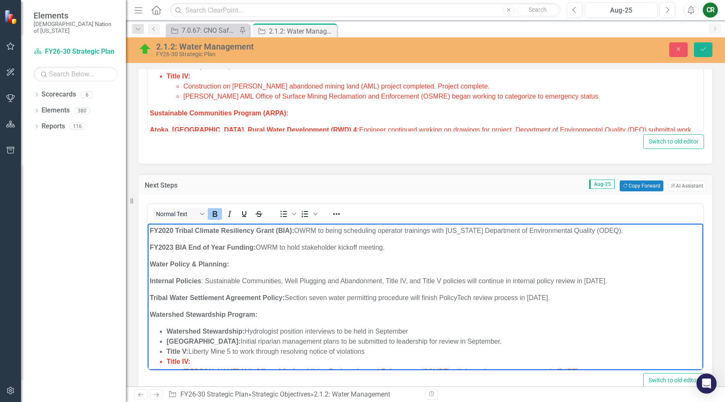
scroll to position [191, 0]
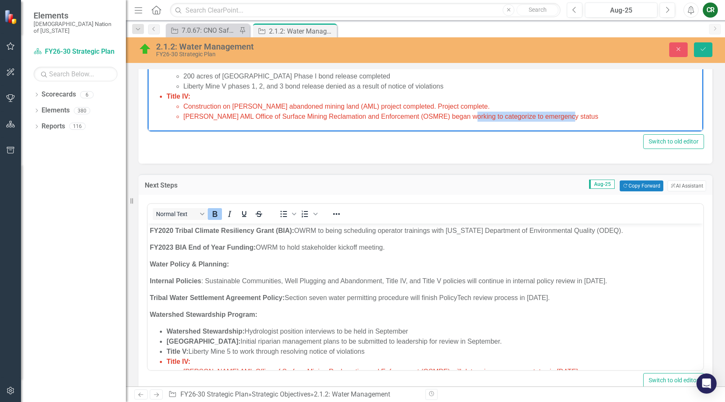
drag, startPoint x: 572, startPoint y: 105, endPoint x: 464, endPoint y: 110, distance: 108.4
click at [464, 112] on li "[PERSON_NAME] AML Office of Surface Mining Reclamation and Enforcement (OSMRE) …" at bounding box center [442, 117] width 518 height 10
click at [186, 113] on span "[PERSON_NAME] AML Office of Surface Mining Reclamation and Enforcement (OSMRE) …" at bounding box center [390, 116] width 415 height 7
click at [185, 113] on span "[PERSON_NAME] AML Office of Surface Mining Reclamation and Enforcement (OSMRE) …" at bounding box center [390, 116] width 415 height 7
drag, startPoint x: 466, startPoint y: 107, endPoint x: 613, endPoint y: 107, distance: 146.9
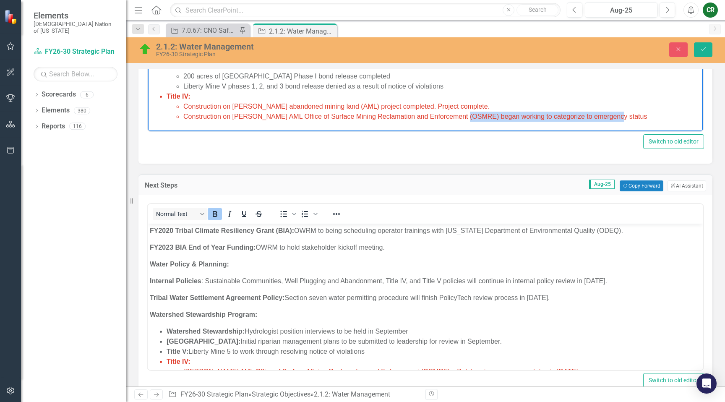
click at [613, 112] on li "Construction on [PERSON_NAME] AML Office of Surface Mining Reclamation and Enfo…" at bounding box center [442, 117] width 518 height 10
drag, startPoint x: 505, startPoint y: 110, endPoint x: 368, endPoint y: 105, distance: 136.9
click at [368, 113] on span "Construction on [PERSON_NAME] AML Office of Surface Mining Reclamation and Enfo…" at bounding box center [392, 116] width 418 height 7
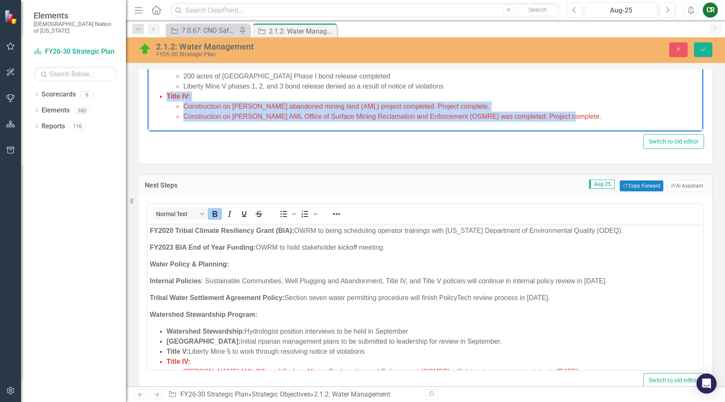
drag, startPoint x: 577, startPoint y: 107, endPoint x: 161, endPoint y: 88, distance: 416.4
click at [167, 92] on li "Title IV: Construction on [PERSON_NAME] abandoned mining land (AML) project com…" at bounding box center [434, 107] width 535 height 30
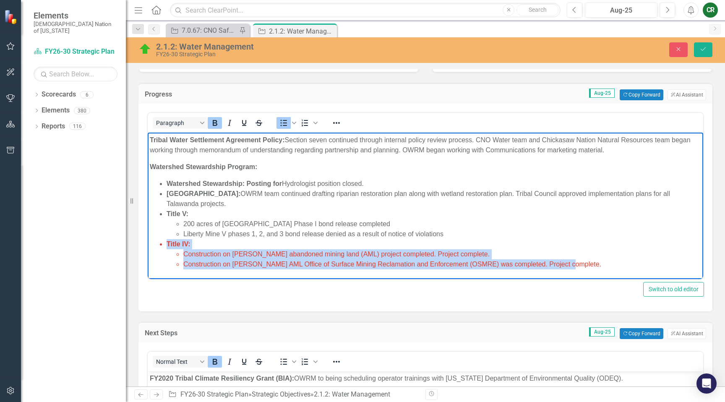
scroll to position [284, 0]
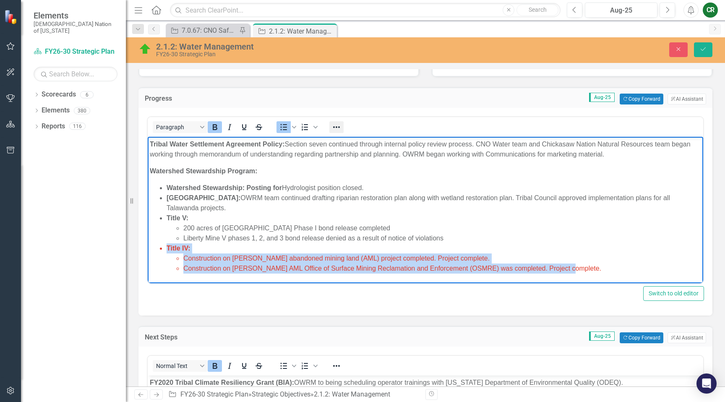
click at [333, 128] on icon "Reveal or hide additional toolbar items" at bounding box center [337, 127] width 10 height 10
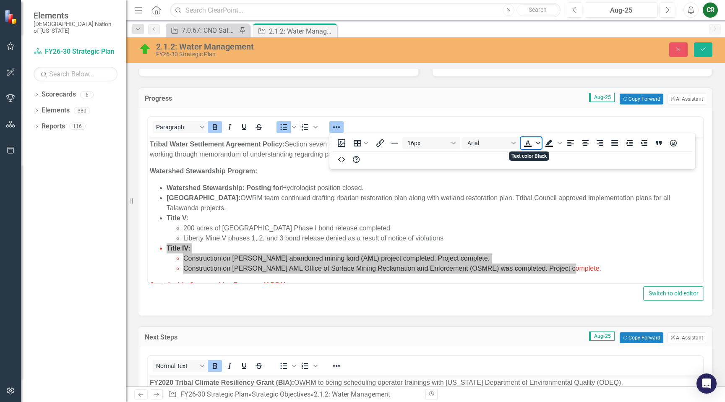
click at [537, 144] on icon "Text color Black" at bounding box center [538, 143] width 4 height 4
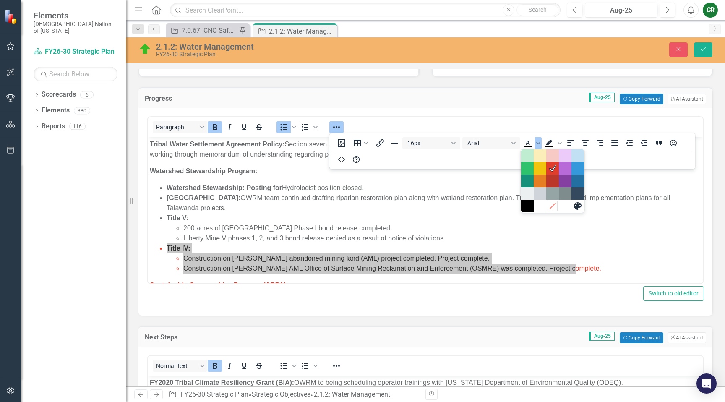
click at [554, 204] on icon "Remove color" at bounding box center [553, 206] width 6 height 6
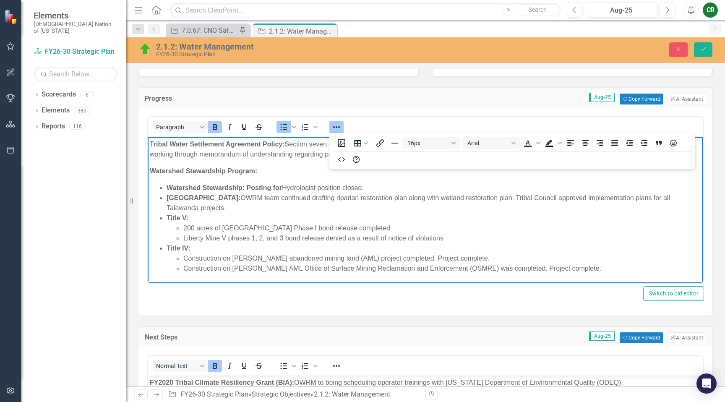
click at [575, 253] on li "Construction on [PERSON_NAME] abandoned mining land (AML) project completed. Pr…" at bounding box center [442, 258] width 518 height 10
click at [576, 264] on li "Construction on [PERSON_NAME] AML Office of Surface Mining Reclamation and Enfo…" at bounding box center [442, 269] width 518 height 10
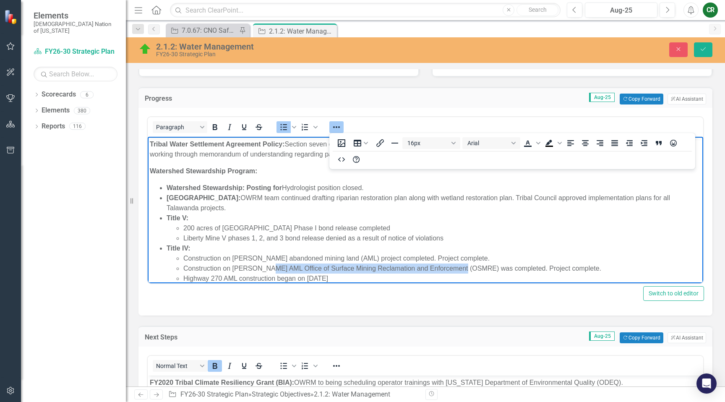
drag, startPoint x: 465, startPoint y: 260, endPoint x: 271, endPoint y: 260, distance: 193.9
click at [271, 264] on li "Construction on [PERSON_NAME] AML Office of Surface Mining Reclamation and Enfo…" at bounding box center [442, 269] width 518 height 10
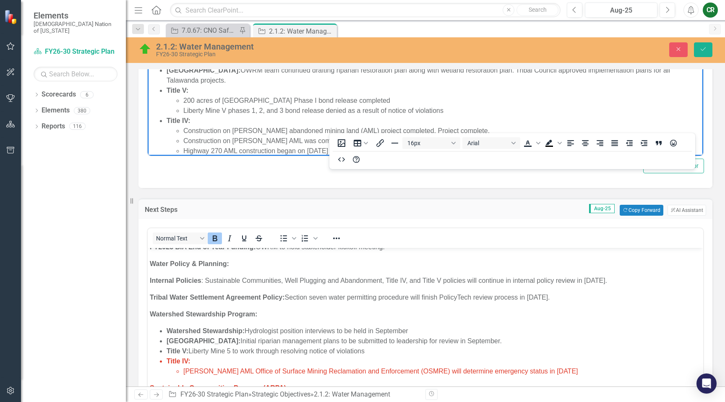
scroll to position [150, 0]
click at [516, 183] on div "Paragraph To open the popup, press Shift+Enter To open the popup, press Shift+E…" at bounding box center [425, 84] width 574 height 208
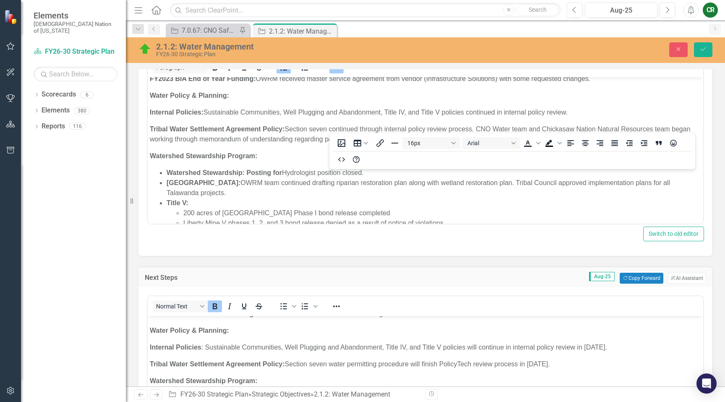
scroll to position [342, 0]
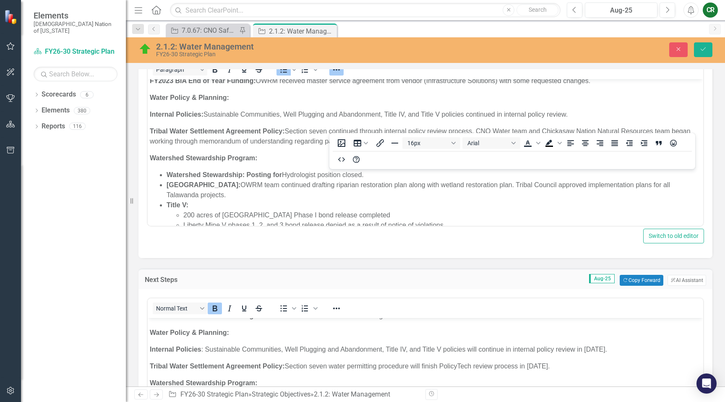
click at [338, 73] on icon "Reveal or hide additional toolbar items" at bounding box center [337, 70] width 10 height 10
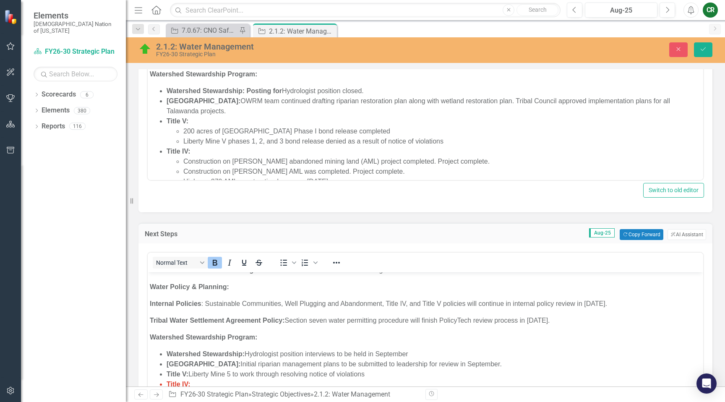
scroll to position [214, 0]
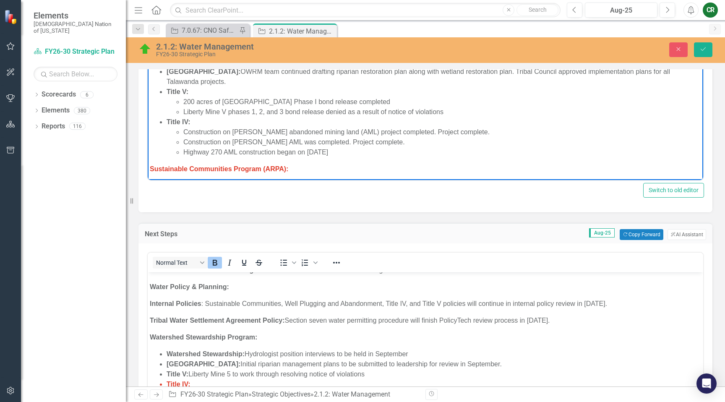
drag, startPoint x: 363, startPoint y: 142, endPoint x: 185, endPoint y: 142, distance: 177.9
click at [185, 147] on li "Highway 270 AML construction began on [DATE]" at bounding box center [442, 152] width 518 height 10
copy li "Highway 270 AML construction began on [DATE]"
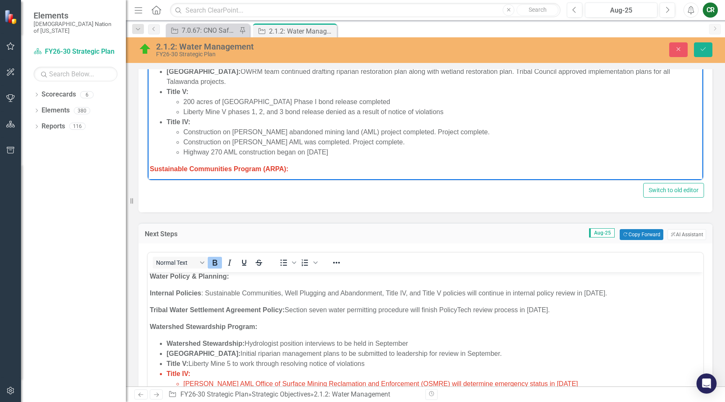
scroll to position [162, 0]
click at [568, 377] on li "[PERSON_NAME] AML Office of Surface Mining Reclamation and Enforcement (OSMRE) …" at bounding box center [442, 382] width 518 height 10
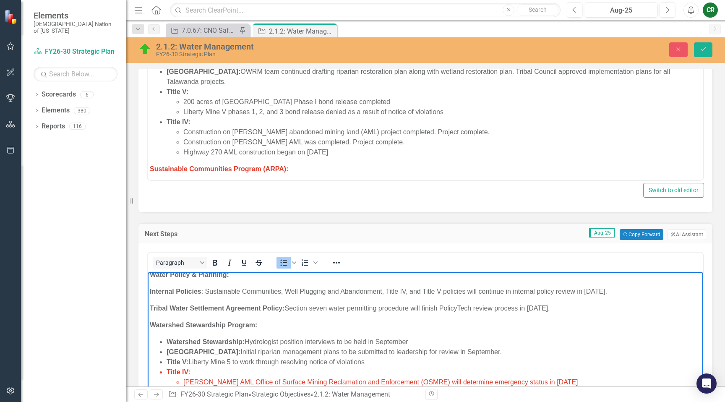
click at [369, 387] on li "Highway 270 AML construction began on [DATE]" at bounding box center [442, 392] width 518 height 10
drag, startPoint x: 369, startPoint y: 372, endPoint x: 275, endPoint y: 370, distance: 94.0
click at [275, 387] on li "Highway 270 AML construction began on [DATE]" at bounding box center [442, 392] width 518 height 10
click at [355, 387] on li "Highway 270 AML construction to b" at bounding box center [442, 392] width 518 height 10
click at [215, 397] on li "Rich Text Area. Press ALT-0 for help." at bounding box center [442, 402] width 518 height 10
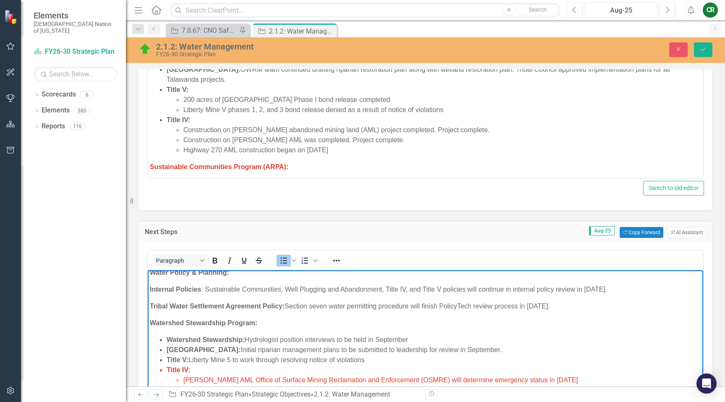
scroll to position [391, 0]
click at [329, 384] on li "Highway 270 AML construction to be completed" at bounding box center [442, 389] width 518 height 10
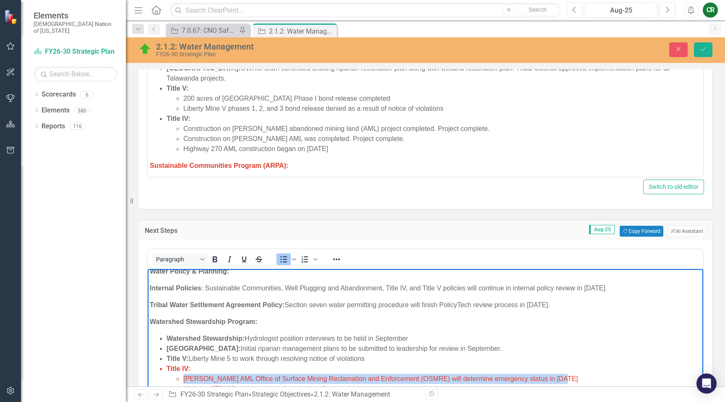
drag, startPoint x: 573, startPoint y: 359, endPoint x: 183, endPoint y: 360, distance: 390.3
click at [183, 374] on li "[PERSON_NAME] AML Office of Surface Mining Reclamation and Enforcement (OSMRE) …" at bounding box center [442, 379] width 518 height 10
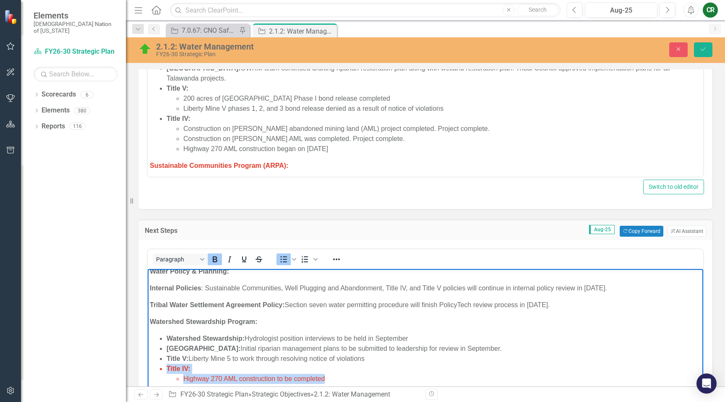
drag, startPoint x: 333, startPoint y: 356, endPoint x: 151, endPoint y: 349, distance: 182.3
click at [151, 349] on ul "Watershed Stewardship: Hydrologist position interviews to be held in September …" at bounding box center [425, 359] width 551 height 50
click at [339, 256] on icon "Reveal or hide additional toolbar items" at bounding box center [337, 259] width 10 height 10
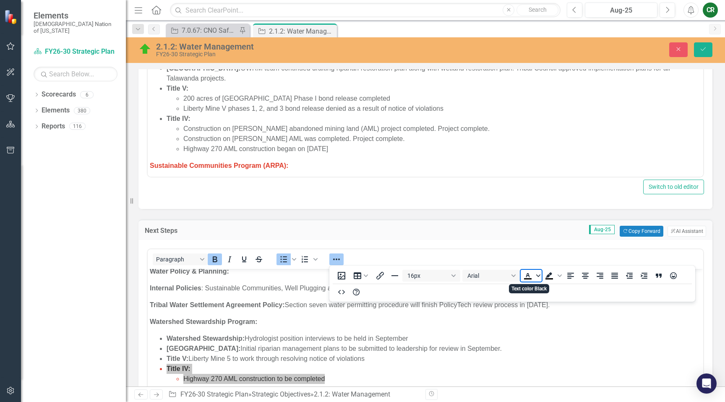
click at [539, 278] on span "Text color Black" at bounding box center [538, 276] width 7 height 12
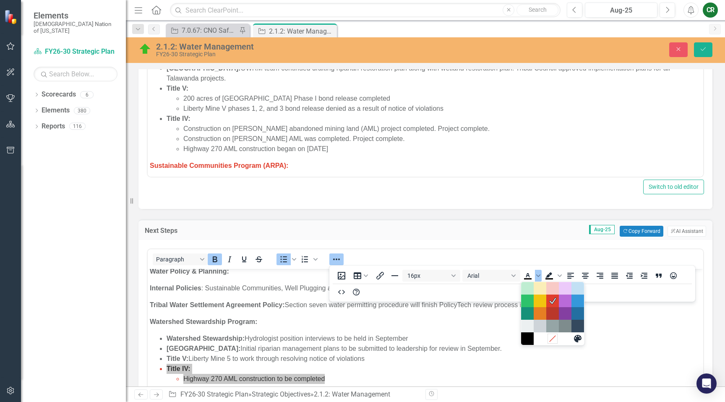
click at [551, 337] on icon "Remove color" at bounding box center [553, 338] width 8 height 8
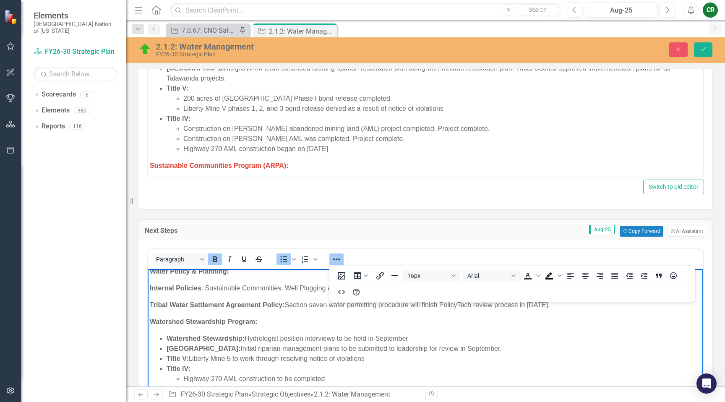
click at [337, 260] on icon "Reveal or hide additional toolbar items" at bounding box center [337, 259] width 10 height 10
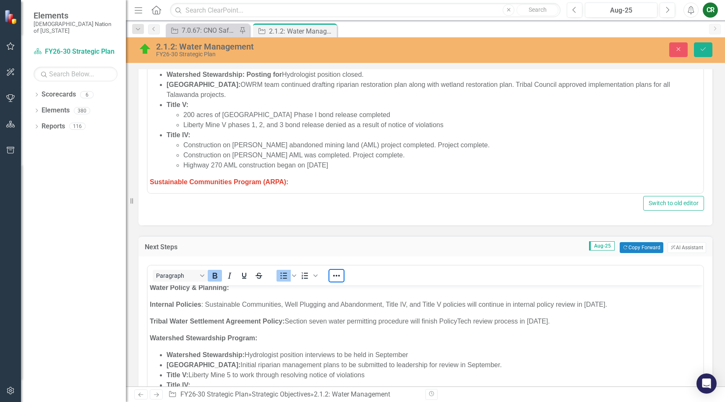
scroll to position [371, 0]
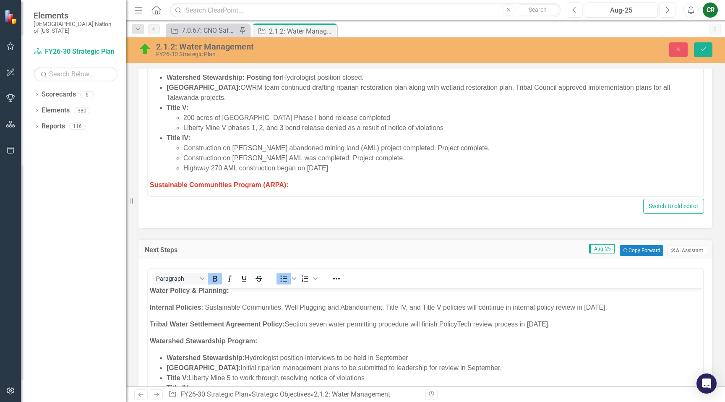
click at [299, 180] on p "Sustainable Communities Program (ARPA):" at bounding box center [425, 185] width 551 height 10
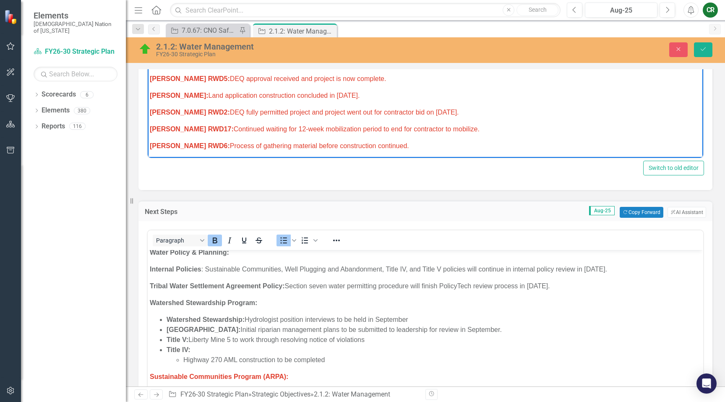
scroll to position [434, 0]
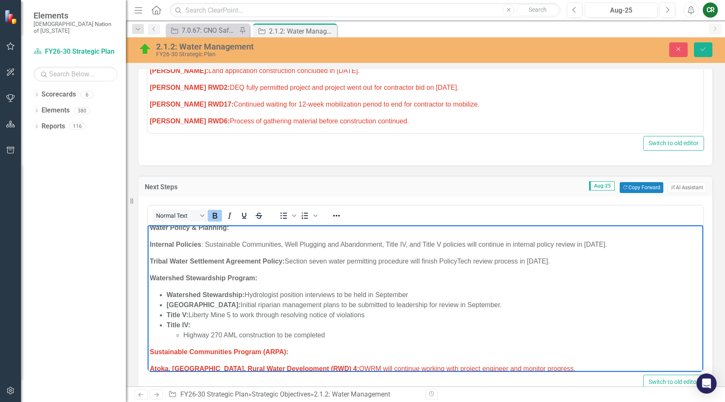
drag, startPoint x: 528, startPoint y: 352, endPoint x: 150, endPoint y: 322, distance: 379.3
click at [150, 322] on body "Research/Data Acquisition: Clean Water Act (CWA) 106 Testing Grant: Office of W…" at bounding box center [426, 350] width 556 height 575
click at [336, 218] on icon "Reveal or hide additional toolbar items" at bounding box center [337, 216] width 10 height 10
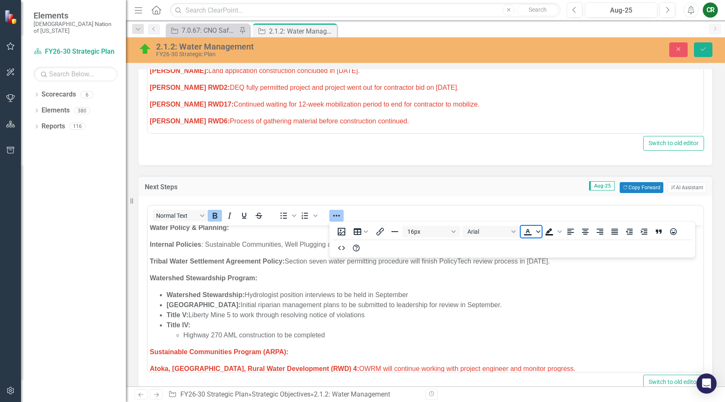
click at [538, 229] on span "Text color" at bounding box center [538, 232] width 7 height 12
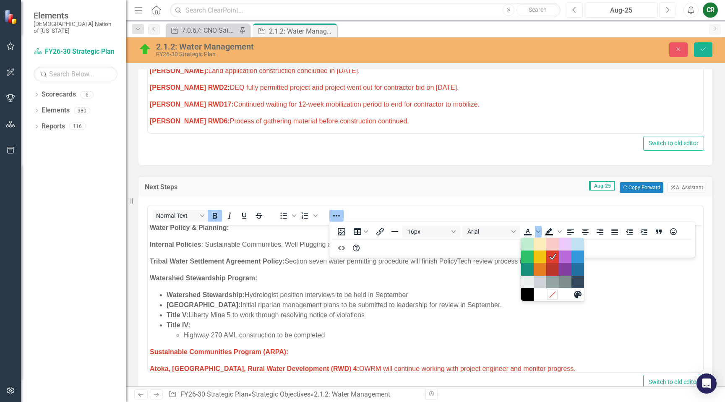
click at [554, 293] on icon "Remove color" at bounding box center [553, 295] width 6 height 6
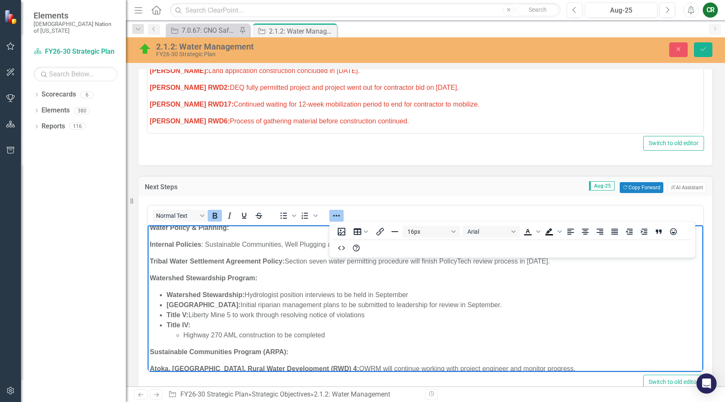
click at [336, 218] on icon "Reveal or hide additional toolbar items" at bounding box center [337, 216] width 10 height 10
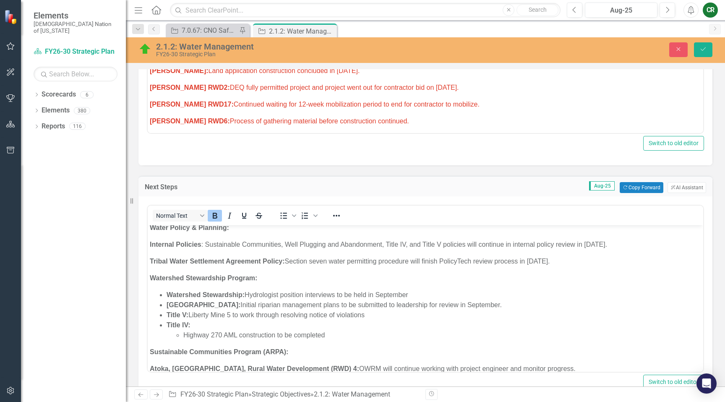
click at [399, 310] on li "Title V: Liberty Mine 5 to work through resolving notice of violations" at bounding box center [434, 315] width 535 height 10
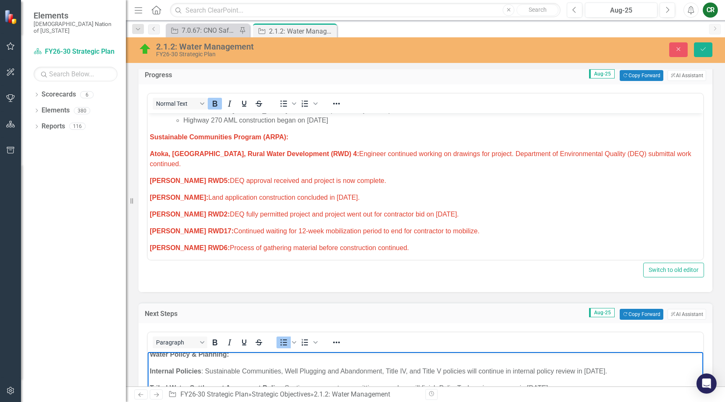
scroll to position [282, 0]
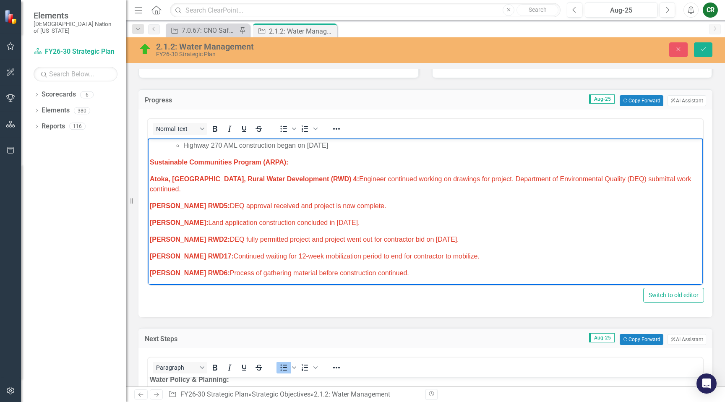
click at [667, 174] on p "Atoka, [GEOGRAPHIC_DATA], Rural Water Development (RWD) 4: Engineer continued w…" at bounding box center [425, 184] width 551 height 20
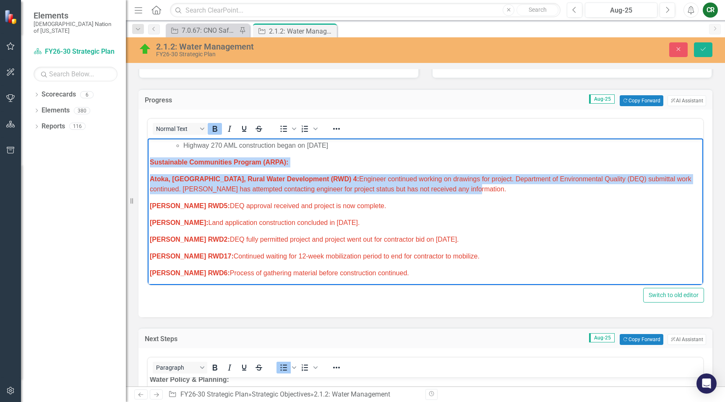
drag, startPoint x: 377, startPoint y: 180, endPoint x: 141, endPoint y: 153, distance: 237.0
click at [148, 153] on html "Research/Data Acquisition: Clean Water Act (CWA) 106 Testing Grant: Office of W…" at bounding box center [426, 149] width 556 height 672
click at [337, 128] on icon "Reveal or hide additional toolbar items" at bounding box center [337, 129] width 10 height 10
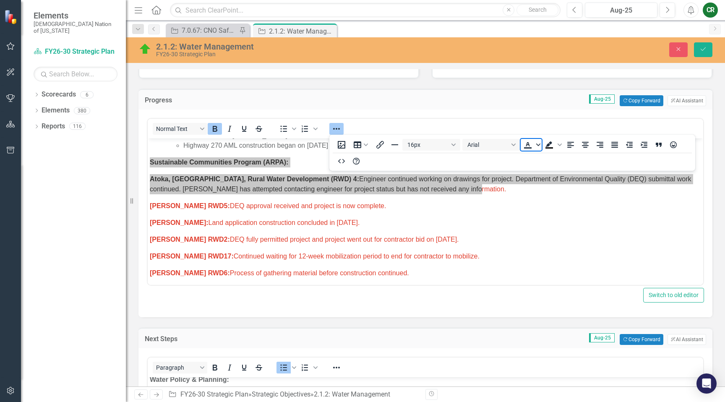
click at [539, 147] on span "Text color" at bounding box center [538, 145] width 7 height 12
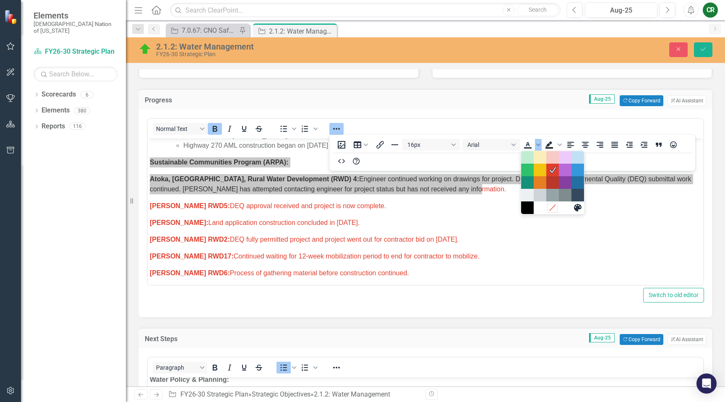
click at [554, 205] on icon "Remove color" at bounding box center [553, 208] width 8 height 8
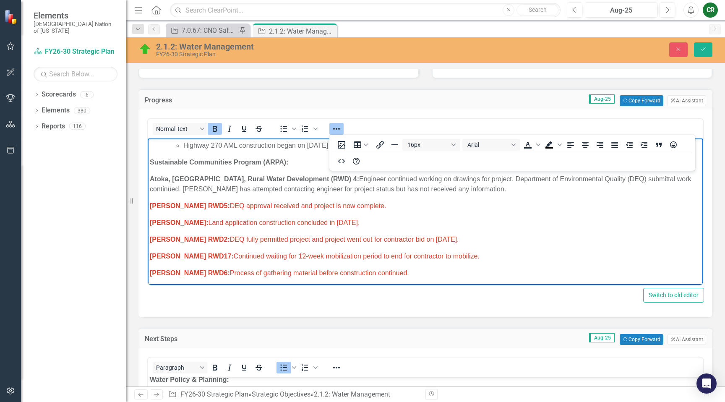
click at [337, 128] on icon "Reveal or hide additional toolbar items" at bounding box center [337, 129] width 10 height 10
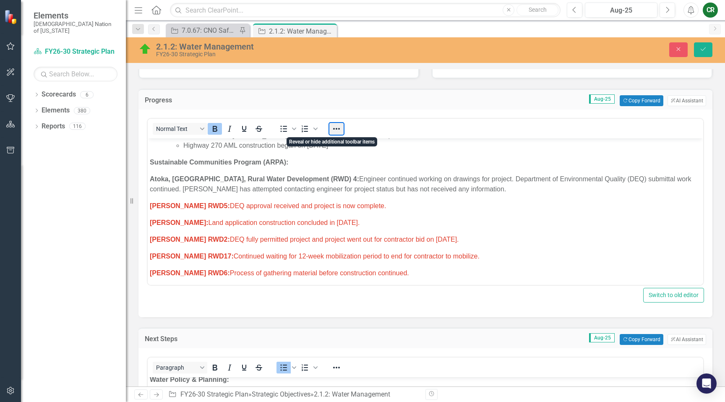
click at [341, 128] on button "Reveal or hide additional toolbar items" at bounding box center [336, 129] width 14 height 12
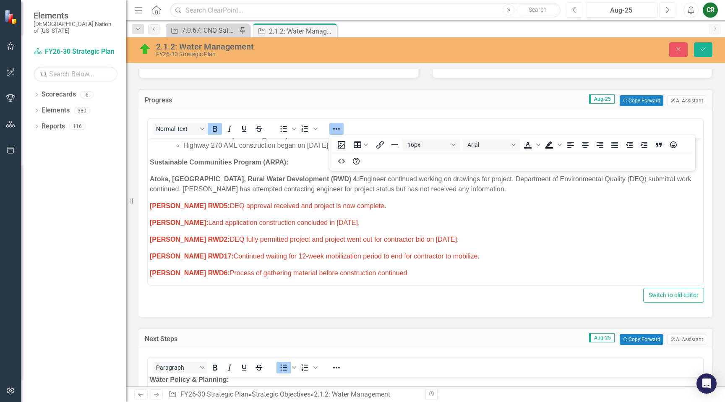
click at [444, 201] on p "[PERSON_NAME] RWD5: DEQ approval received and project is now complete." at bounding box center [425, 206] width 551 height 10
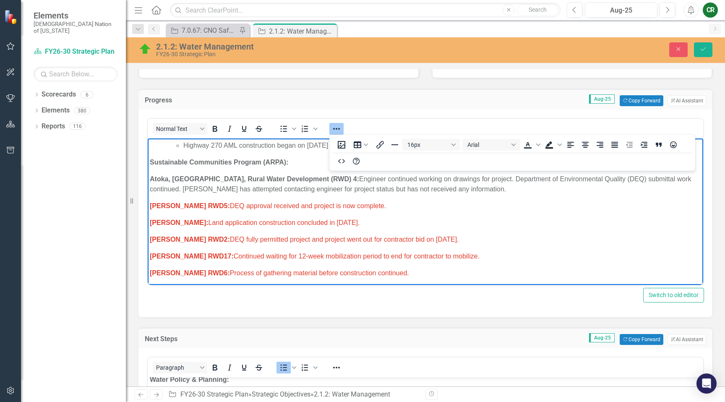
click at [332, 127] on icon "Reveal or hide additional toolbar items" at bounding box center [337, 129] width 10 height 10
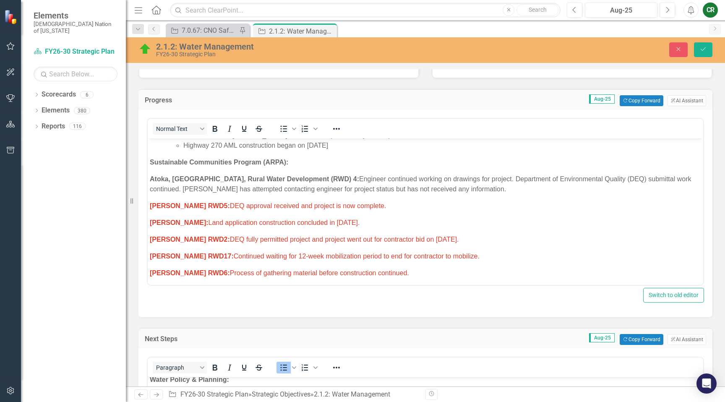
click at [417, 181] on p "Atoka, [GEOGRAPHIC_DATA], Rural Water Development (RWD) 4: Engineer continued w…" at bounding box center [425, 184] width 551 height 20
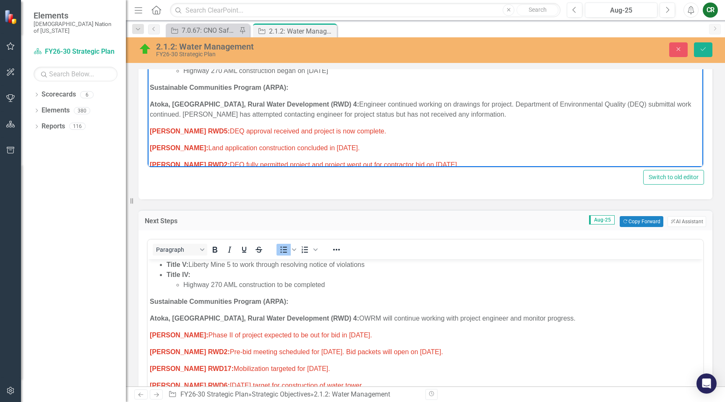
scroll to position [281, 0]
drag, startPoint x: 365, startPoint y: 127, endPoint x: 146, endPoint y: 125, distance: 219.1
click at [148, 125] on html "Research/Data Acquisition: Clean Water Act (CWA) 106 Testing Grant: Office of W…" at bounding box center [426, 75] width 556 height 672
click at [337, 129] on span "[PERSON_NAME]: Land application construction concluded in [DATE]." at bounding box center [255, 132] width 210 height 7
drag, startPoint x: 350, startPoint y: 120, endPoint x: 174, endPoint y: 122, distance: 175.9
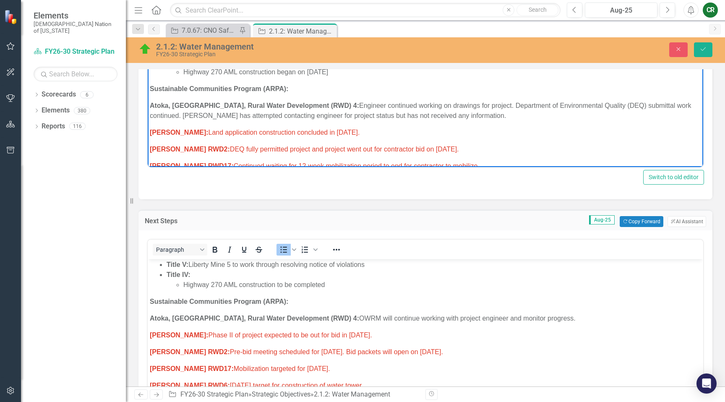
click at [174, 128] on p "[PERSON_NAME]: Land application construction concluded in [DATE]." at bounding box center [425, 133] width 551 height 10
click at [363, 128] on p "[PERSON_NAME]: Land application construction concluded in [DATE]." at bounding box center [425, 133] width 551 height 10
drag, startPoint x: 340, startPoint y: 123, endPoint x: 177, endPoint y: 123, distance: 163.7
click at [177, 128] on p "[PERSON_NAME]: Land application construction concluded in [DATE]." at bounding box center [425, 133] width 551 height 10
click at [292, 129] on span "[PERSON_NAME]: Land application construction concluded in [DATE]." at bounding box center [255, 132] width 210 height 7
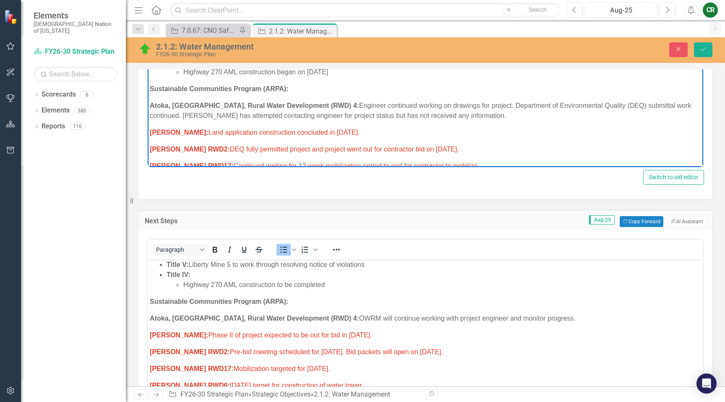
drag, startPoint x: 343, startPoint y: 124, endPoint x: 175, endPoint y: 123, distance: 167.9
click at [175, 128] on p "[PERSON_NAME]: Land application construction concluded in [DATE]." at bounding box center [425, 133] width 551 height 10
click at [351, 128] on p "[PERSON_NAME]: Land application construction concluded in [DATE]." at bounding box center [425, 133] width 551 height 10
drag, startPoint x: 342, startPoint y: 125, endPoint x: 176, endPoint y: 121, distance: 165.8
click at [176, 128] on p "[PERSON_NAME]: Land application construction concluded in [DATE]." at bounding box center [425, 133] width 551 height 10
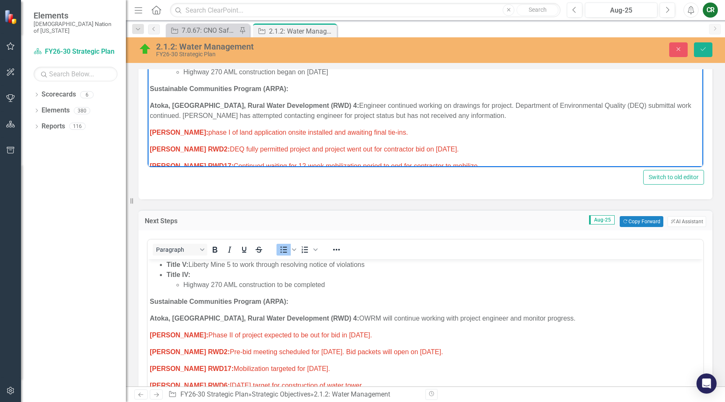
drag, startPoint x: 178, startPoint y: 124, endPoint x: 166, endPoint y: 136, distance: 16.9
click at [178, 129] on span "[PERSON_NAME]: phase I of land application onsite installed and awaiting final …" at bounding box center [279, 132] width 258 height 7
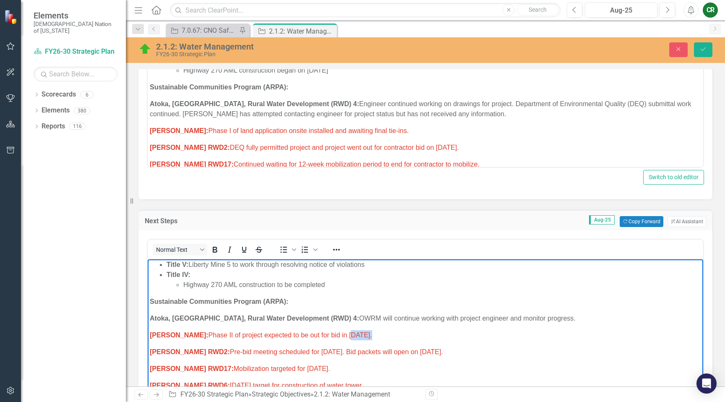
drag, startPoint x: 337, startPoint y: 316, endPoint x: 315, endPoint y: 316, distance: 21.8
click at [315, 332] on span "[PERSON_NAME]: Phase II of project expected to be out for bid in [DATE]." at bounding box center [261, 335] width 222 height 7
click at [307, 332] on span "[PERSON_NAME]: Phase II of project expected to be out for bid in [DATE]." at bounding box center [261, 335] width 222 height 7
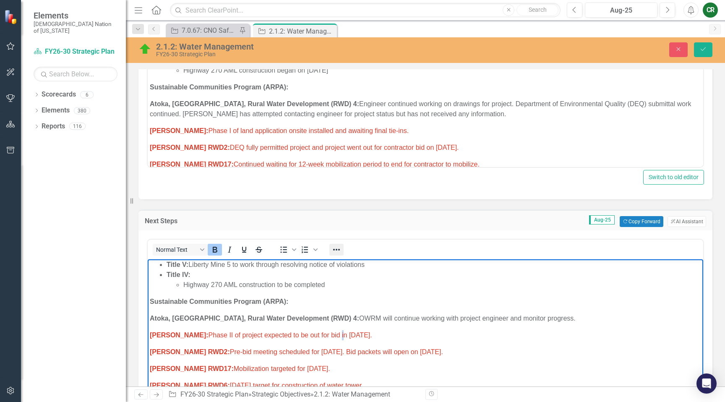
click at [336, 250] on icon "Reveal or hide additional toolbar items" at bounding box center [337, 250] width 10 height 10
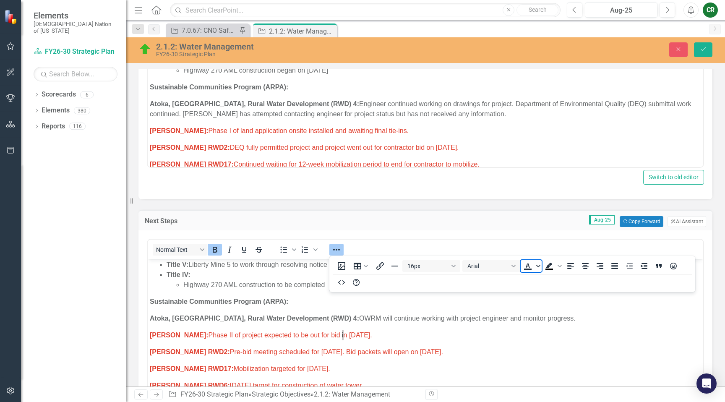
click at [540, 266] on icon "Text color" at bounding box center [538, 266] width 4 height 4
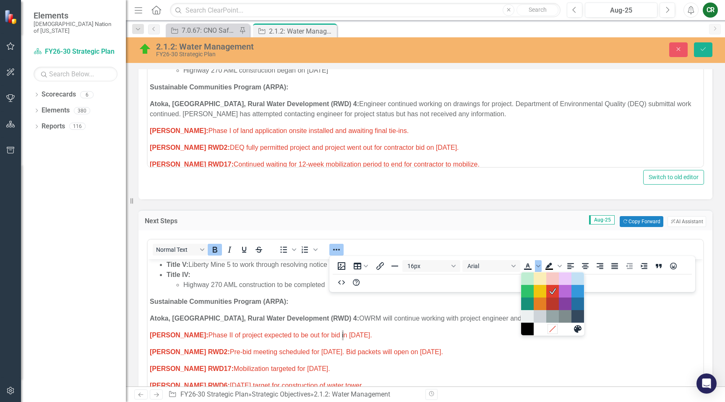
click at [554, 331] on icon "Remove color" at bounding box center [553, 329] width 8 height 8
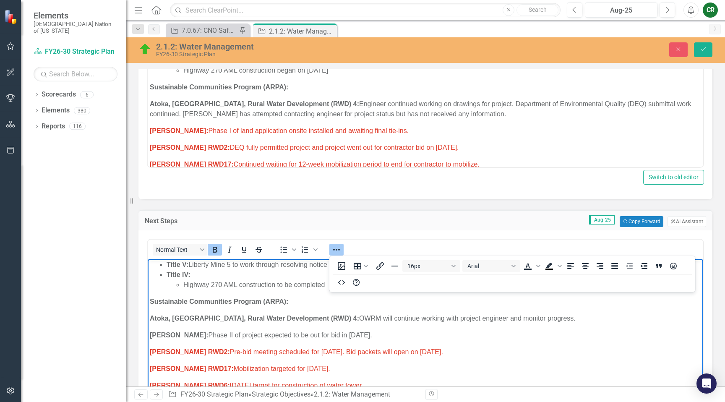
click at [336, 250] on icon "Reveal or hide additional toolbar items" at bounding box center [336, 250] width 7 height 2
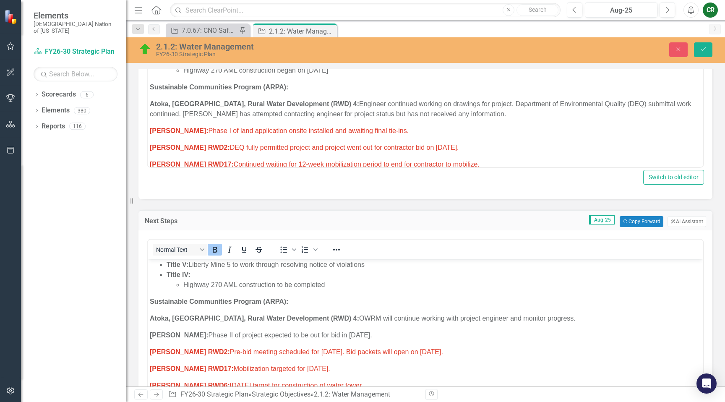
click at [370, 330] on p "[PERSON_NAME]: Phase II of project expected to be out for bid in [DATE]." at bounding box center [425, 335] width 551 height 10
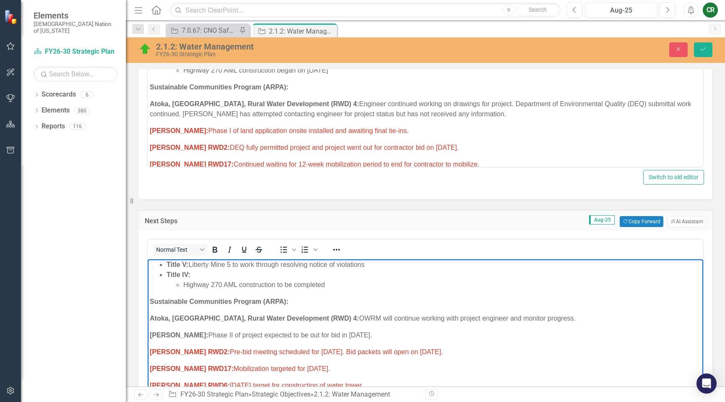
click at [350, 127] on span "[PERSON_NAME]: Phase I of land application onsite installed and awaiting final …" at bounding box center [279, 130] width 259 height 7
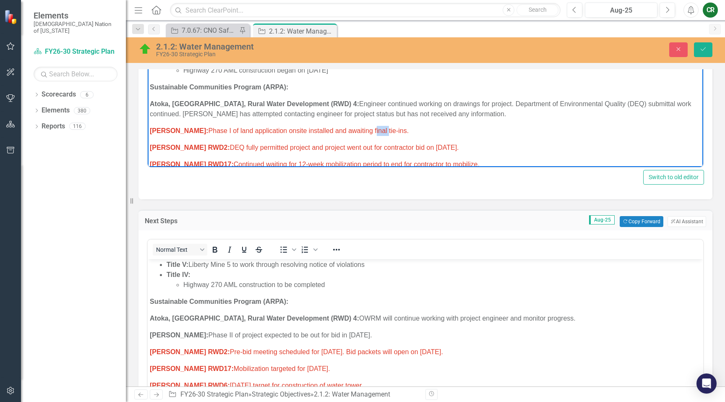
click at [350, 127] on span "[PERSON_NAME]: Phase I of land application onsite installed and awaiting final …" at bounding box center [279, 130] width 259 height 7
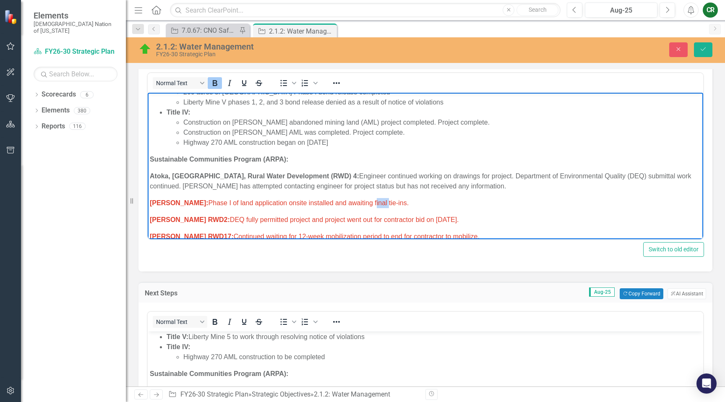
scroll to position [317, 0]
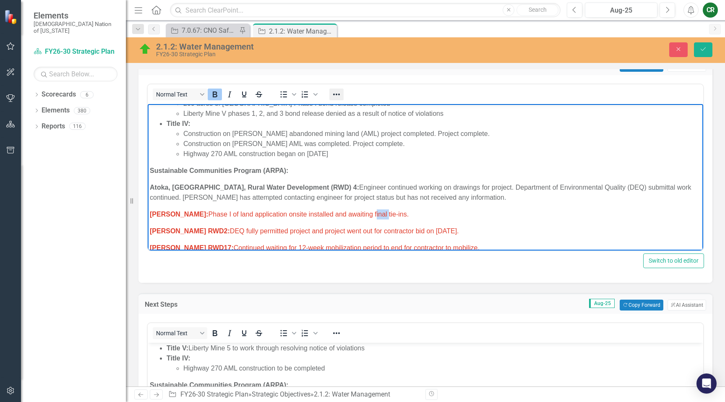
click at [338, 93] on icon "Reveal or hide additional toolbar items" at bounding box center [337, 94] width 10 height 10
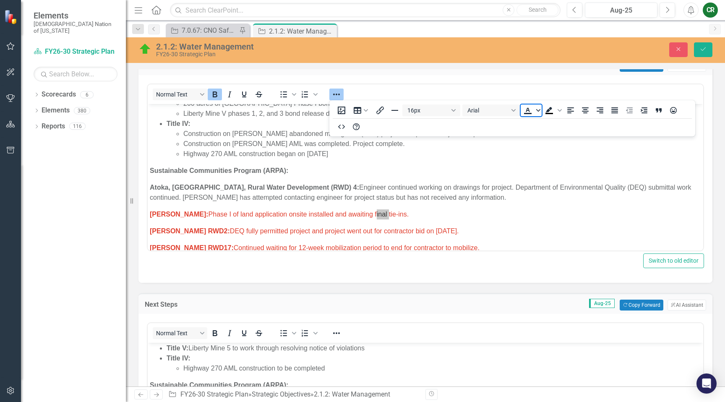
drag, startPoint x: 536, startPoint y: 108, endPoint x: 537, endPoint y: 112, distance: 4.5
click at [536, 108] on span "Text color" at bounding box center [538, 111] width 7 height 12
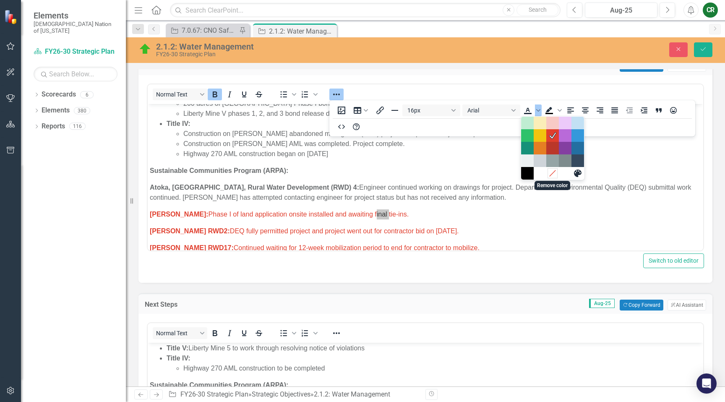
click at [551, 171] on icon "Remove color" at bounding box center [553, 173] width 8 height 8
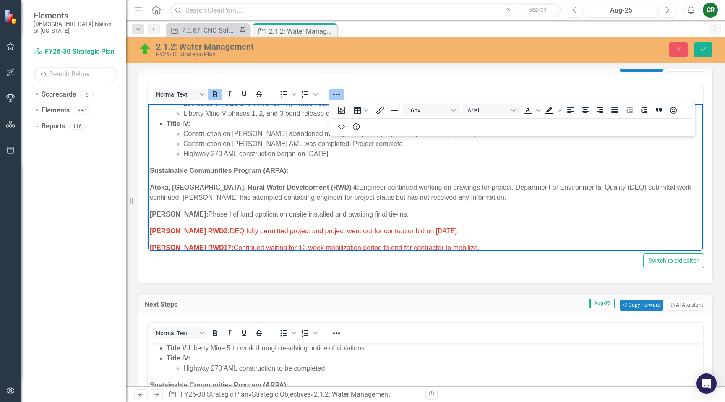
drag, startPoint x: 338, startPoint y: 94, endPoint x: 341, endPoint y: 102, distance: 8.8
click at [338, 94] on icon "Reveal or hide additional toolbar items" at bounding box center [336, 95] width 7 height 2
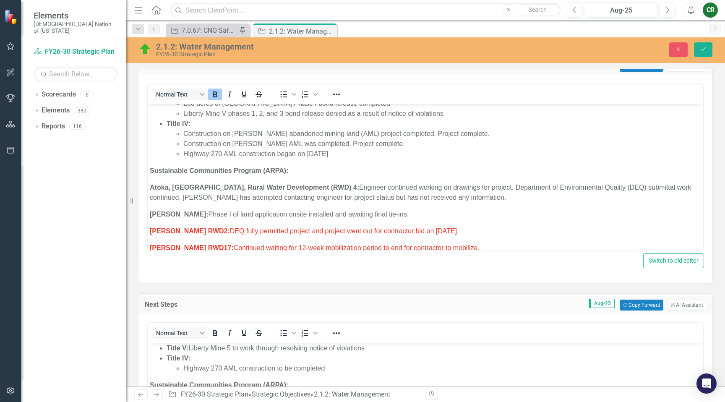
click at [377, 209] on p "[PERSON_NAME]: Phase I of land application onsite installed and awaiting final …" at bounding box center [425, 214] width 551 height 10
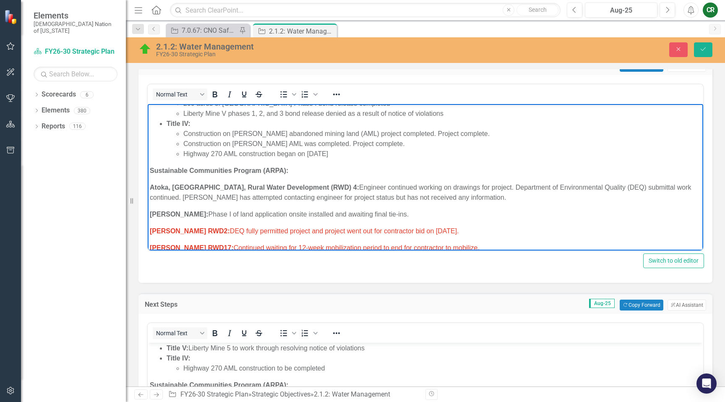
drag, startPoint x: 476, startPoint y: 224, endPoint x: 472, endPoint y: 219, distance: 5.4
click at [476, 226] on p "[PERSON_NAME] RWD2: DEQ fully permitted project and project went out for contra…" at bounding box center [425, 231] width 551 height 10
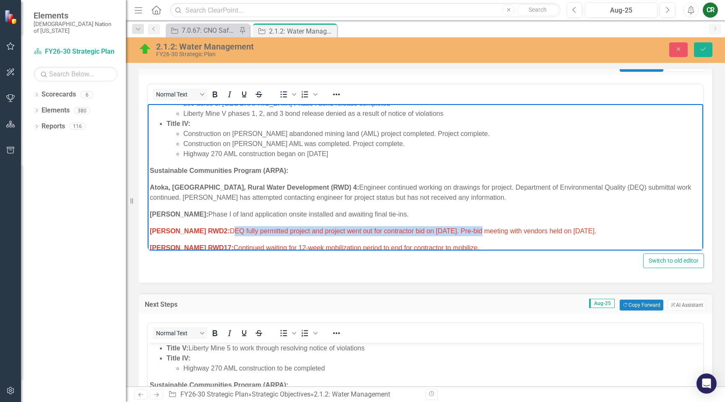
drag, startPoint x: 448, startPoint y: 223, endPoint x: 201, endPoint y: 224, distance: 246.8
click at [201, 227] on span "[PERSON_NAME] RWD2: DEQ fully permitted project and project went out for contra…" at bounding box center [373, 230] width 447 height 7
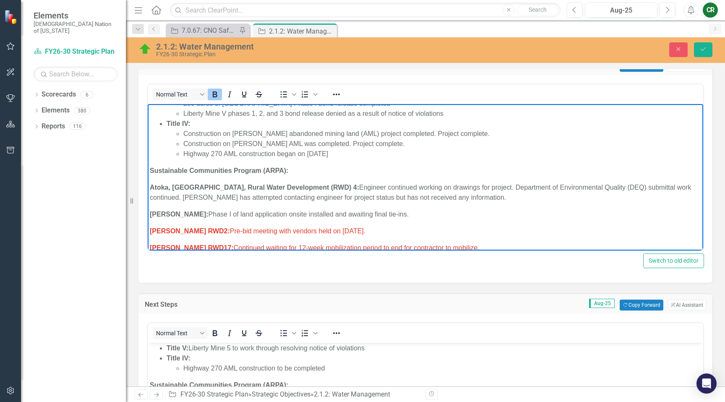
click at [388, 226] on p "[PERSON_NAME] RWD2: Pre-bid meeting with vendors held on [DATE]." at bounding box center [425, 231] width 551 height 10
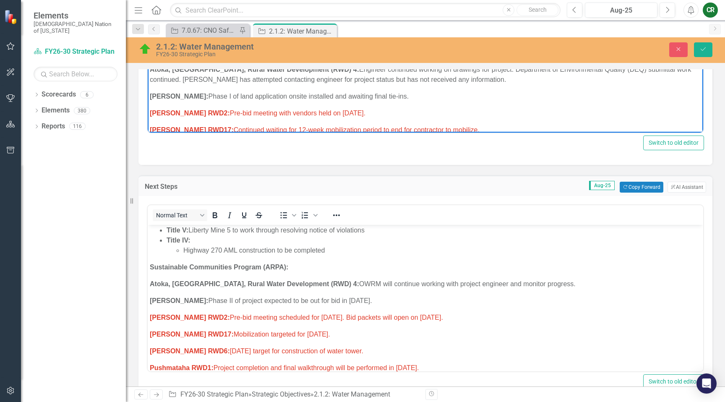
scroll to position [433, 0]
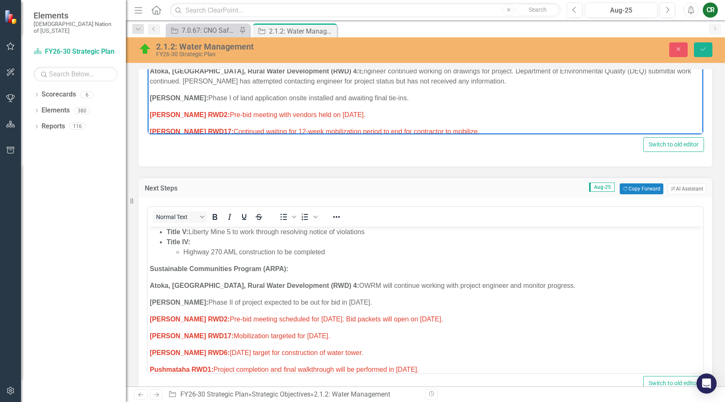
click at [368, 110] on p "[PERSON_NAME] RWD2: Pre-bid meeting with vendors held on [DATE]." at bounding box center [425, 115] width 551 height 10
click at [461, 112] on span "[PERSON_NAME] RWD2: Pre-bid meeting with vendors held on [DATE]. Bid packets op…" at bounding box center [305, 115] width 311 height 7
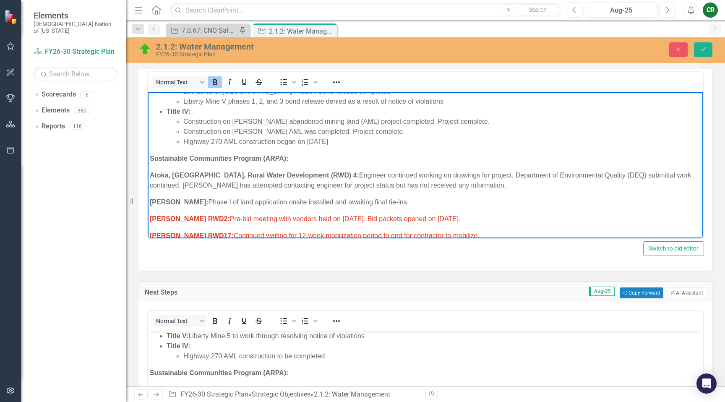
scroll to position [311, 0]
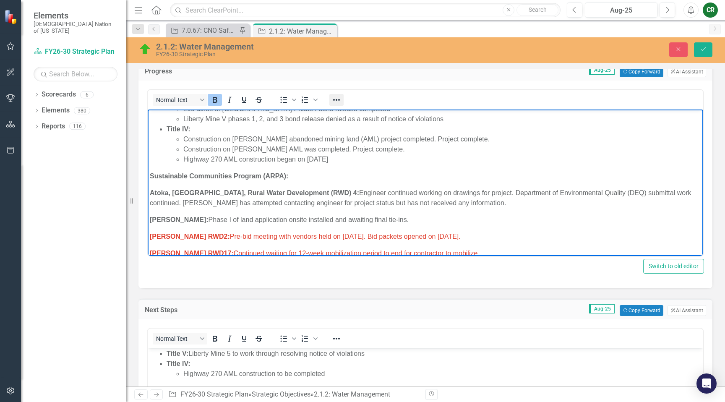
click at [341, 99] on icon "Reveal or hide additional toolbar items" at bounding box center [337, 100] width 10 height 10
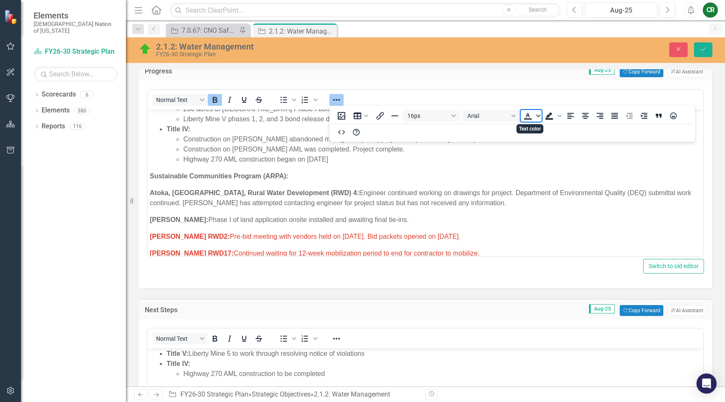
click at [537, 117] on icon "Text color" at bounding box center [538, 116] width 4 height 4
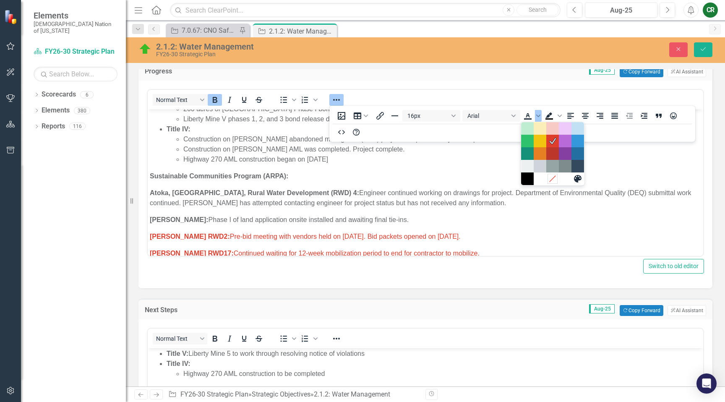
click at [552, 176] on icon "Remove color" at bounding box center [553, 179] width 8 height 8
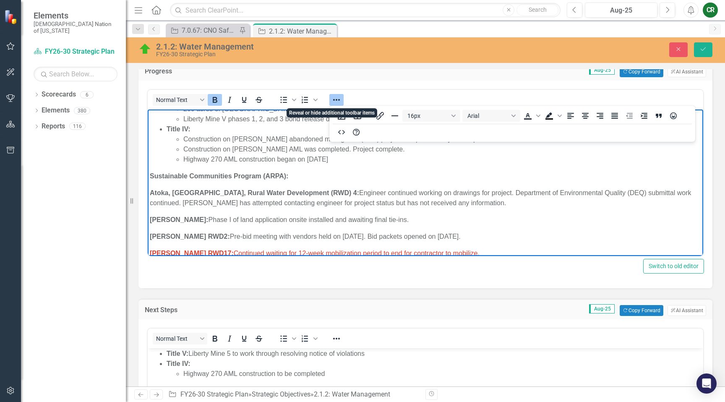
click at [337, 99] on icon "Reveal or hide additional toolbar items" at bounding box center [337, 100] width 10 height 10
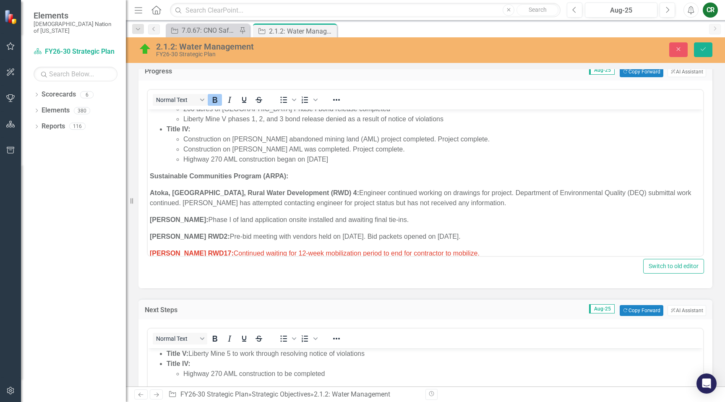
click at [395, 250] on span "[PERSON_NAME] RWD17: Continued waiting for 12-week mobilization period to end f…" at bounding box center [315, 253] width 330 height 7
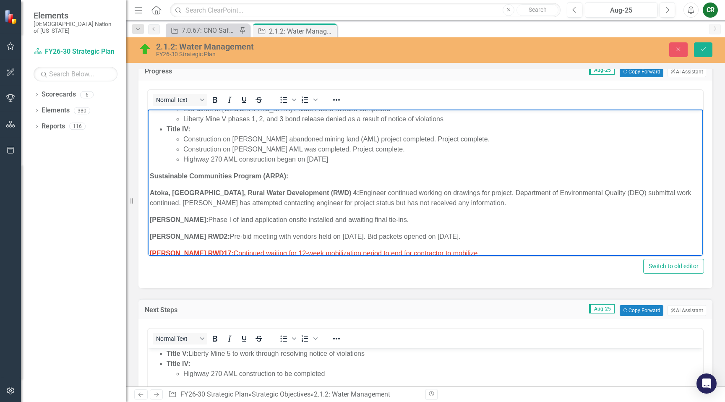
click at [410, 198] on body "Research/Data Acquisition: Clean Water Act (CWA) 106 Testing Grant: Office of W…" at bounding box center [426, 155] width 556 height 656
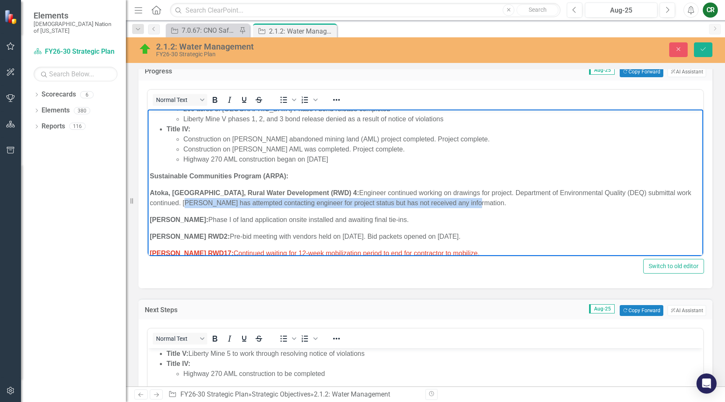
drag, startPoint x: 426, startPoint y: 195, endPoint x: 668, endPoint y: 186, distance: 242.3
click at [668, 188] on p "Atoka, [GEOGRAPHIC_DATA], Rural Water Development (RWD) 4: Engineer continued w…" at bounding box center [425, 198] width 551 height 20
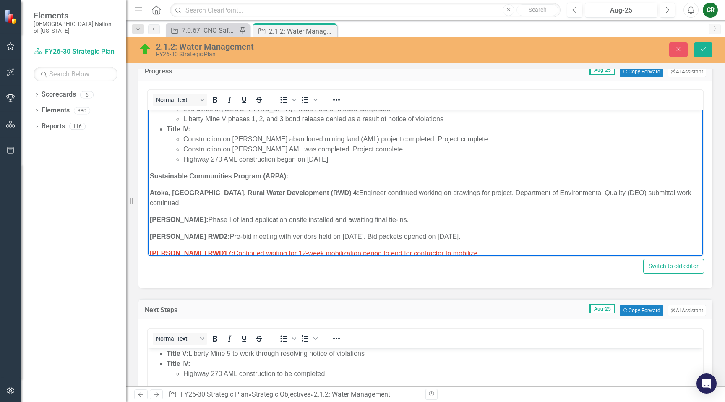
click at [453, 248] on p "[PERSON_NAME] RWD17: Continued waiting for 12-week mobilization period to end f…" at bounding box center [425, 253] width 551 height 10
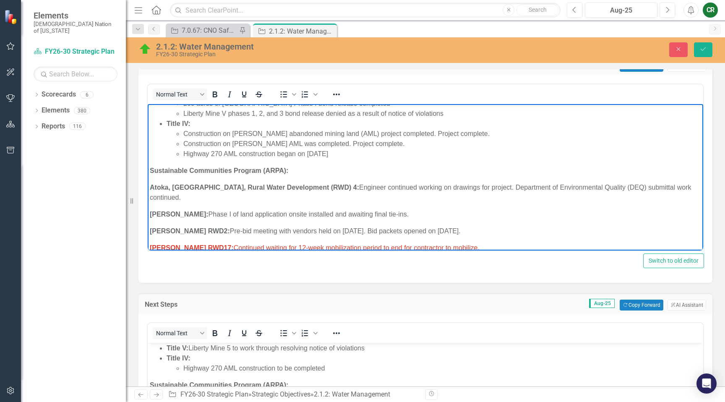
scroll to position [423, 0]
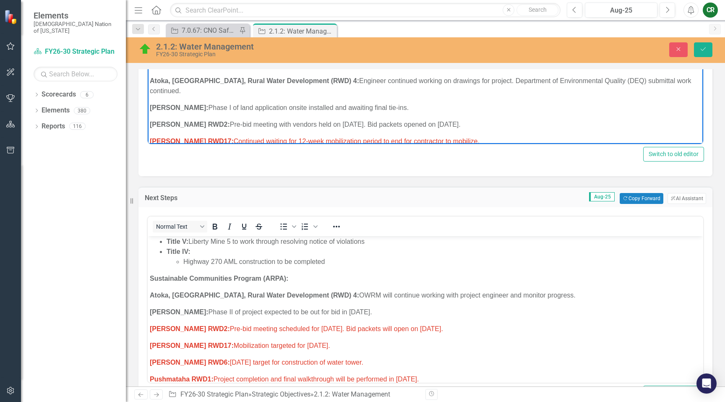
click at [470, 324] on p "[PERSON_NAME] RWD2: Pre-bid meeting scheduled for [DATE]. Bid packets will open…" at bounding box center [425, 329] width 551 height 10
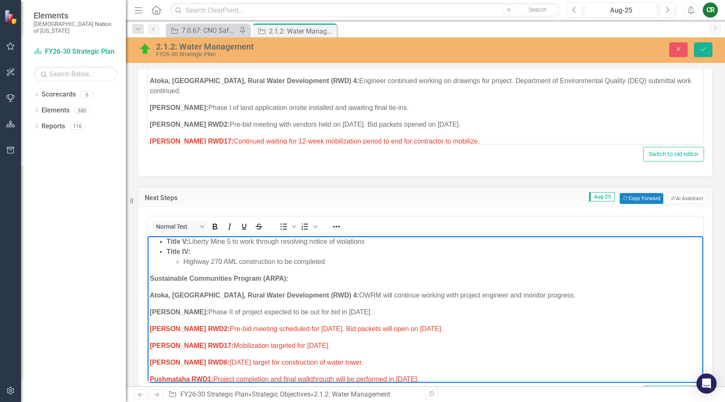
drag, startPoint x: 472, startPoint y: 310, endPoint x: 201, endPoint y: 304, distance: 271.2
click at [201, 324] on p "[PERSON_NAME] RWD2: Pre-bid meeting scheduled for [DATE]. Bid packets will open…" at bounding box center [425, 329] width 551 height 10
drag, startPoint x: 250, startPoint y: 308, endPoint x: 202, endPoint y: 311, distance: 48.3
click at [202, 325] on span "[PERSON_NAME] RWD2: OWRM to select new contractor to begin" at bounding box center [250, 328] width 201 height 7
click at [283, 324] on p "[PERSON_NAME] RWD2: New contractor to begin" at bounding box center [425, 329] width 551 height 10
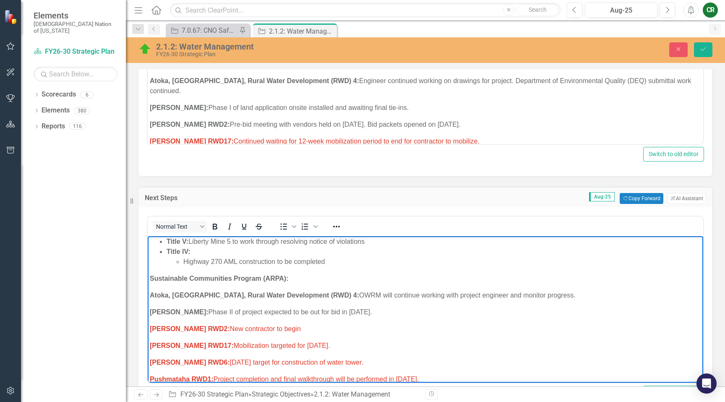
drag, startPoint x: 279, startPoint y: 309, endPoint x: 243, endPoint y: 312, distance: 35.8
click at [243, 324] on p "[PERSON_NAME] RWD2: New contractor to begin" at bounding box center [425, 329] width 551 height 10
click at [314, 325] on span "[PERSON_NAME] RWD2: New contractor to be selected and begin mobilization" at bounding box center [269, 328] width 238 height 7
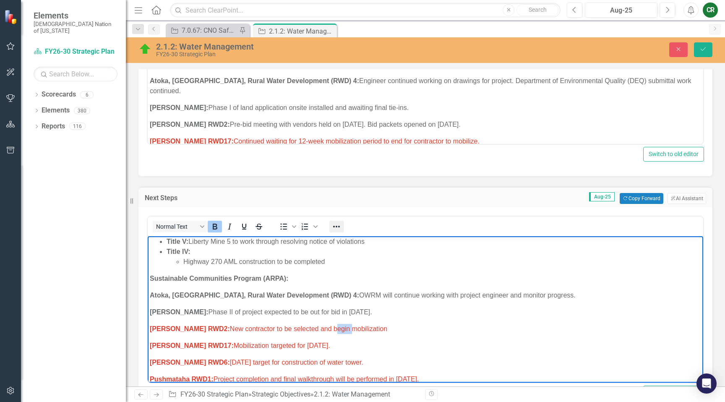
click at [340, 227] on icon "Reveal or hide additional toolbar items" at bounding box center [337, 227] width 10 height 10
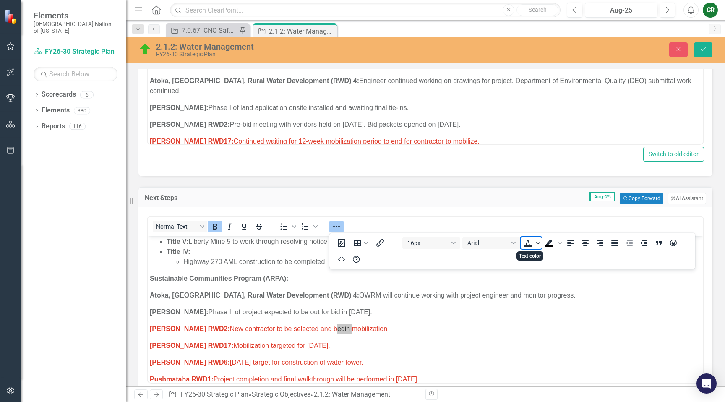
click at [538, 244] on icon "Text color" at bounding box center [538, 243] width 4 height 4
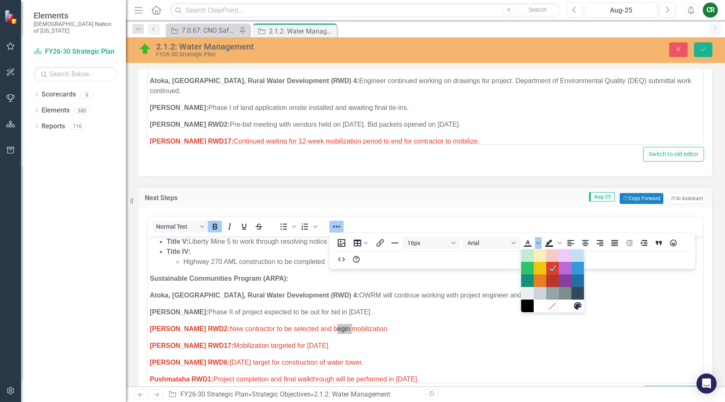
click at [555, 307] on icon "Remove color" at bounding box center [553, 306] width 8 height 8
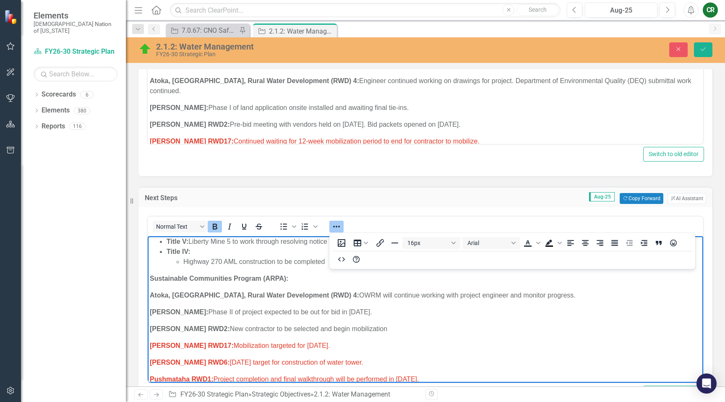
click at [336, 225] on icon "Reveal or hide additional toolbar items" at bounding box center [337, 227] width 10 height 10
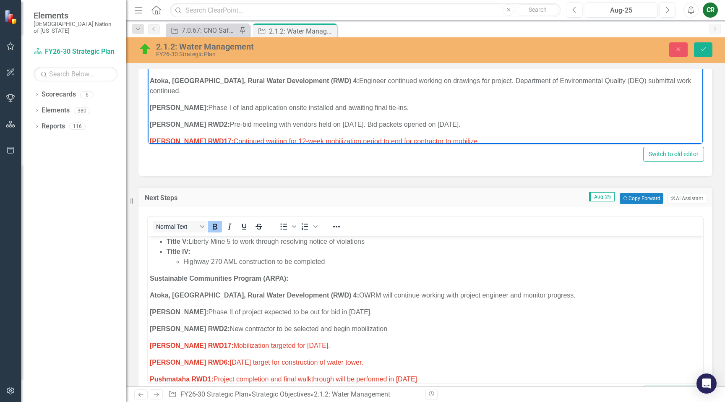
click at [413, 138] on span "[PERSON_NAME] RWD17: Continued waiting for 12-week mobilization period to end f…" at bounding box center [315, 141] width 330 height 7
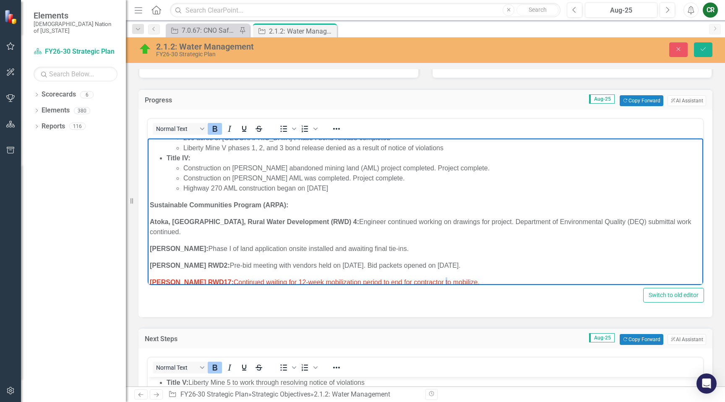
scroll to position [282, 0]
click at [339, 130] on icon "Reveal or hide additional toolbar items" at bounding box center [336, 130] width 7 height 2
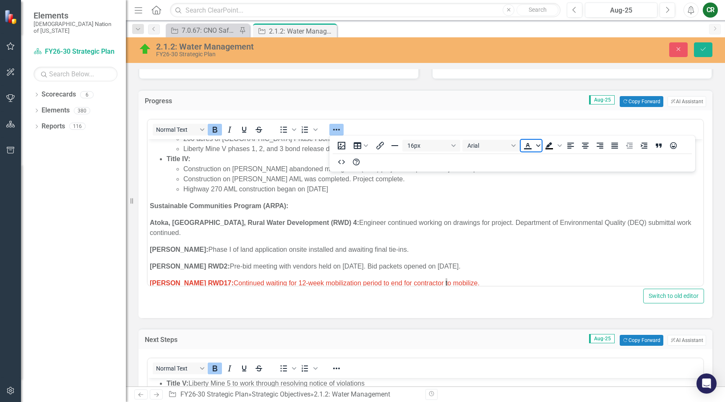
click at [537, 146] on icon "Text color" at bounding box center [538, 146] width 4 height 4
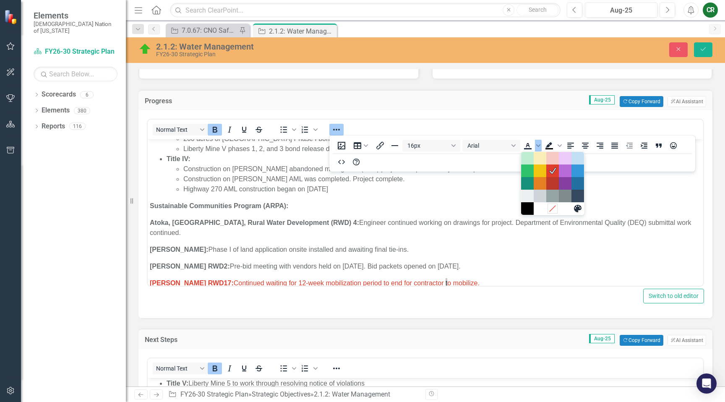
click at [553, 207] on icon "Remove color" at bounding box center [553, 208] width 8 height 8
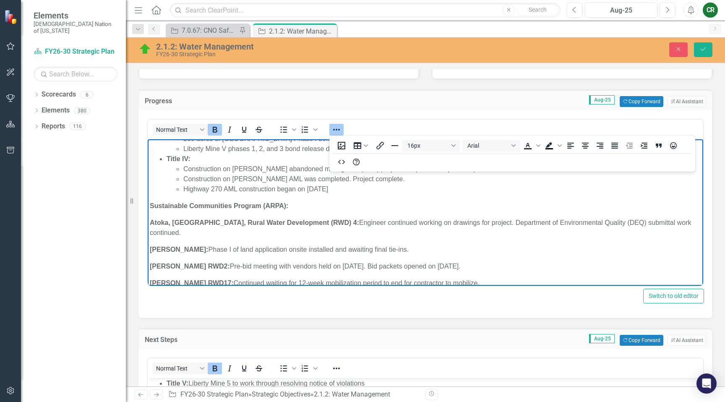
click at [333, 126] on icon "Reveal or hide additional toolbar items" at bounding box center [337, 130] width 10 height 10
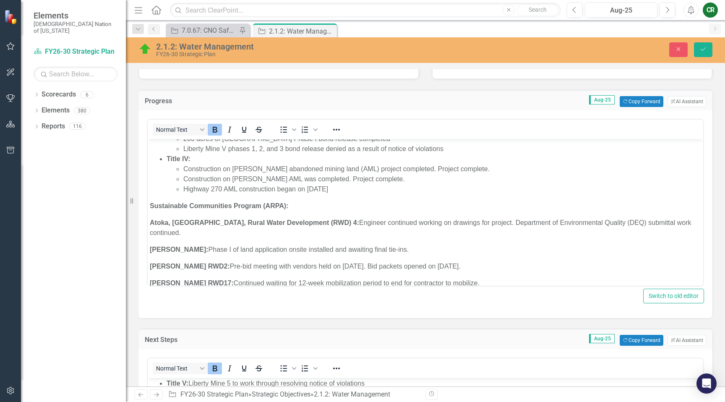
click at [459, 278] on p "[PERSON_NAME] RWD17: Continued waiting for 12-week mobilization period to end f…" at bounding box center [425, 283] width 551 height 10
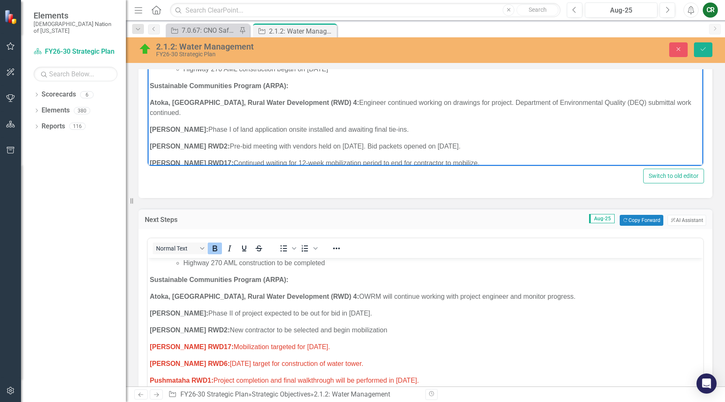
scroll to position [268, 0]
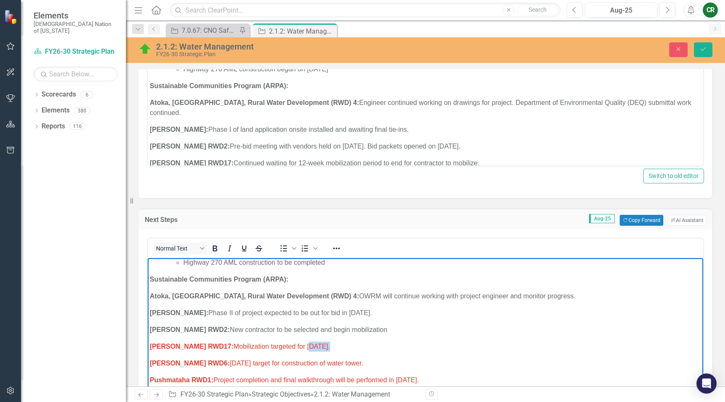
drag, startPoint x: 298, startPoint y: 329, endPoint x: 278, endPoint y: 329, distance: 19.7
click at [278, 343] on span "[PERSON_NAME] RWD17: Mobilization targeted for [DATE]." at bounding box center [240, 346] width 180 height 7
click at [292, 343] on span "[PERSON_NAME] RWD17: Mobilization targeted for [DATE]." at bounding box center [240, 346] width 180 height 7
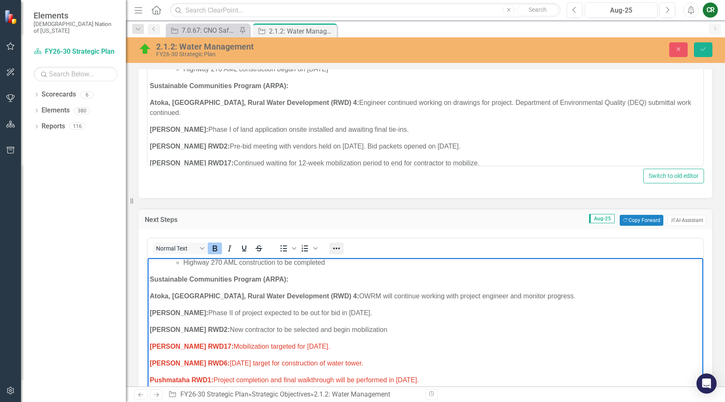
click at [340, 248] on icon "Reveal or hide additional toolbar items" at bounding box center [336, 249] width 7 height 2
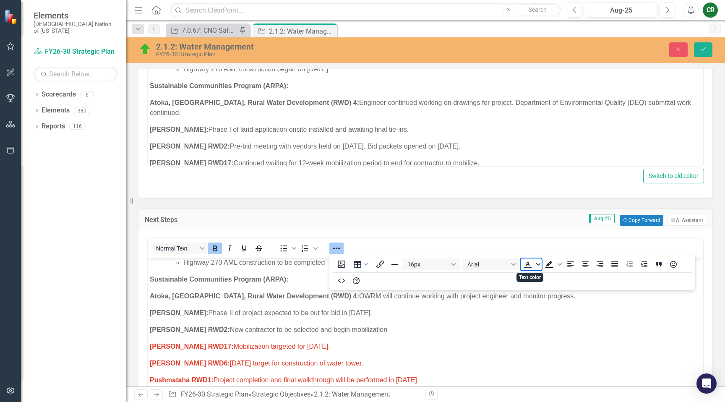
click at [539, 263] on icon "Text color" at bounding box center [538, 264] width 4 height 4
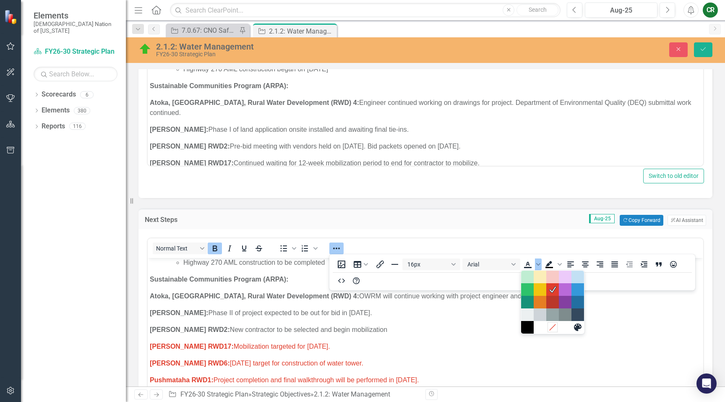
click at [553, 325] on icon "Remove color" at bounding box center [553, 327] width 8 height 8
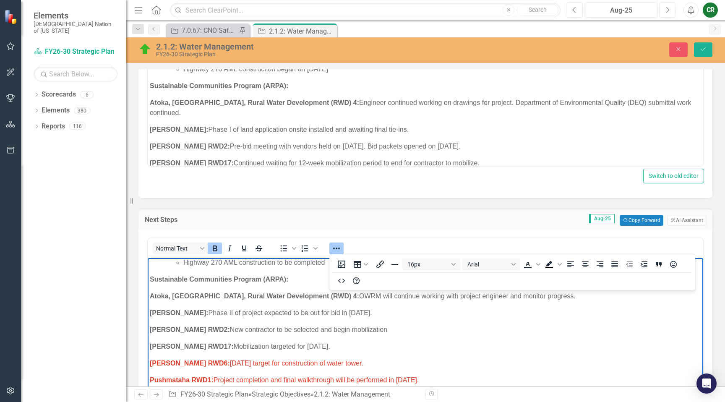
click at [334, 245] on icon "Reveal or hide additional toolbar items" at bounding box center [337, 248] width 10 height 10
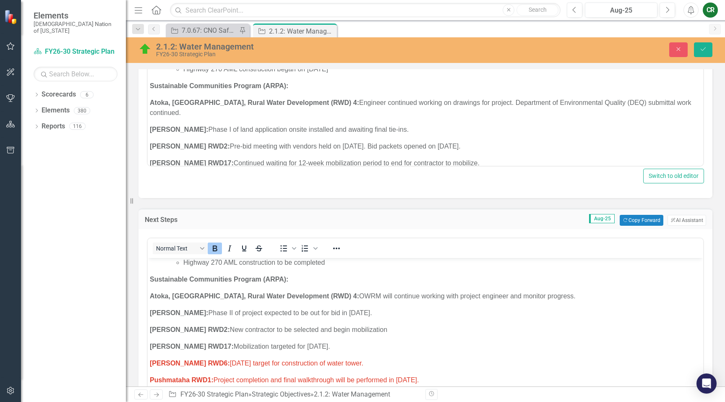
click at [341, 342] on p "[PERSON_NAME] RWD17: Mobilization targeted for [DATE]." at bounding box center [425, 347] width 551 height 10
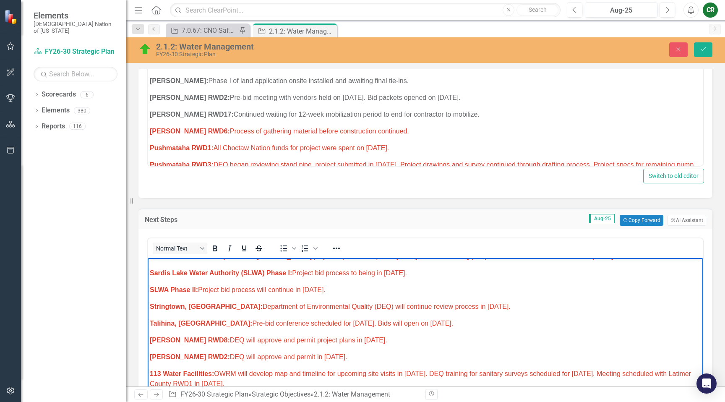
scroll to position [331, 0]
click at [379, 128] on span "[PERSON_NAME] RWD6: Process of gathering material before construction continued." at bounding box center [279, 131] width 259 height 7
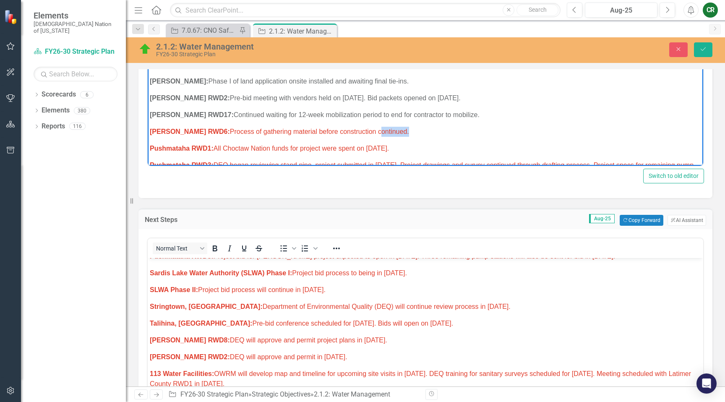
click at [379, 128] on span "[PERSON_NAME] RWD6: Process of gathering material before construction continued." at bounding box center [279, 131] width 259 height 7
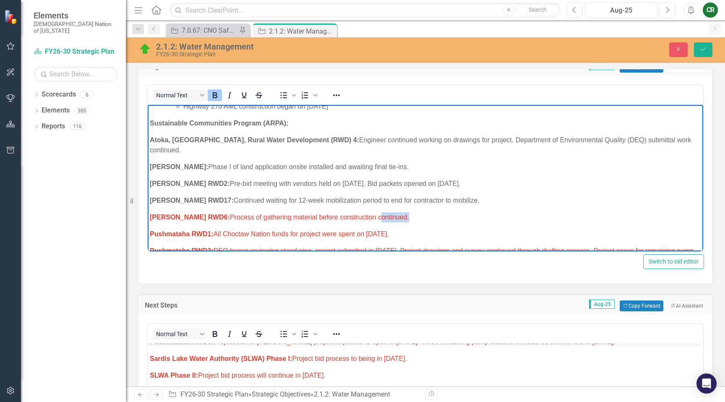
scroll to position [239, 0]
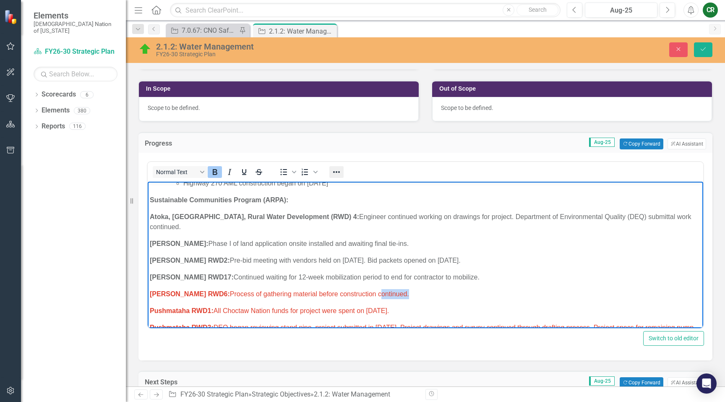
click at [338, 170] on icon "Reveal or hide additional toolbar items" at bounding box center [337, 172] width 10 height 10
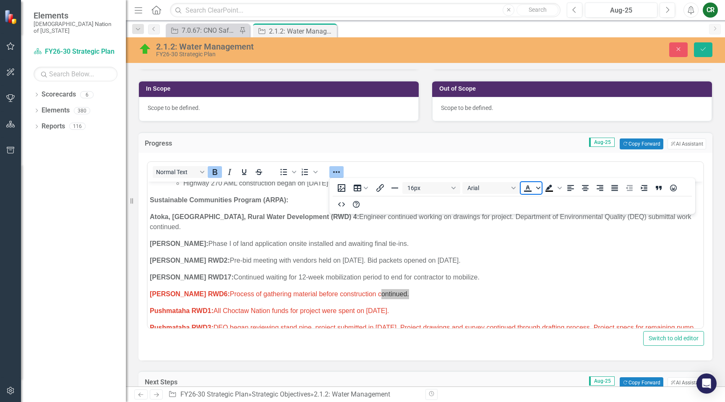
click at [537, 188] on icon "Text color" at bounding box center [538, 188] width 4 height 4
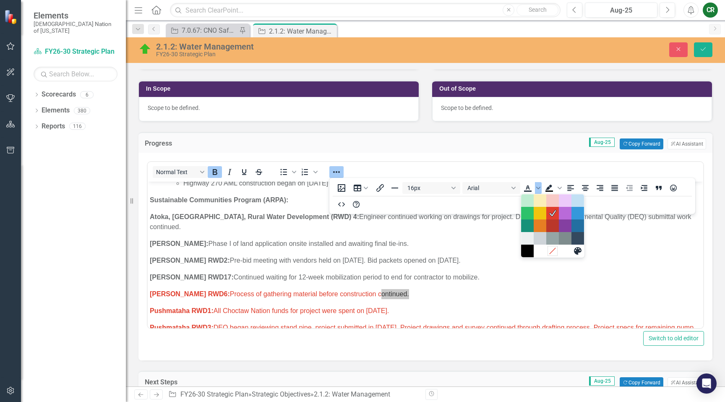
click at [552, 251] on icon "Remove color" at bounding box center [553, 251] width 8 height 8
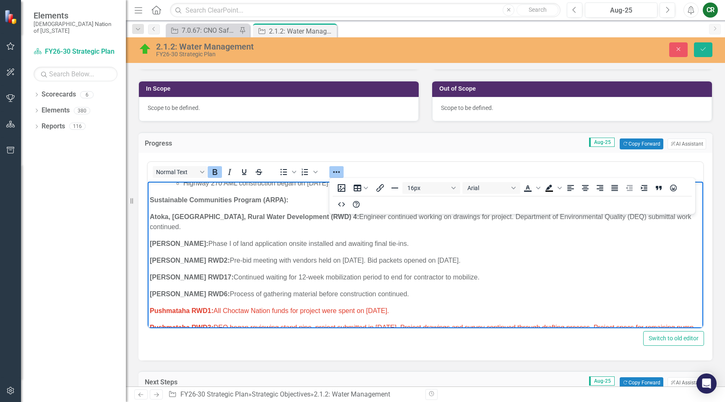
click at [338, 173] on icon "Reveal or hide additional toolbar items" at bounding box center [337, 172] width 10 height 10
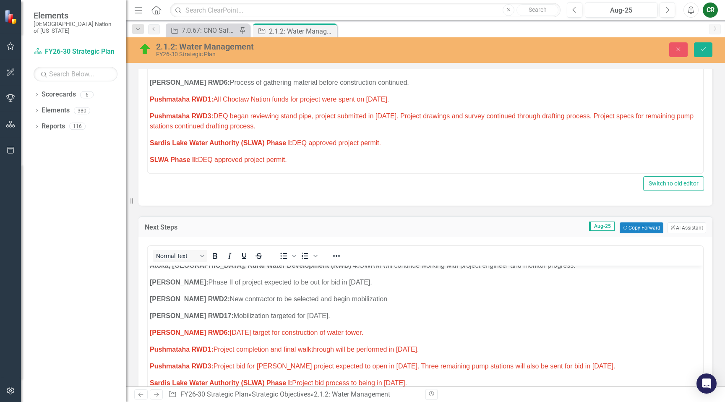
scroll to position [305, 0]
click at [356, 330] on span "[PERSON_NAME] RWD6: [DATE] target for construction of water tower." at bounding box center [257, 333] width 214 height 7
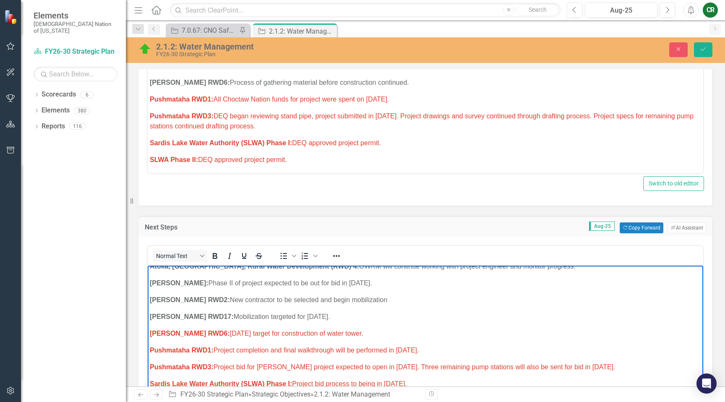
click at [356, 330] on span "[PERSON_NAME] RWD6: [DATE] target for construction of water tower." at bounding box center [257, 333] width 214 height 7
click at [334, 254] on icon "Reveal or hide additional toolbar items" at bounding box center [337, 256] width 10 height 10
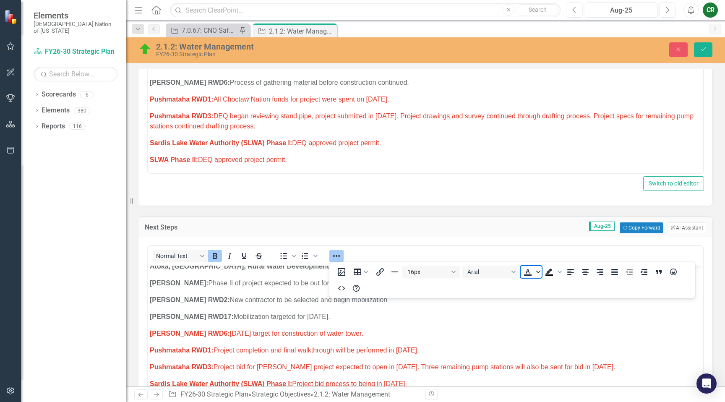
click at [535, 271] on span "Text color" at bounding box center [538, 272] width 7 height 12
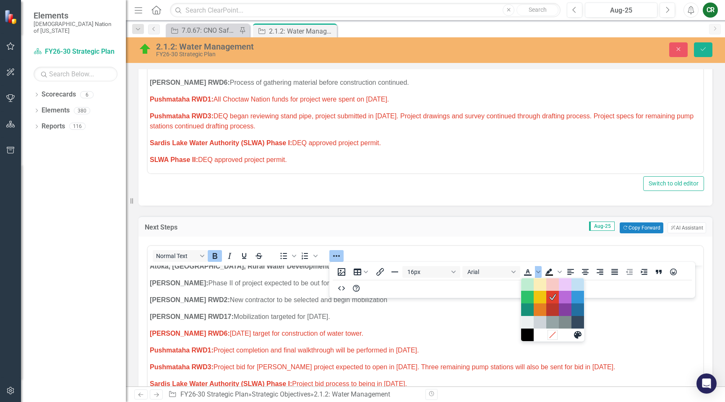
drag, startPoint x: 554, startPoint y: 337, endPoint x: 358, endPoint y: 41, distance: 354.6
click at [554, 337] on icon "Remove color" at bounding box center [553, 335] width 8 height 8
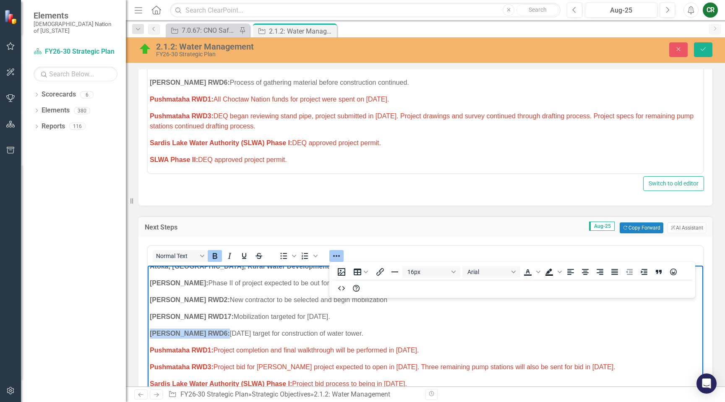
click at [305, 329] on p "[PERSON_NAME] RWD6: [DATE] target for construction of water tower." at bounding box center [425, 334] width 551 height 10
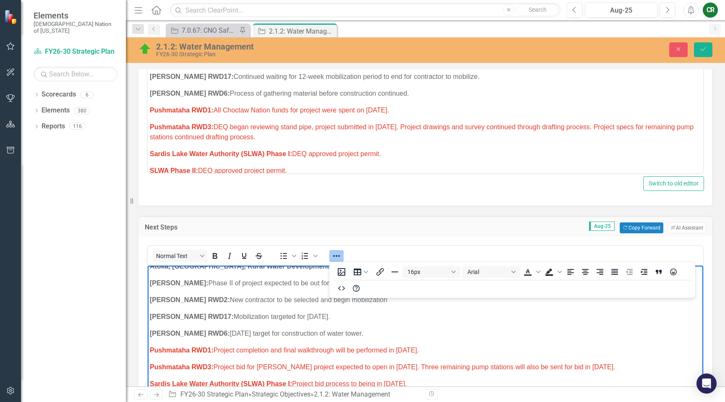
scroll to position [376, 0]
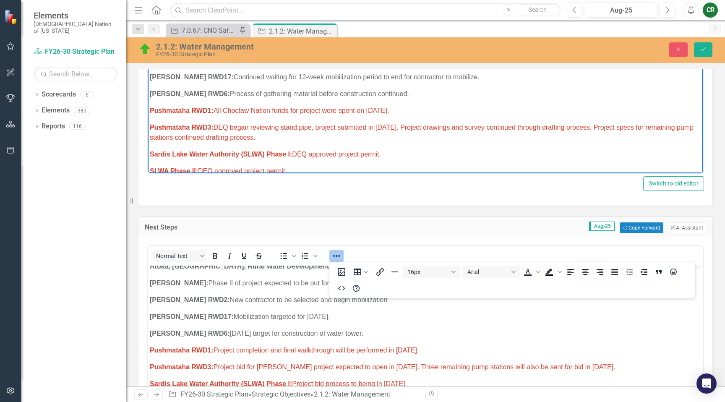
click at [412, 106] on p "Pushmataha RWD1: All Choctaw Nation funds for project were spent on [DATE]." at bounding box center [425, 111] width 551 height 10
drag, startPoint x: 305, startPoint y: 91, endPoint x: 216, endPoint y: 91, distance: 89.0
click at [216, 107] on span "Pushmataha RWD1: All Choctaw Nation funds for project were spent on [DATE]." at bounding box center [269, 110] width 239 height 7
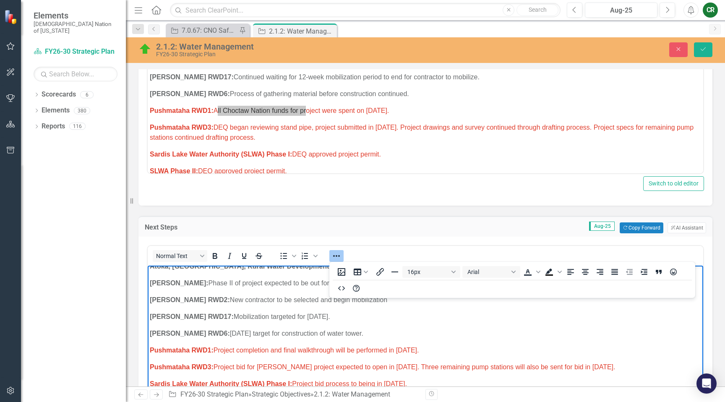
click at [419, 347] on span "Pushmataha RWD1: Project completion and final walkthrough will be performed in …" at bounding box center [284, 350] width 269 height 7
drag, startPoint x: 418, startPoint y: 331, endPoint x: 397, endPoint y: 332, distance: 20.6
click at [397, 347] on span "Pushmataha RWD1: Project completion and final walkthrough will be performed in …" at bounding box center [284, 350] width 269 height 7
click at [341, 259] on icon "Reveal or hide additional toolbar items" at bounding box center [337, 256] width 10 height 10
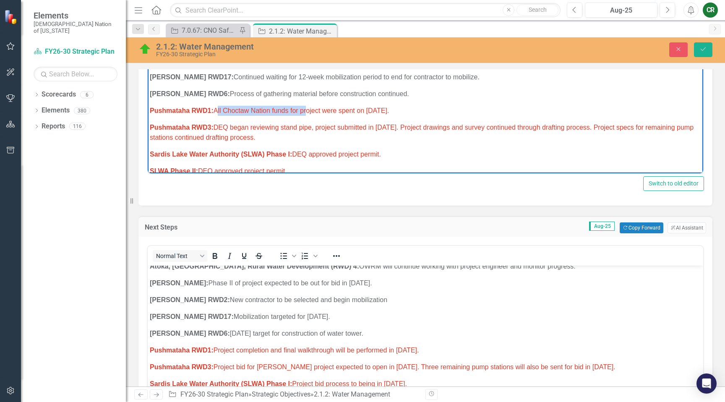
drag, startPoint x: 413, startPoint y: 91, endPoint x: 217, endPoint y: 92, distance: 196.8
click at [217, 106] on p "Pushmataha RWD1: All Choctaw Nation funds for project were spent on [DATE]." at bounding box center [425, 111] width 551 height 10
click at [404, 107] on span "Pushmataha RWD1: Contractors continued final site cleanup. Internal Audit began…" at bounding box center [306, 110] width 313 height 7
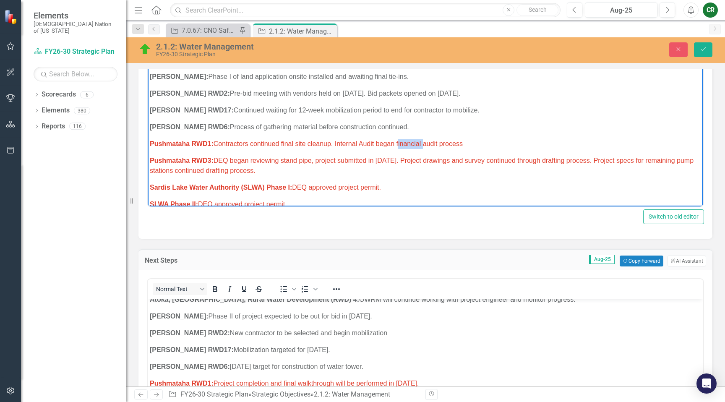
scroll to position [291, 0]
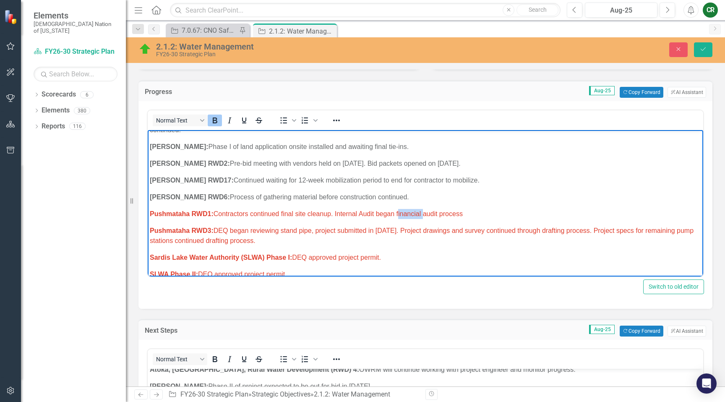
drag, startPoint x: 341, startPoint y: 119, endPoint x: 345, endPoint y: 124, distance: 6.6
click at [341, 119] on icon "Reveal or hide additional toolbar items" at bounding box center [337, 120] width 10 height 10
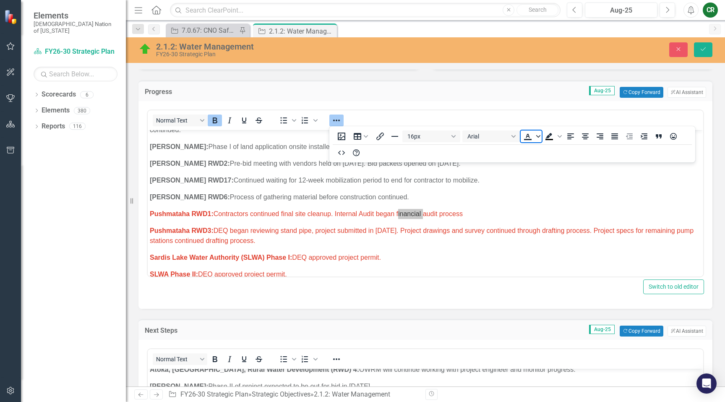
click at [539, 138] on icon "Text color" at bounding box center [538, 136] width 4 height 4
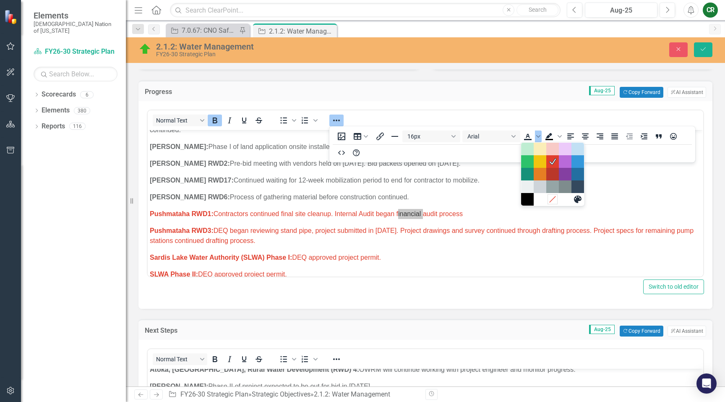
click at [551, 197] on icon "Remove color" at bounding box center [553, 199] width 8 height 8
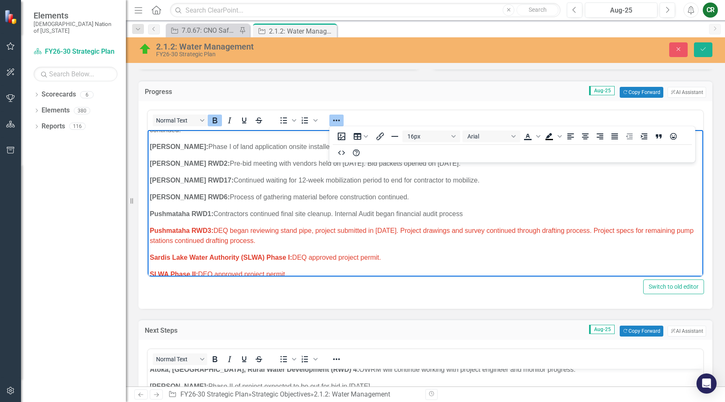
click at [342, 123] on button "Reveal or hide additional toolbar items" at bounding box center [336, 121] width 14 height 12
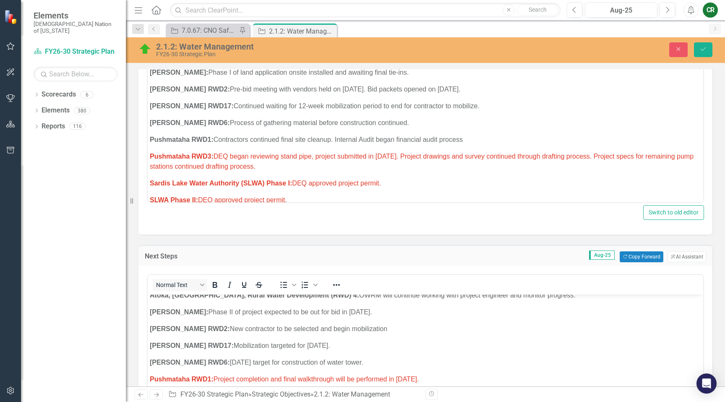
scroll to position [418, 0]
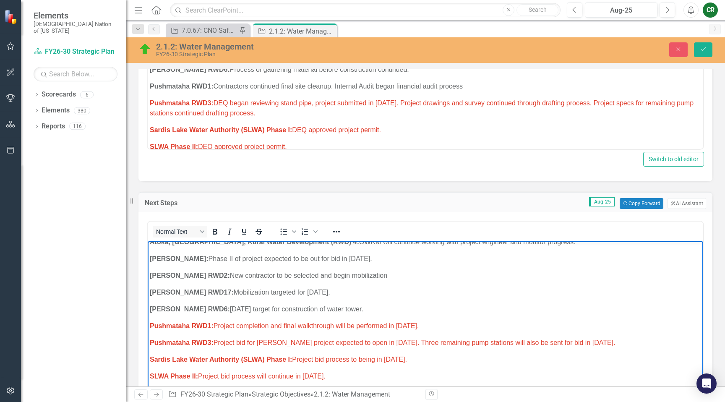
click at [419, 322] on span "Pushmataha RWD1: Project completion and final walkthrough will be performed in …" at bounding box center [284, 325] width 269 height 7
drag, startPoint x: 336, startPoint y: 232, endPoint x: 342, endPoint y: 236, distance: 7.0
click at [337, 232] on icon "Reveal or hide additional toolbar items" at bounding box center [336, 232] width 7 height 2
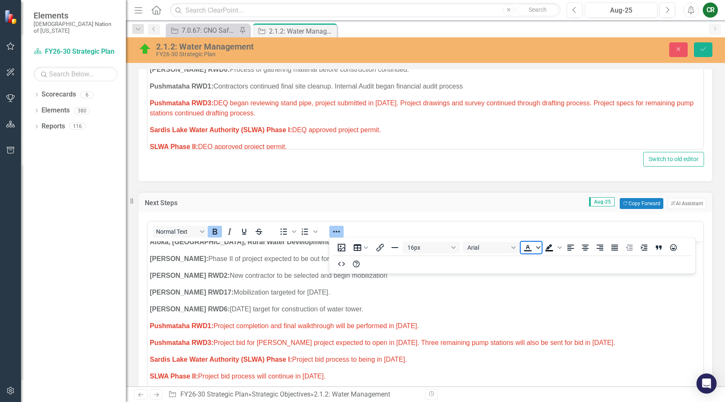
click at [538, 246] on icon "Text color" at bounding box center [538, 248] width 4 height 4
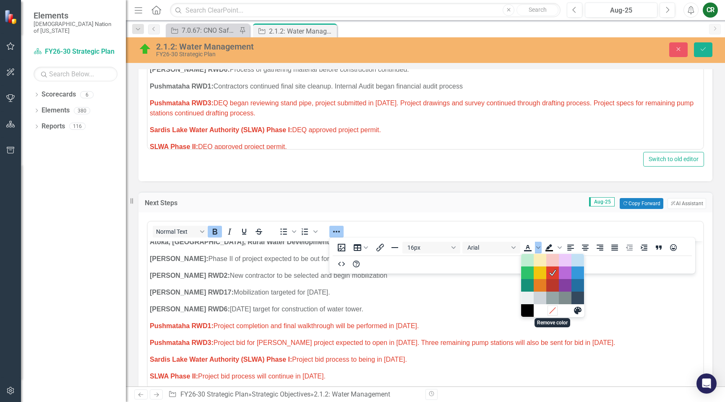
click at [553, 314] on icon "Remove color" at bounding box center [553, 310] width 8 height 8
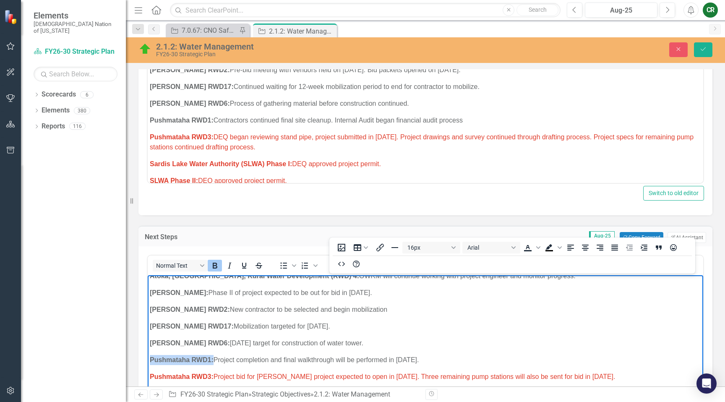
scroll to position [366, 0]
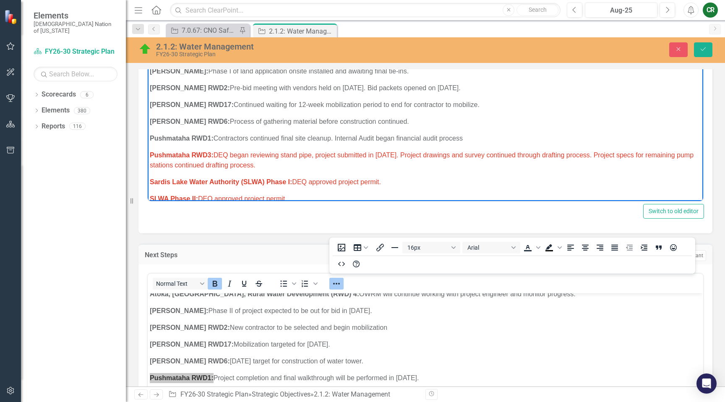
click at [304, 151] on body "Research/Data Acquisition: Clean Water Act (CWA) 106 Testing Grant: Office of W…" at bounding box center [426, 6] width 556 height 656
click at [289, 150] on p "Pushmataha RWD3: DEQ began reviewing stand pipe, project submitted in [DATE]. P…" at bounding box center [425, 160] width 551 height 20
drag, startPoint x: 281, startPoint y: 136, endPoint x: 233, endPoint y: 136, distance: 48.3
click at [233, 152] on span "Pushmataha RWD3: DEQ began reviewing stand pipe, project submitted in [DATE]. P…" at bounding box center [422, 160] width 544 height 17
drag, startPoint x: 405, startPoint y: 136, endPoint x: 314, endPoint y: 136, distance: 91.5
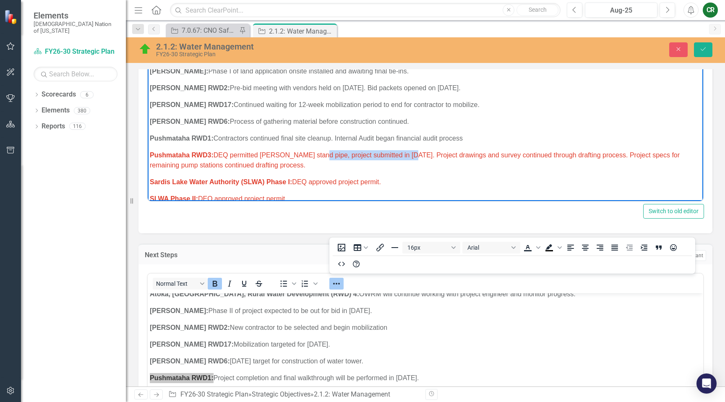
click at [314, 152] on span "Pushmataha RWD3: DEQ permitted [PERSON_NAME] stand pipe, project submitted in […" at bounding box center [415, 160] width 530 height 17
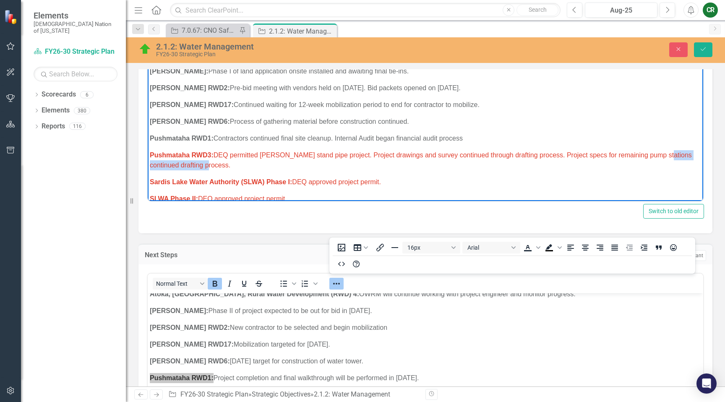
drag, startPoint x: 214, startPoint y: 147, endPoint x: 658, endPoint y: 138, distance: 444.1
click at [658, 150] on p "Pushmataha RWD3: DEQ permitted [PERSON_NAME] stand pipe project. Project drawin…" at bounding box center [425, 160] width 551 height 20
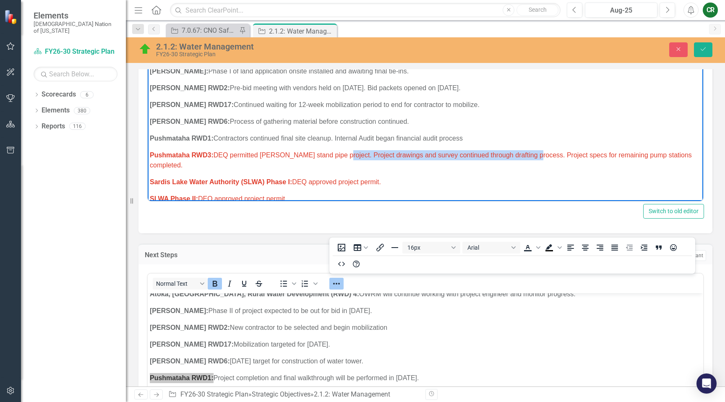
drag, startPoint x: 530, startPoint y: 136, endPoint x: 337, endPoint y: 137, distance: 193.5
click at [337, 152] on span "Pushmataha RWD3: DEQ permitted [PERSON_NAME] stand pipe project. Project drawin…" at bounding box center [421, 160] width 542 height 17
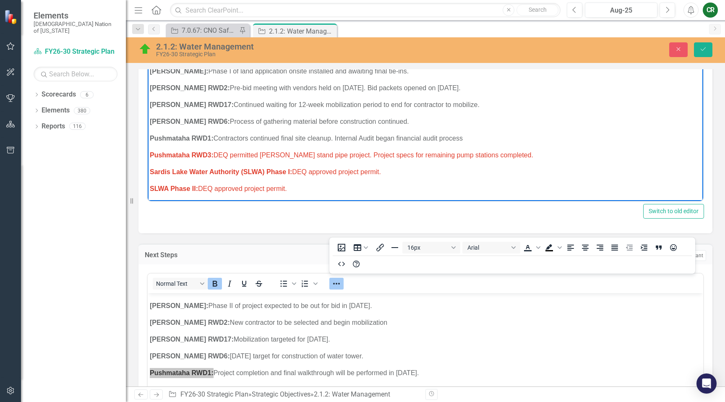
scroll to position [311, 0]
click at [478, 386] on span "Pushmataha RWD3: Project bid for [PERSON_NAME] project expected to open in [DAT…" at bounding box center [383, 389] width 466 height 7
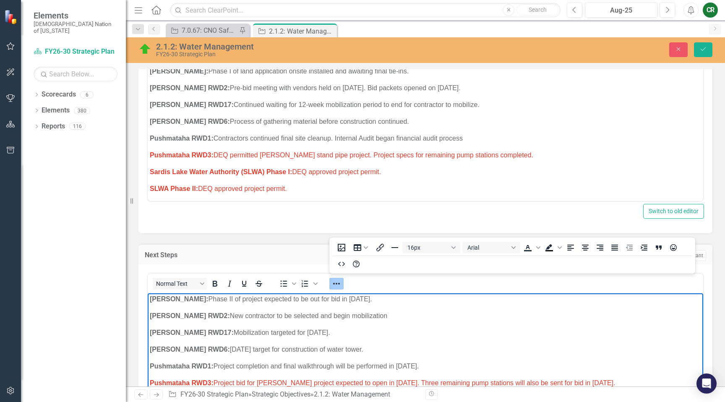
scroll to position [319, 0]
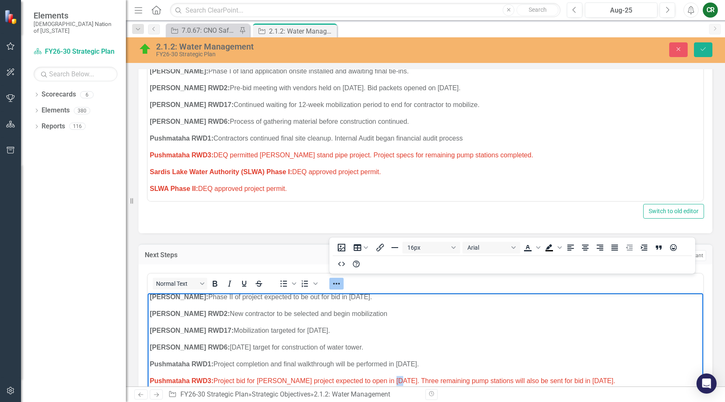
click at [383, 377] on span "Pushmataha RWD3: Project bid for [PERSON_NAME] project expected to open in [DAT…" at bounding box center [383, 380] width 466 height 7
drag, startPoint x: 385, startPoint y: 361, endPoint x: 361, endPoint y: 362, distance: 24.4
click at [361, 377] on span "Pushmataha RWD3: Project bid for [PERSON_NAME] project expected to open in [DAT…" at bounding box center [383, 380] width 466 height 7
drag, startPoint x: 610, startPoint y: 361, endPoint x: 588, endPoint y: 362, distance: 21.9
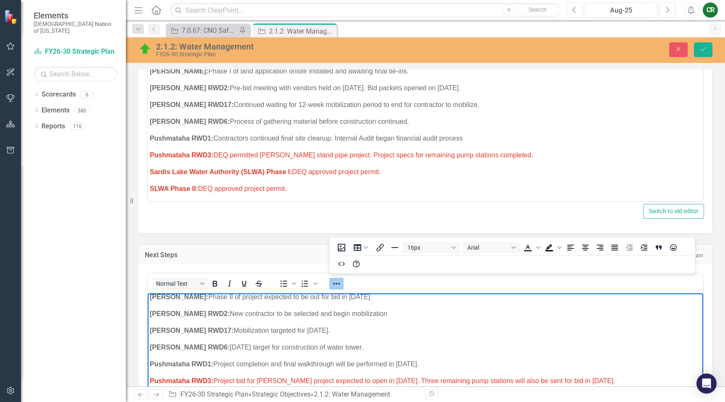
click at [588, 377] on span "Pushmataha RWD3: Project bid for [PERSON_NAME] project expected to open in [DAT…" at bounding box center [383, 380] width 466 height 7
click at [643, 376] on p "Pushmataha RWD3: Project bid for [PERSON_NAME] project expected to open in [DAT…" at bounding box center [425, 381] width 551 height 10
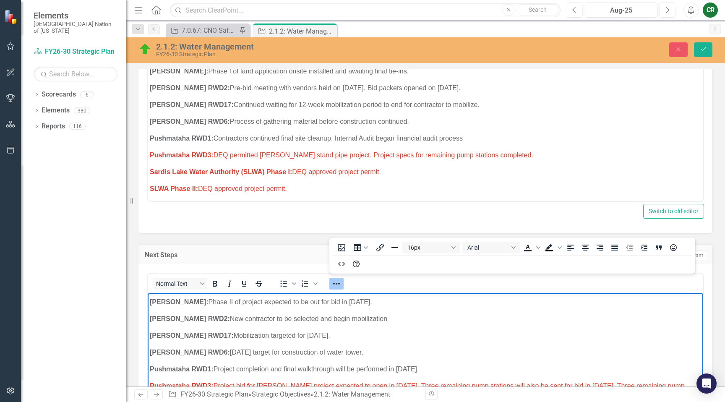
scroll to position [316, 0]
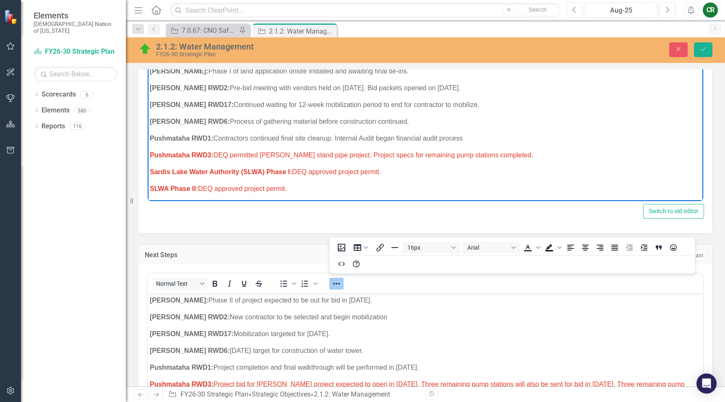
click at [264, 152] on span "Pushmataha RWD3: DEQ permitted [PERSON_NAME] stand pipe project. Project specs …" at bounding box center [342, 155] width 384 height 7
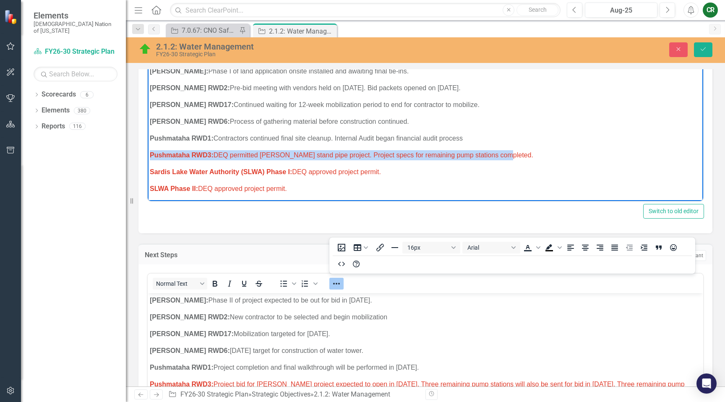
click at [264, 152] on span "Pushmataha RWD3: DEQ permitted [PERSON_NAME] stand pipe project. Project specs …" at bounding box center [342, 155] width 384 height 7
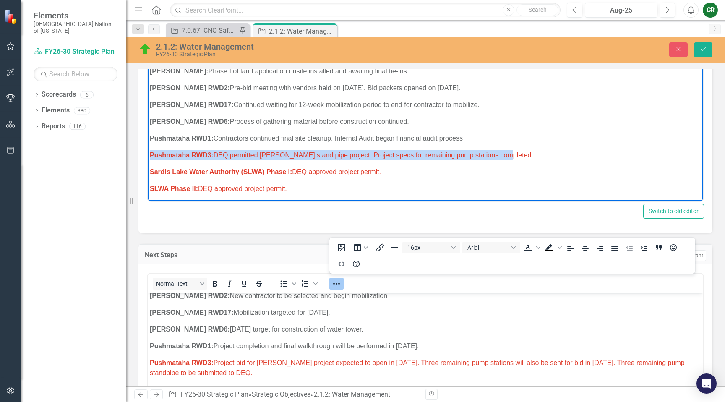
scroll to position [338, 0]
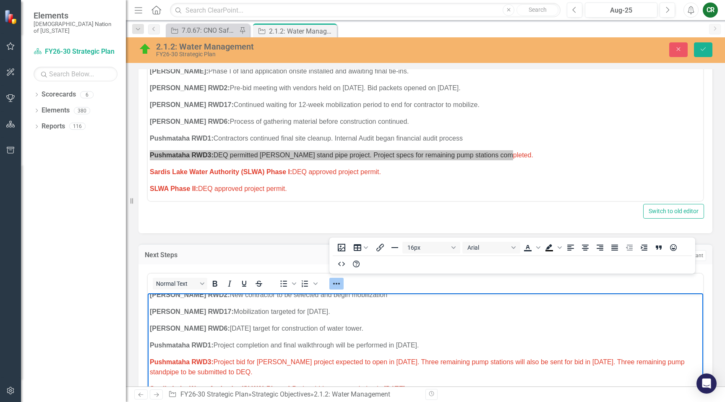
click at [427, 384] on p "Sardis Lake Water Authority (SLWA) Phase I: Project bid process to being in [DA…" at bounding box center [425, 389] width 551 height 10
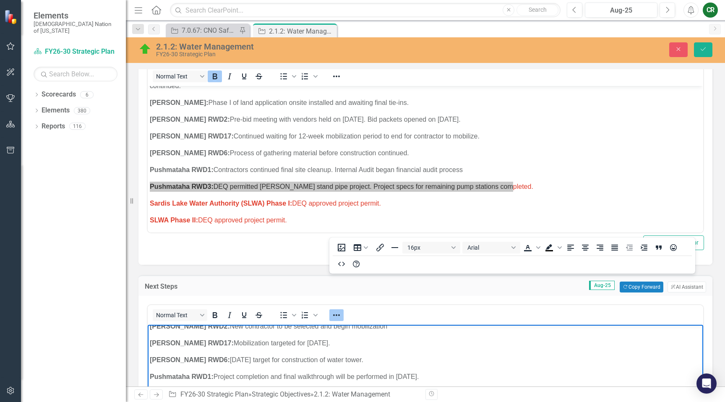
scroll to position [280, 0]
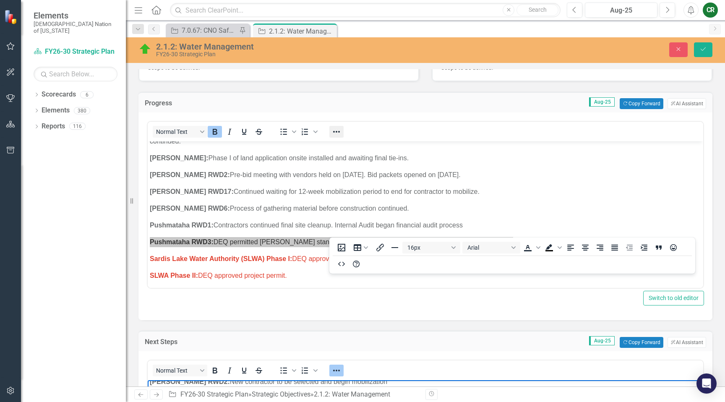
click at [341, 136] on button "Reveal or hide additional toolbar items" at bounding box center [336, 132] width 14 height 12
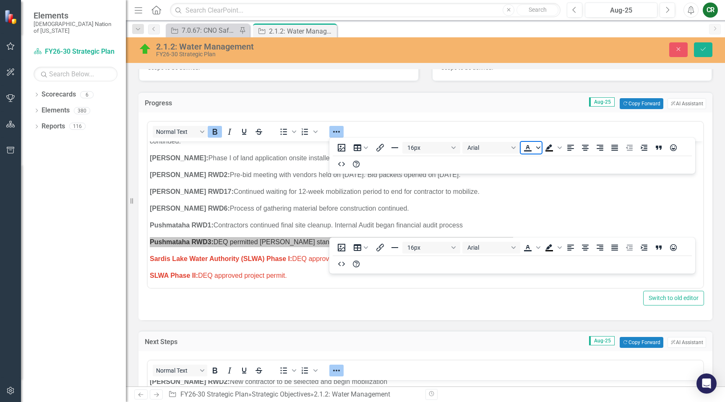
click at [538, 149] on icon "Text color" at bounding box center [538, 148] width 4 height 4
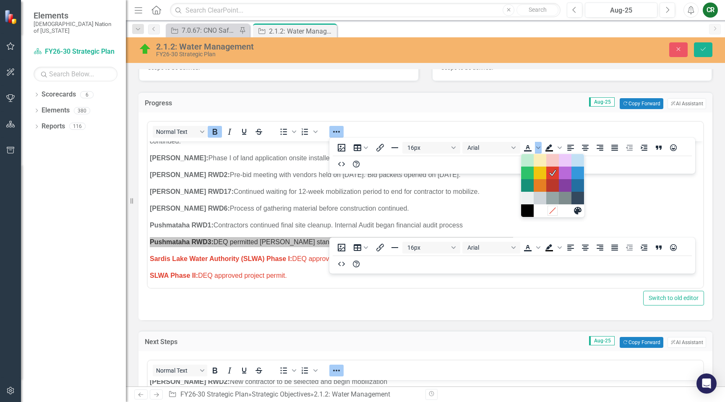
click at [554, 209] on icon "Remove color" at bounding box center [553, 210] width 8 height 8
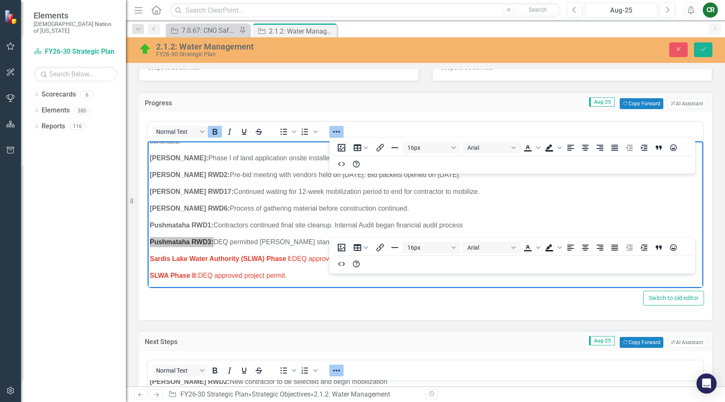
click at [328, 129] on div at bounding box center [336, 131] width 24 height 16
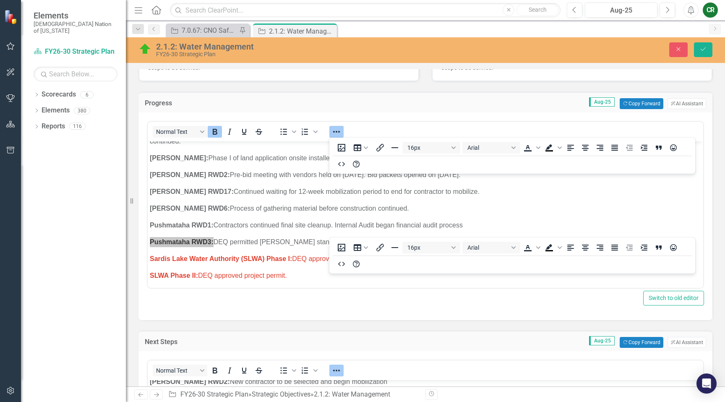
click at [337, 131] on icon "Reveal or hide additional toolbar items" at bounding box center [336, 132] width 7 height 2
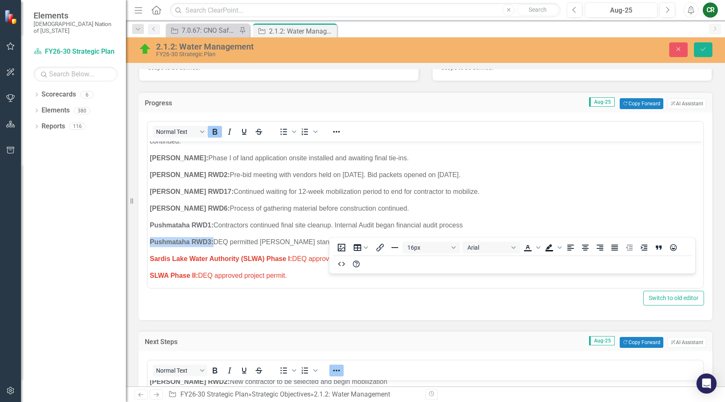
click at [513, 214] on body "Research/Data Acquisition: Clean Water Act (CWA) 106 Testing Grant: Office of W…" at bounding box center [426, 87] width 556 height 645
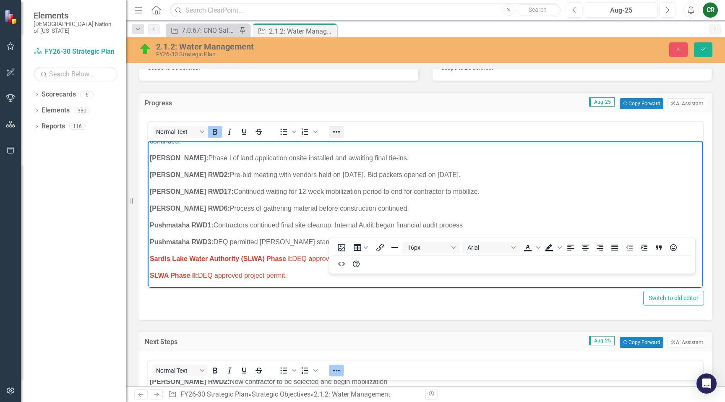
click at [342, 132] on button "Reveal or hide additional toolbar items" at bounding box center [336, 132] width 14 height 12
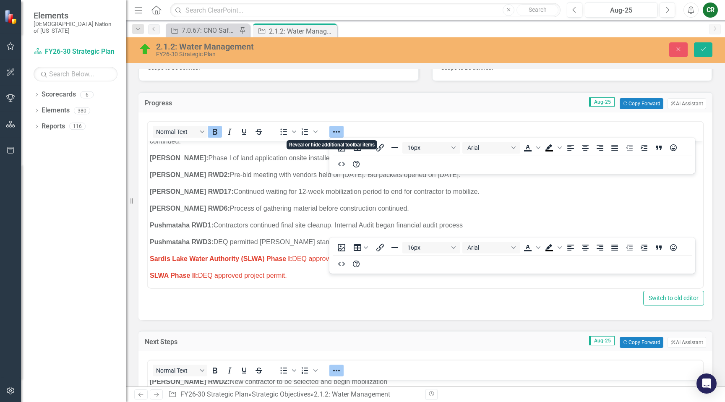
drag, startPoint x: 338, startPoint y: 131, endPoint x: 345, endPoint y: 140, distance: 11.1
click at [338, 131] on icon "Reveal or hide additional toolbar items" at bounding box center [337, 132] width 10 height 10
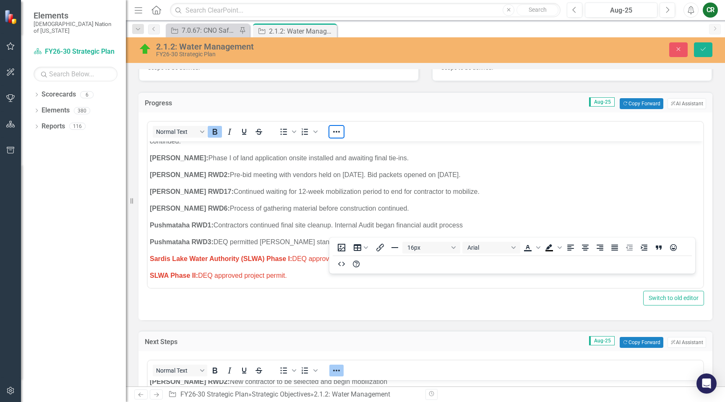
click at [335, 371] on icon "Reveal or hide additional toolbar items" at bounding box center [337, 371] width 10 height 10
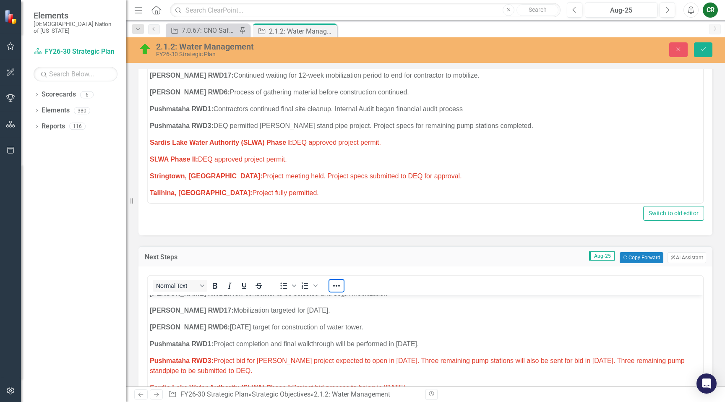
scroll to position [365, 0]
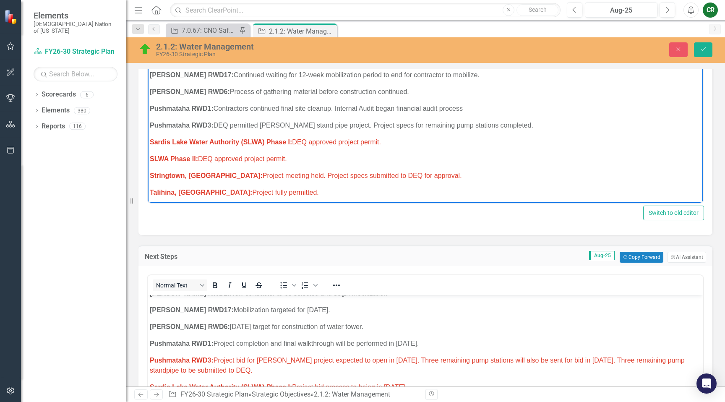
drag, startPoint x: 394, startPoint y: 123, endPoint x: 297, endPoint y: 124, distance: 97.0
click at [296, 137] on p "Sardis Lake Water Authority (SLWA) Phase I: DEQ approved project permit." at bounding box center [425, 142] width 551 height 10
drag, startPoint x: 535, startPoint y: 123, endPoint x: 295, endPoint y: 126, distance: 239.7
click at [295, 137] on p "Sardis Lake Water Authority (SLWA) Phase I: Continued waiting for Phase II to c…" at bounding box center [425, 142] width 551 height 10
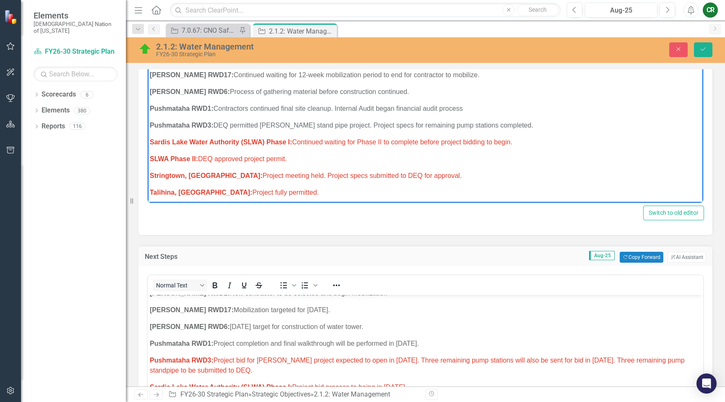
click at [387, 138] on span "Sardis Lake Water Authority (SLWA) Phase I: Continued waiting for Phase II to c…" at bounding box center [331, 141] width 363 height 7
drag, startPoint x: 285, startPoint y: 140, endPoint x: 201, endPoint y: 141, distance: 84.4
click at [201, 154] on p "SLWA Phase II: DEQ approved project permit." at bounding box center [425, 159] width 551 height 10
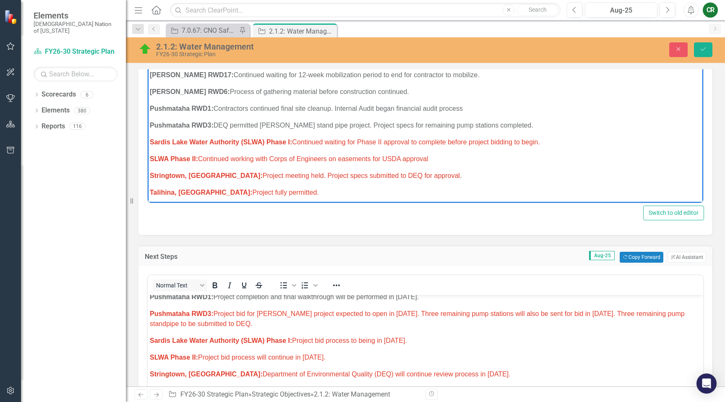
scroll to position [390, 0]
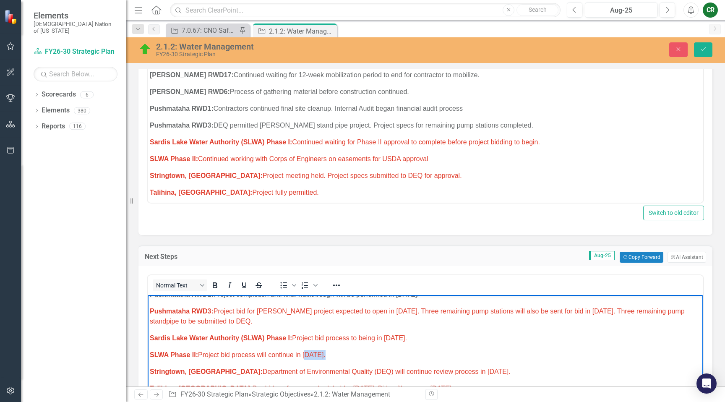
drag, startPoint x: 325, startPoint y: 336, endPoint x: 304, endPoint y: 336, distance: 21.4
click at [304, 351] on span "SLWA Phase II: Project bid process will continue in [DATE]." at bounding box center [238, 354] width 176 height 7
drag, startPoint x: 408, startPoint y: 320, endPoint x: 387, endPoint y: 321, distance: 21.4
click at [387, 334] on span "Sardis Lake Water Authority (SLWA) Phase I: Project bid process to being in [DA…" at bounding box center [278, 337] width 257 height 7
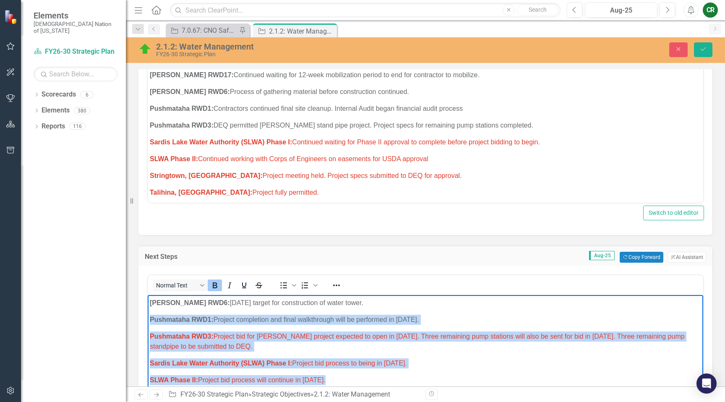
scroll to position [363, 0]
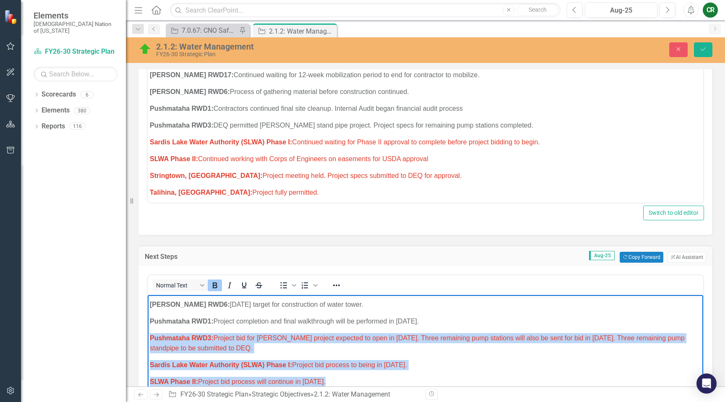
drag, startPoint x: 370, startPoint y: 340, endPoint x: 293, endPoint y: 604, distance: 274.2
click at [148, 308] on html "Research/Data Acquisition: Clean Water Act (CWA) 106 Testing Grant: Office of W…" at bounding box center [426, 224] width 556 height 585
click at [334, 286] on icon "Reveal or hide additional toolbar items" at bounding box center [336, 286] width 7 height 2
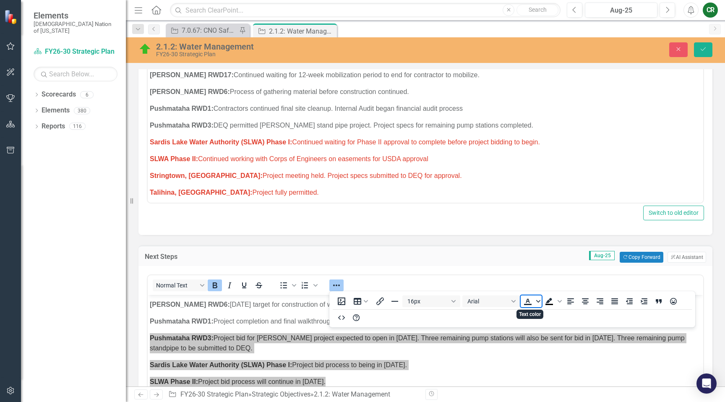
click at [539, 303] on icon "Text color" at bounding box center [538, 301] width 4 height 4
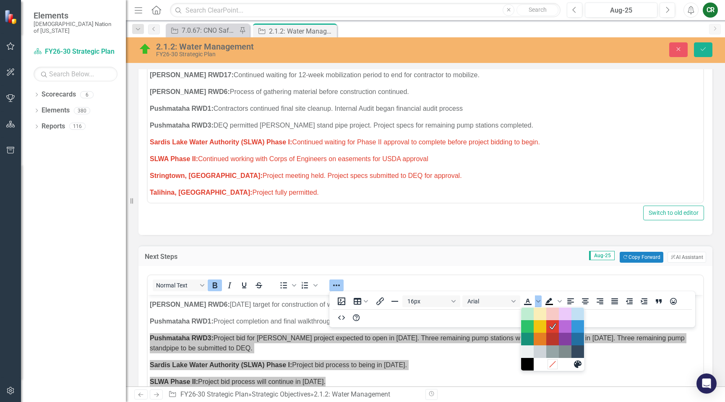
drag, startPoint x: 551, startPoint y: 363, endPoint x: 403, endPoint y: 68, distance: 330.3
click at [551, 363] on icon "Remove color" at bounding box center [553, 364] width 8 height 8
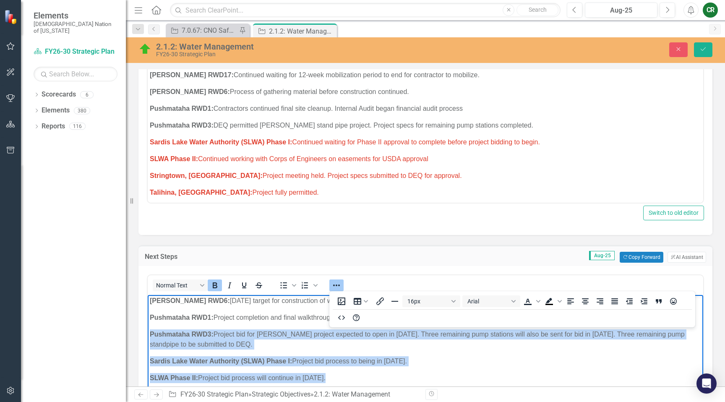
scroll to position [371, 0]
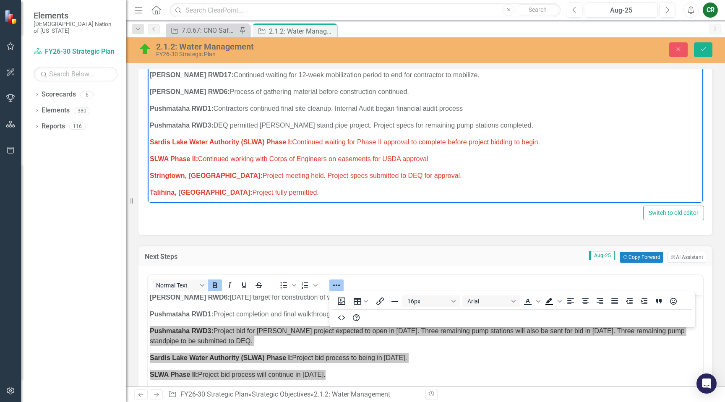
drag, startPoint x: 437, startPoint y: 139, endPoint x: 148, endPoint y: 121, distance: 290.1
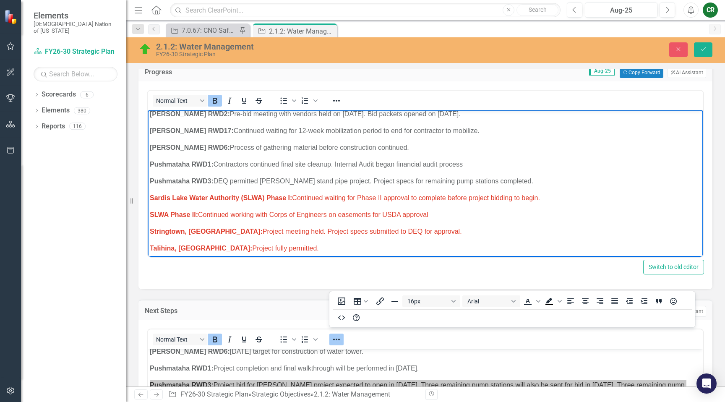
scroll to position [314, 0]
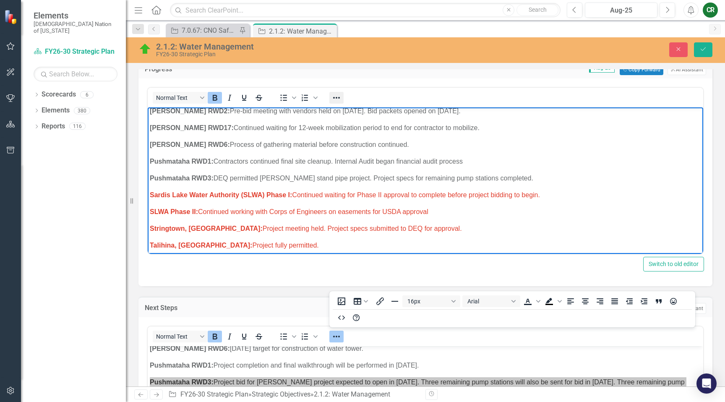
click at [337, 98] on icon "Reveal or hide additional toolbar items" at bounding box center [336, 98] width 7 height 2
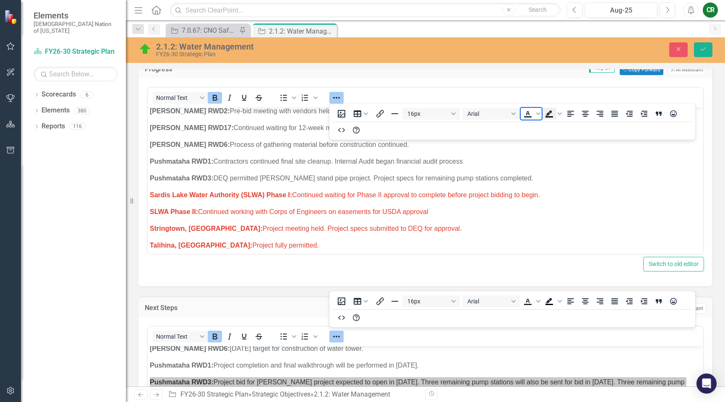
drag, startPoint x: 538, startPoint y: 114, endPoint x: 542, endPoint y: 119, distance: 6.8
click at [538, 114] on icon "Text color" at bounding box center [538, 113] width 4 height 3
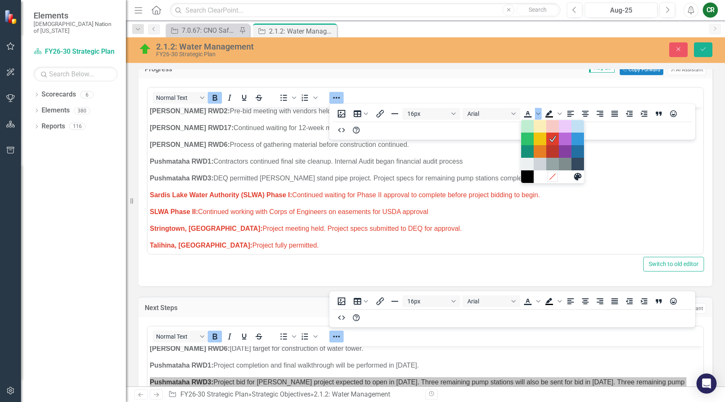
click at [553, 175] on icon "Remove color" at bounding box center [553, 177] width 6 height 6
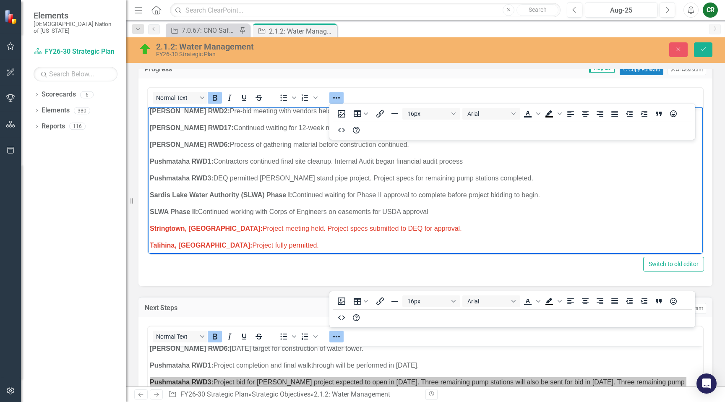
click at [134, 218] on div "Progress Aug-25 Copy Forward Copy Forward ClearPoint AI AI Assistant Normal Tex…" at bounding box center [425, 166] width 587 height 239
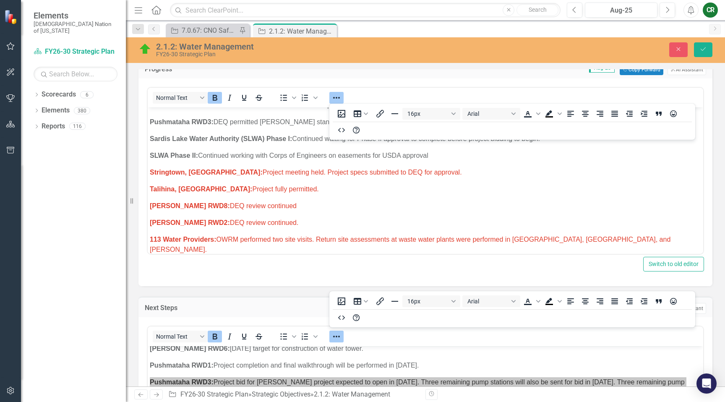
scroll to position [469, 0]
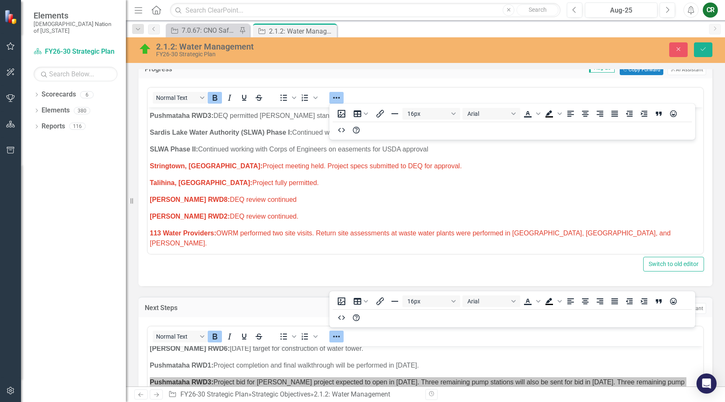
click at [337, 99] on icon "Reveal or hide additional toolbar items" at bounding box center [337, 98] width 10 height 10
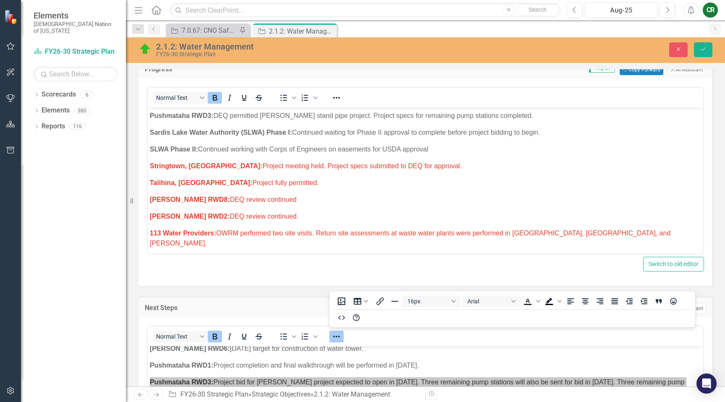
click at [405, 161] on p "Stringtown, [GEOGRAPHIC_DATA]: Project meeting held. Project specs submitted to…" at bounding box center [425, 166] width 551 height 10
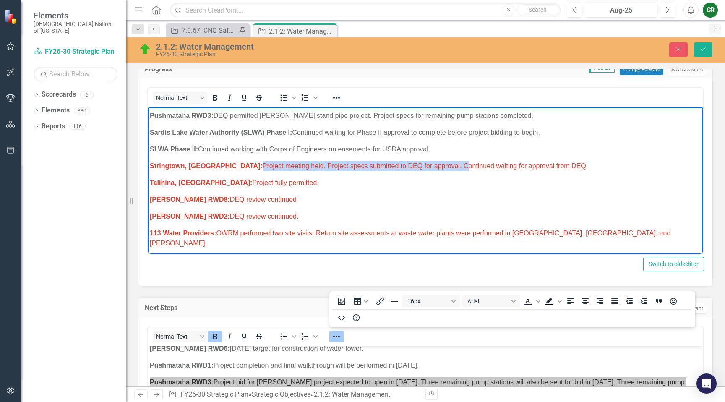
drag, startPoint x: 403, startPoint y: 146, endPoint x: 200, endPoint y: 147, distance: 203.1
click at [200, 162] on span "Stringtown, [GEOGRAPHIC_DATA]: Project meeting held. Project specs submitted to…" at bounding box center [369, 165] width 438 height 7
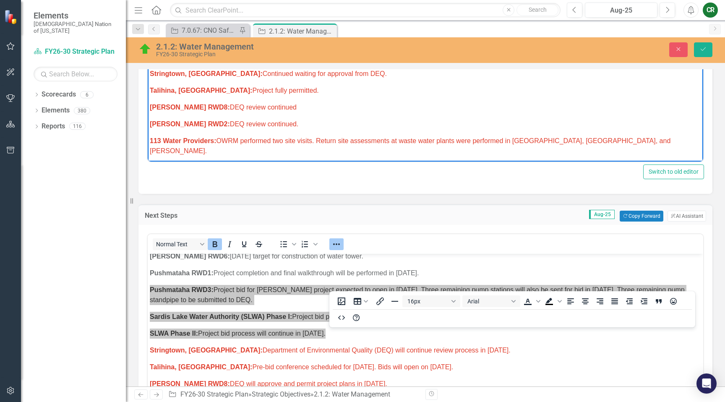
scroll to position [407, 0]
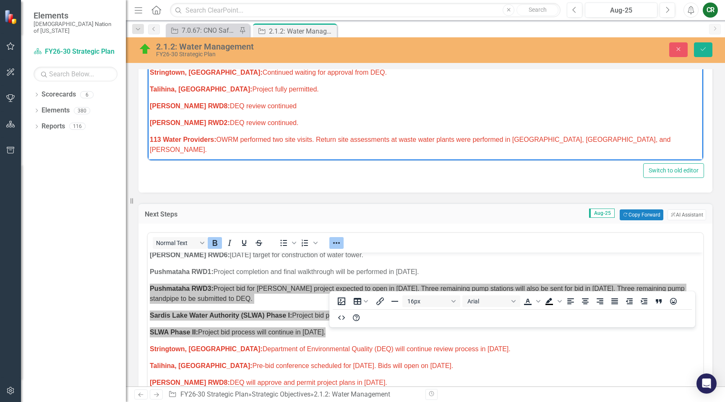
click at [329, 243] on div at bounding box center [336, 243] width 24 height 16
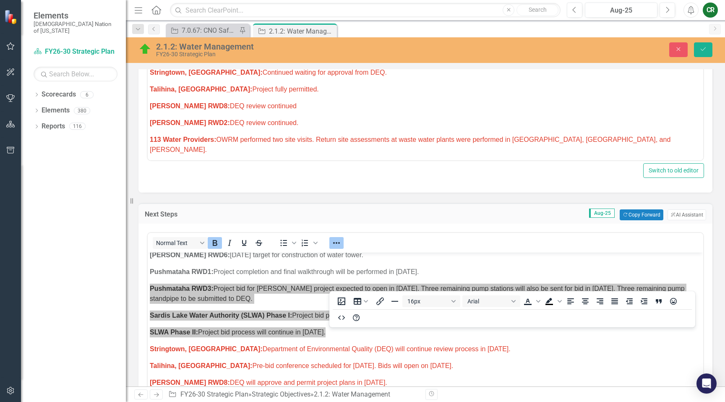
click at [334, 245] on icon "Reveal or hide additional toolbar items" at bounding box center [337, 243] width 10 height 10
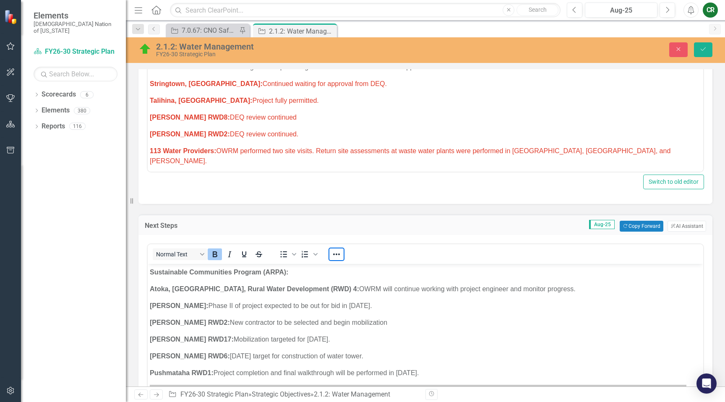
scroll to position [317, 0]
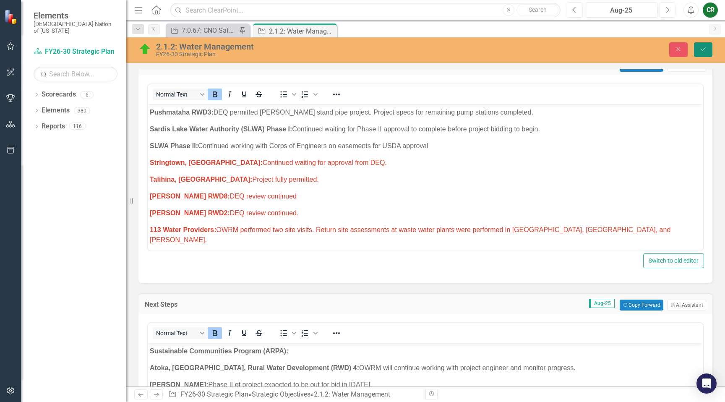
click at [709, 49] on button "Save" at bounding box center [703, 49] width 18 height 15
